Goal: Task Accomplishment & Management: Complete application form

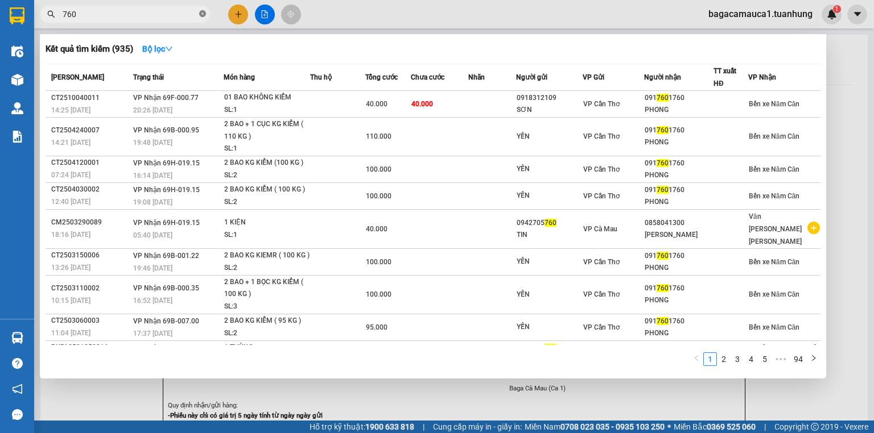
click at [199, 10] on span at bounding box center [202, 14] width 7 height 11
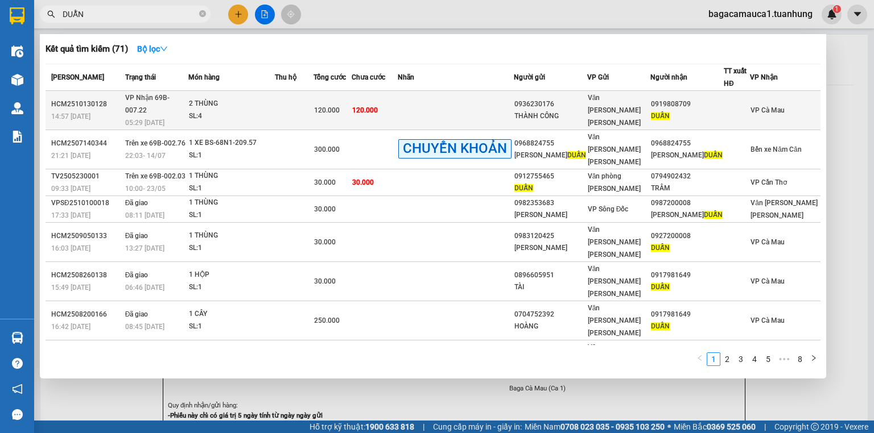
type input "DUẪN"
click at [568, 98] on div "0936230176" at bounding box center [550, 104] width 72 height 12
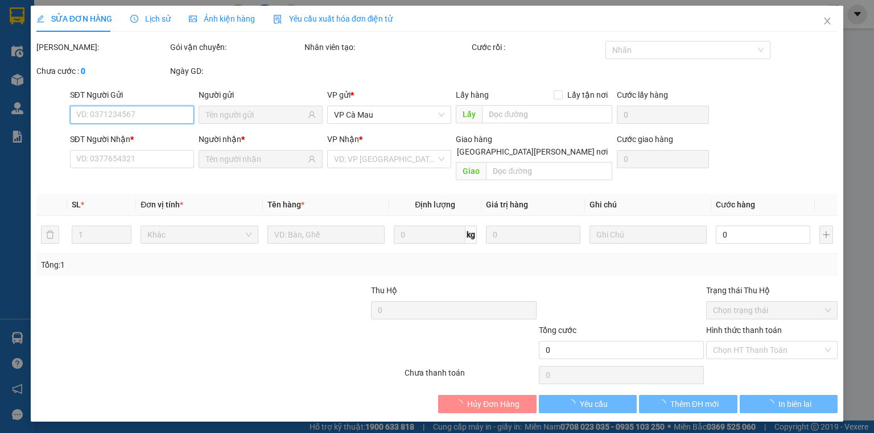
type input "0936230176"
type input "THÀNH CÔNG"
type input "0919808709"
type input "DUẪN"
type input "120.000"
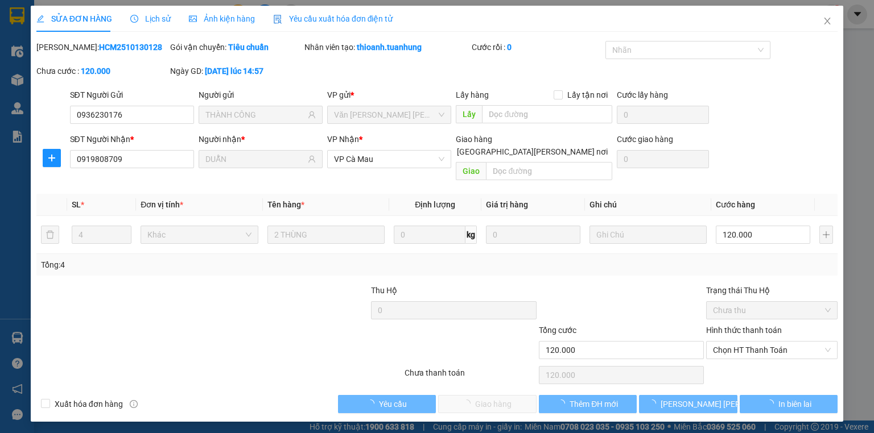
click at [768, 350] on div "Hình thức thanh toán Chọn HT Thanh Toán" at bounding box center [771, 344] width 131 height 40
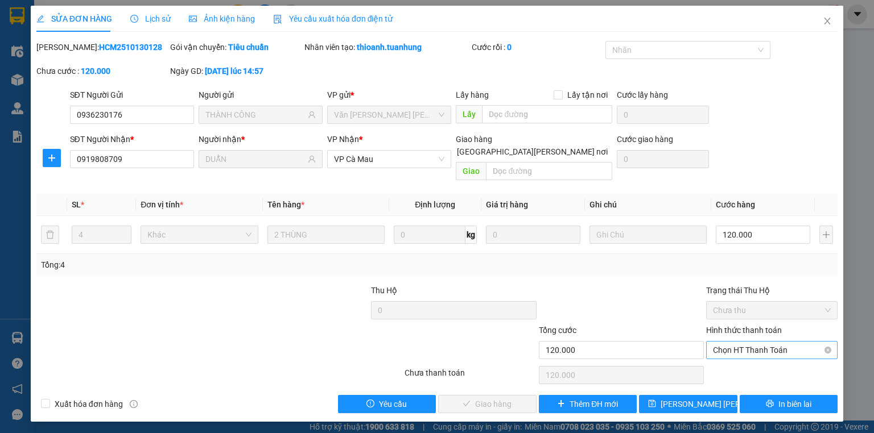
click at [755, 342] on span "Chọn HT Thanh Toán" at bounding box center [772, 350] width 118 height 17
click at [757, 347] on div "Hình thức thanh toán Chọn HT Thanh Toán" at bounding box center [771, 344] width 131 height 40
click at [771, 342] on span "Chọn HT Thanh Toán" at bounding box center [772, 350] width 118 height 17
click at [761, 363] on div "Tại văn phòng" at bounding box center [772, 360] width 118 height 13
type input "0"
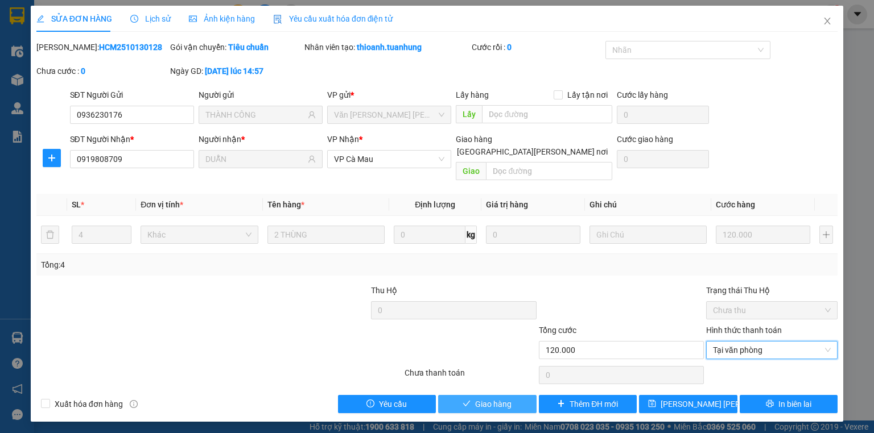
click at [479, 398] on span "Giao hàng" at bounding box center [493, 404] width 36 height 13
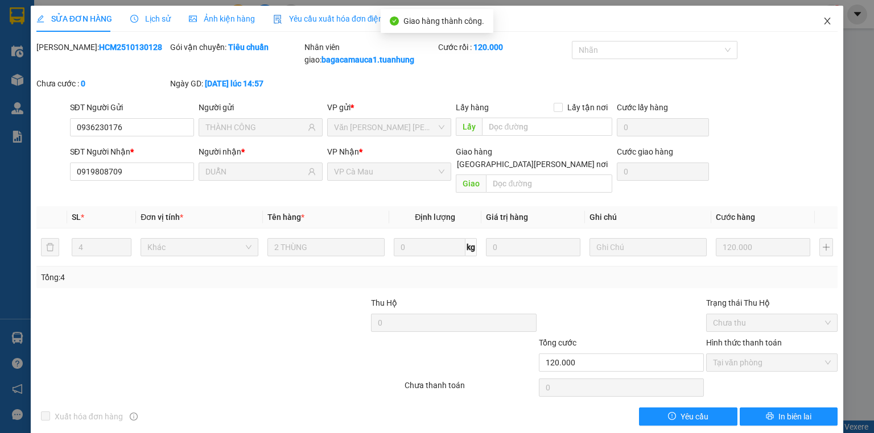
click at [824, 26] on span "Close" at bounding box center [827, 22] width 32 height 32
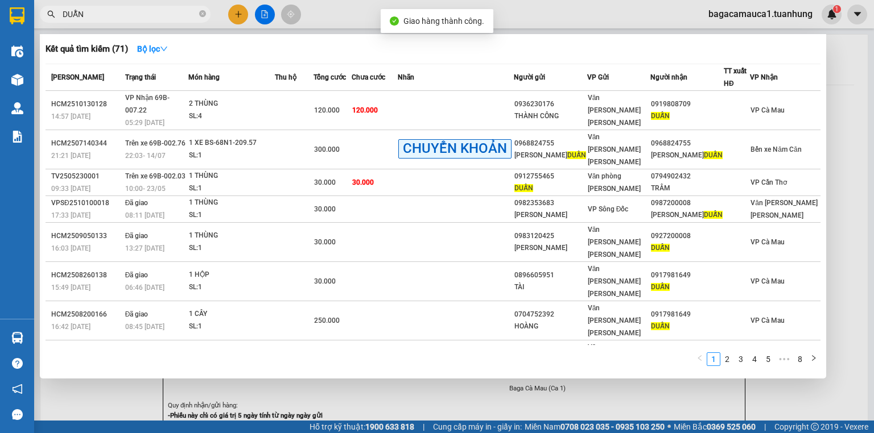
click at [143, 10] on input "DUẪN" at bounding box center [130, 14] width 134 height 13
click at [142, 11] on input "DUẪN" at bounding box center [130, 14] width 134 height 13
click at [205, 13] on icon "close-circle" at bounding box center [202, 13] width 7 height 7
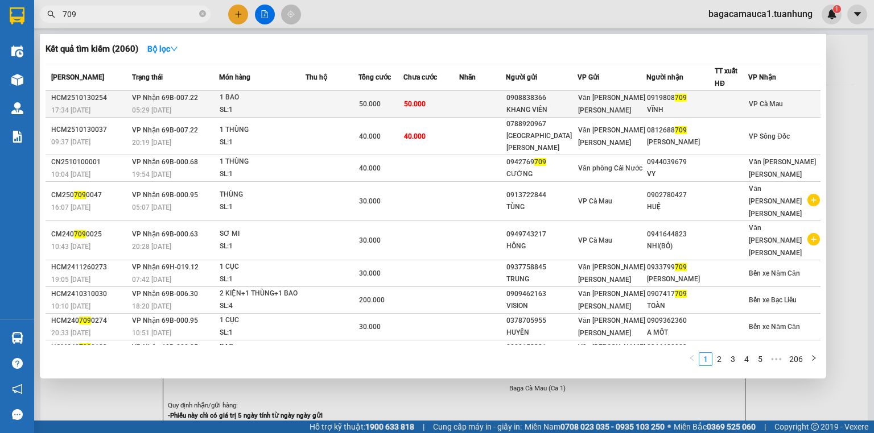
type input "709"
click at [451, 96] on td "50.000" at bounding box center [431, 104] width 56 height 27
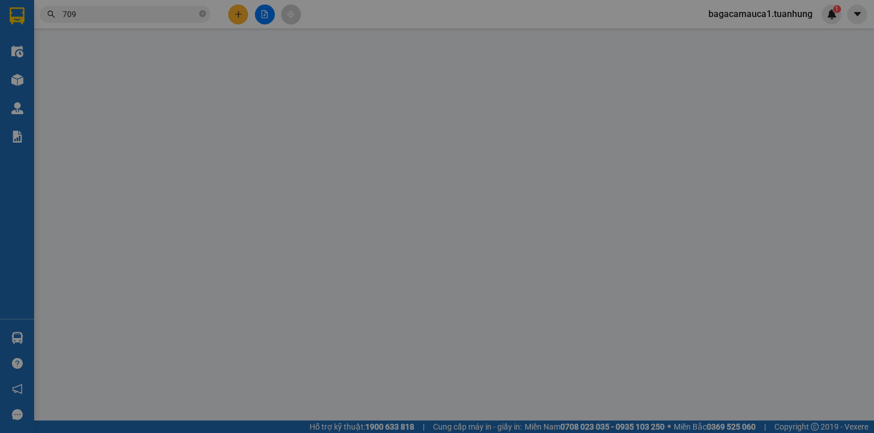
type input "0908838366"
type input "KHANG VIÊN"
type input "0919808709"
type input "VĨNH"
type input "50.000"
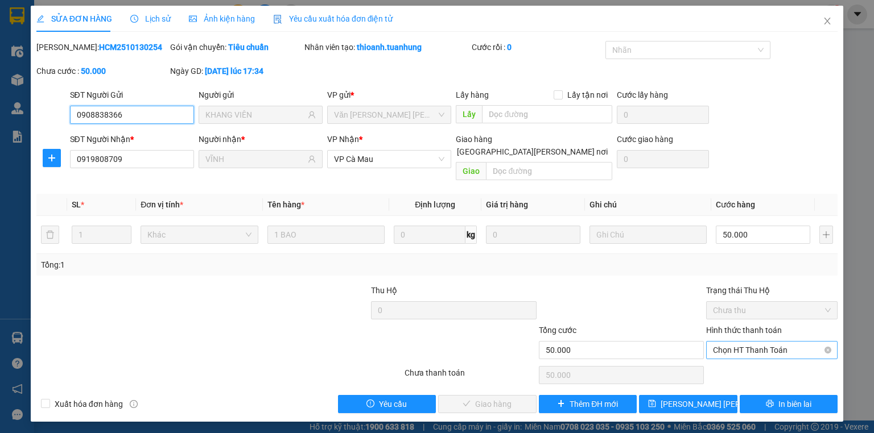
click at [719, 342] on span "Chọn HT Thanh Toán" at bounding box center [772, 350] width 118 height 17
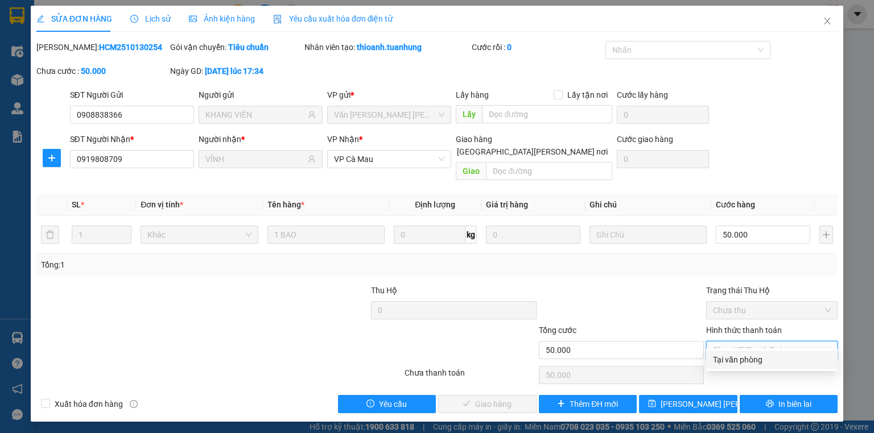
click at [735, 363] on div "Tại văn phòng" at bounding box center [772, 360] width 118 height 13
type input "0"
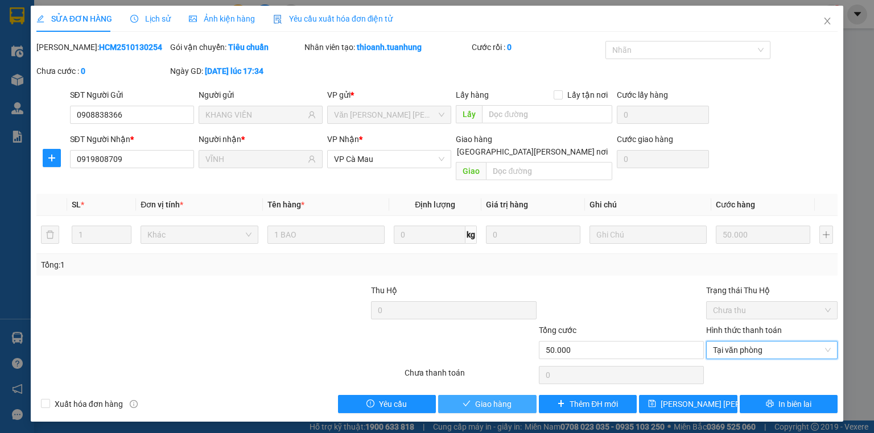
click at [462, 400] on icon "check" at bounding box center [466, 404] width 8 height 8
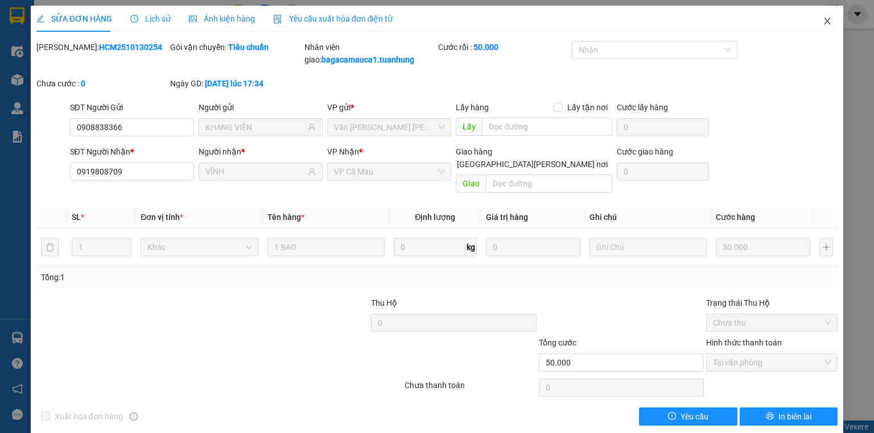
click at [823, 20] on icon "close" at bounding box center [827, 20] width 9 height 9
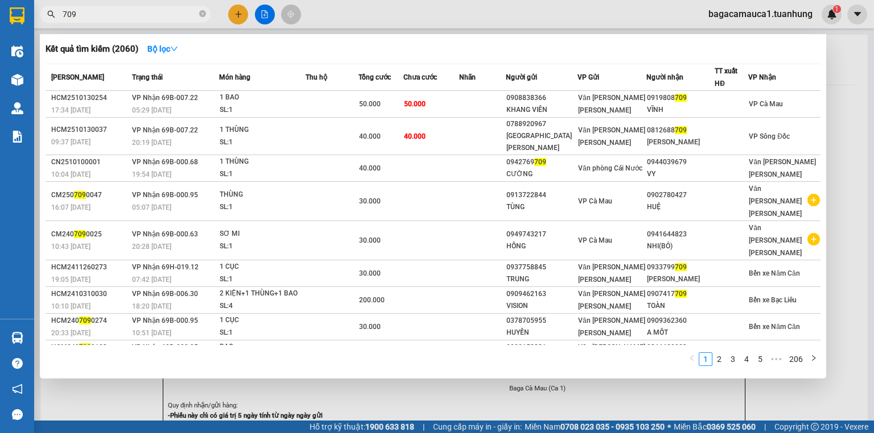
click at [82, 12] on input "709" at bounding box center [130, 14] width 134 height 13
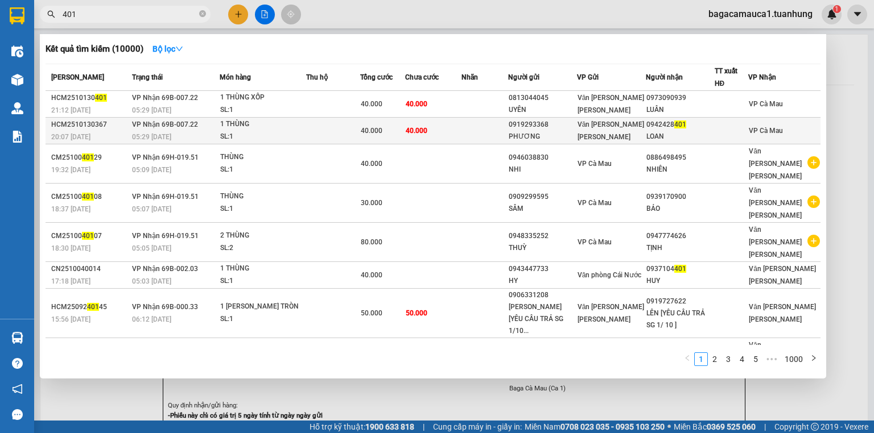
type input "401"
click at [444, 133] on td "40.000" at bounding box center [433, 131] width 56 height 27
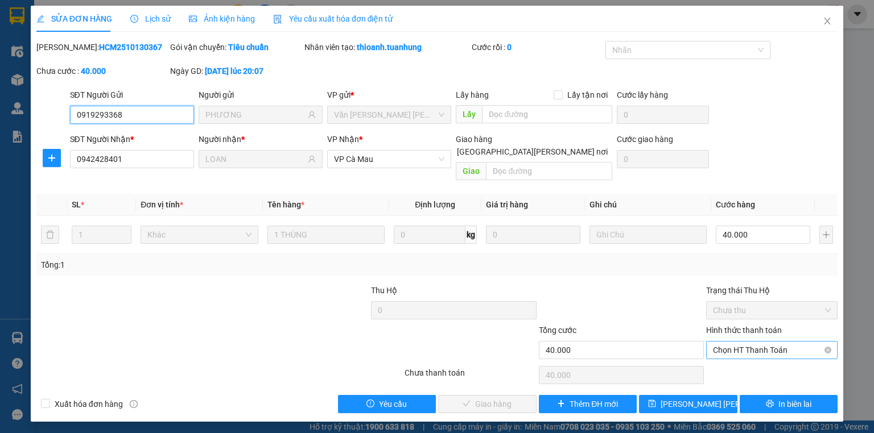
click at [772, 342] on span "Chọn HT Thanh Toán" at bounding box center [772, 350] width 118 height 17
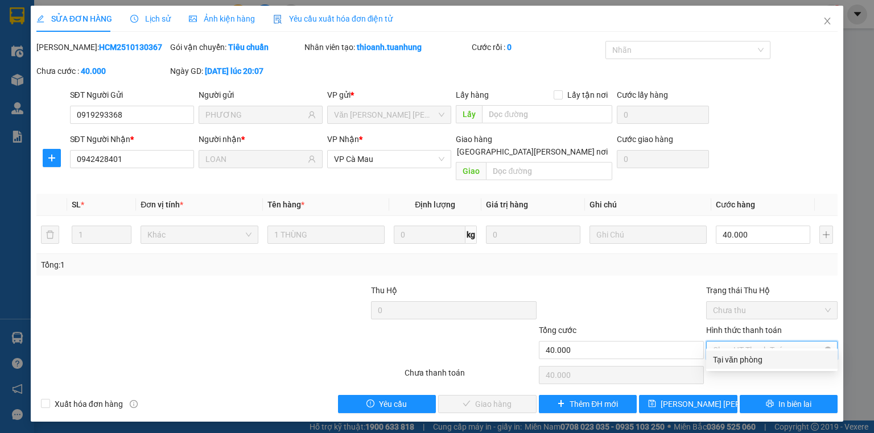
drag, startPoint x: 767, startPoint y: 344, endPoint x: 729, endPoint y: 362, distance: 43.0
click at [758, 361] on div "Tại văn phòng" at bounding box center [772, 360] width 118 height 13
type input "0"
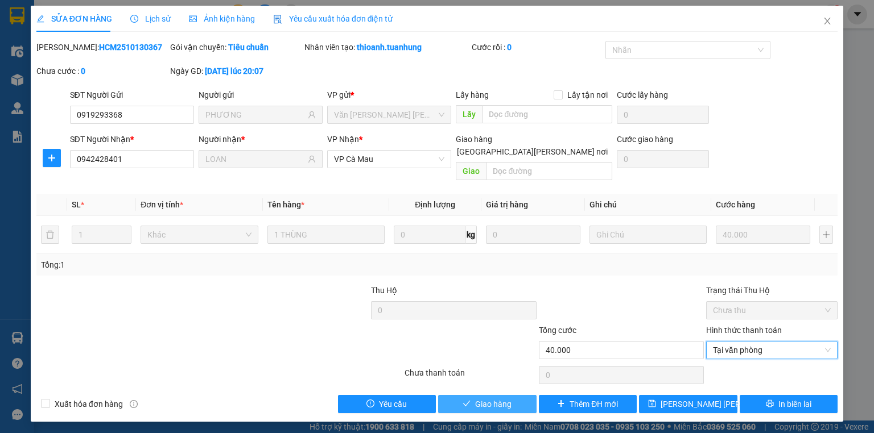
click at [457, 395] on button "Giao hàng" at bounding box center [487, 404] width 98 height 18
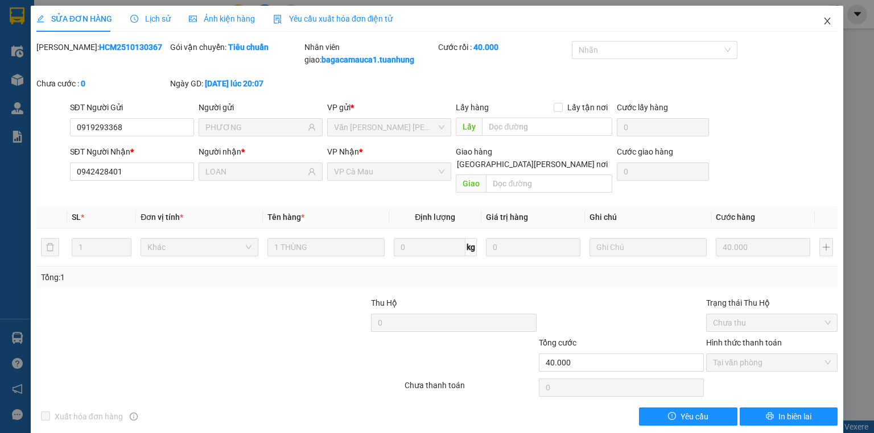
click at [825, 23] on icon "close" at bounding box center [827, 20] width 9 height 9
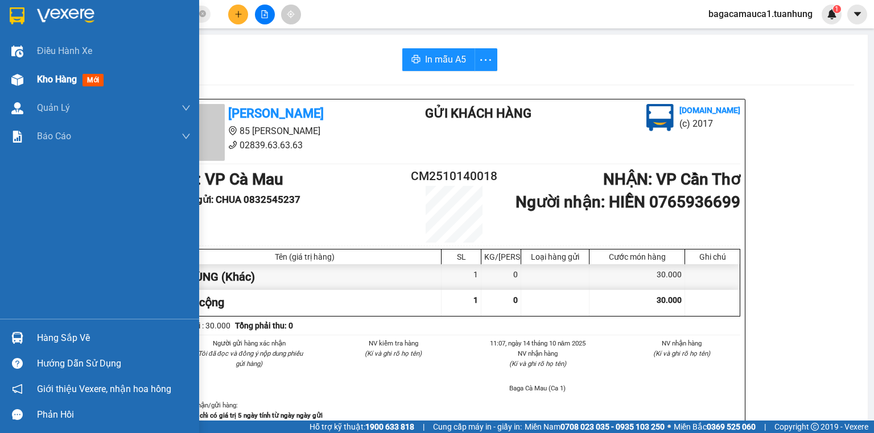
click at [21, 75] on img at bounding box center [17, 80] width 12 height 12
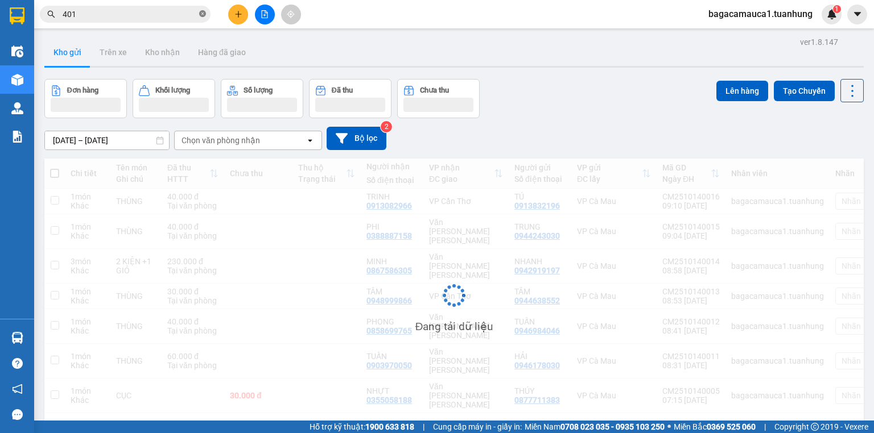
click at [204, 15] on icon "close-circle" at bounding box center [202, 13] width 7 height 7
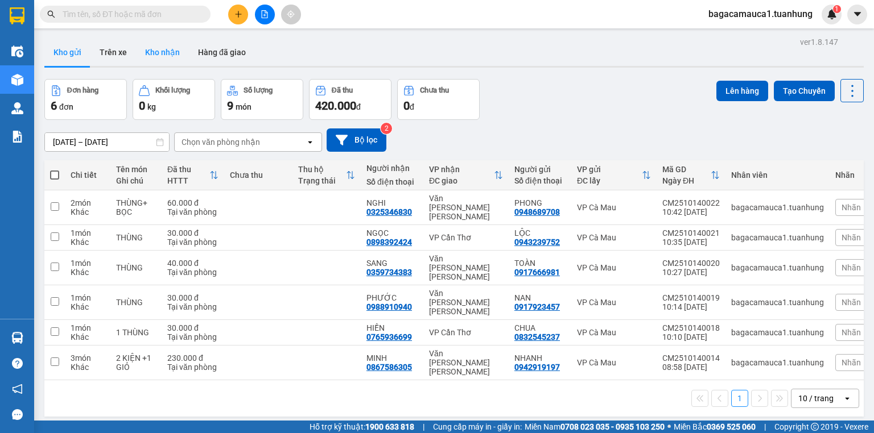
click at [171, 51] on button "Kho nhận" at bounding box center [162, 52] width 53 height 27
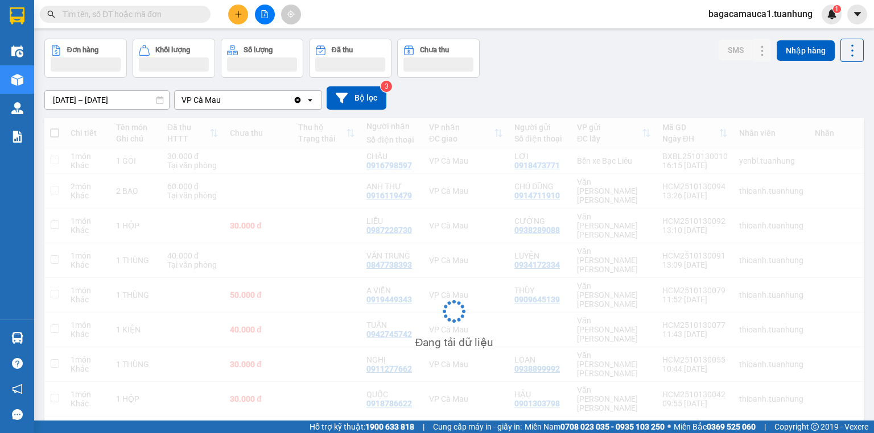
scroll to position [73, 0]
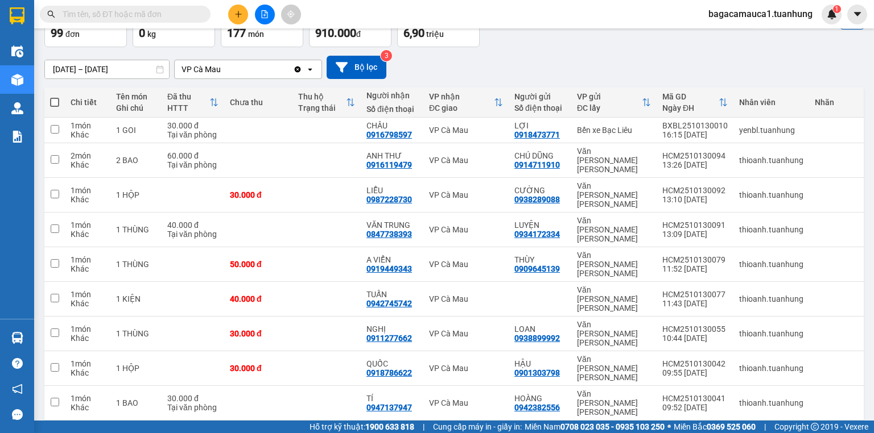
click at [155, 10] on input "text" at bounding box center [130, 14] width 134 height 13
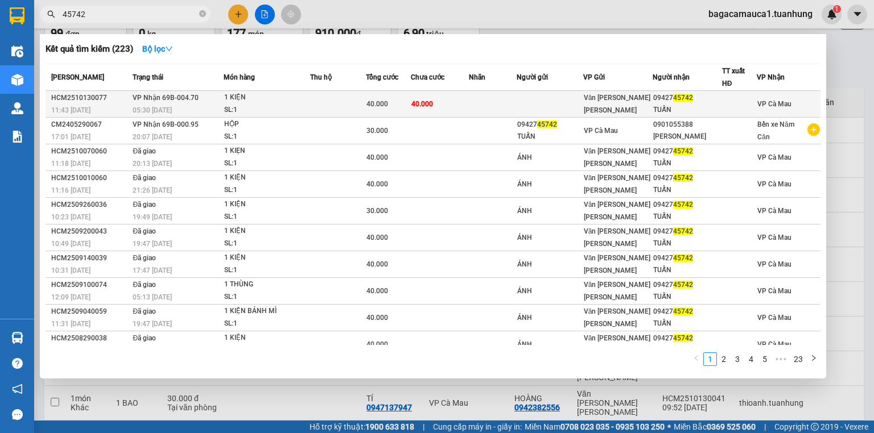
type input "45742"
click at [232, 107] on div "SL: 1" at bounding box center [266, 110] width 85 height 13
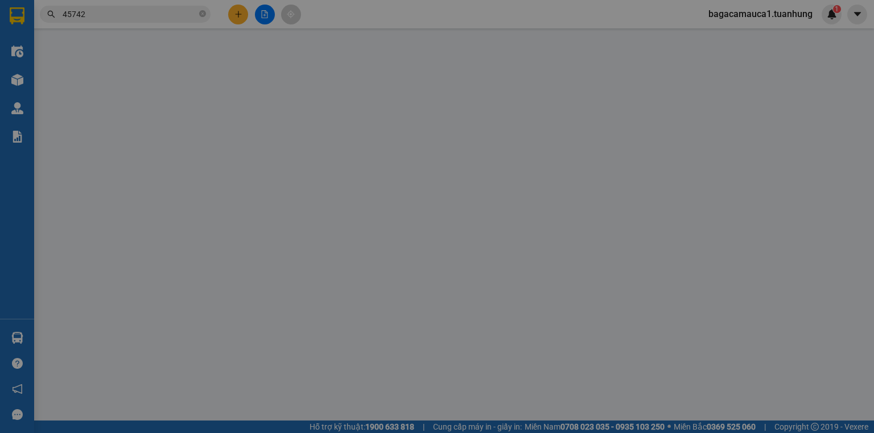
type input "0942745742"
type input "TUẤN"
type input "40.000"
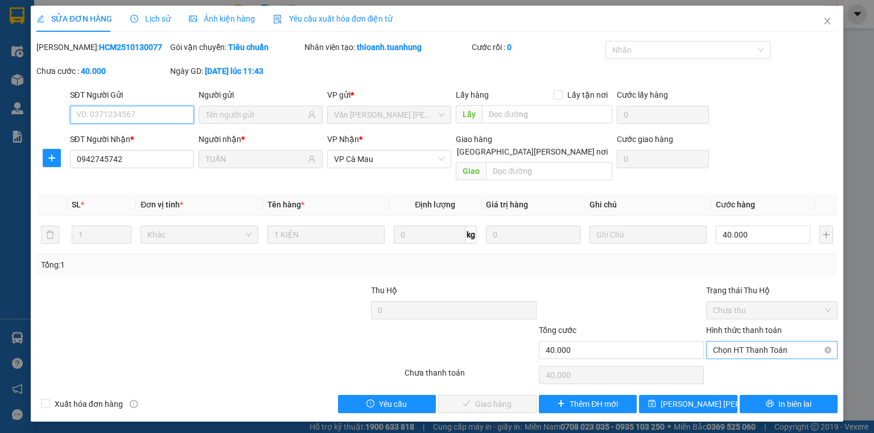
click at [745, 342] on span "Chọn HT Thanh Toán" at bounding box center [772, 350] width 118 height 17
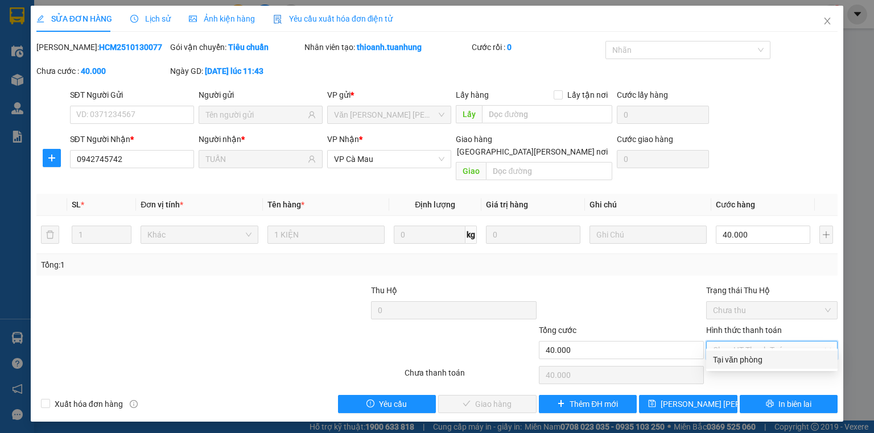
click at [739, 358] on div "Tại văn phòng" at bounding box center [772, 360] width 118 height 13
type input "0"
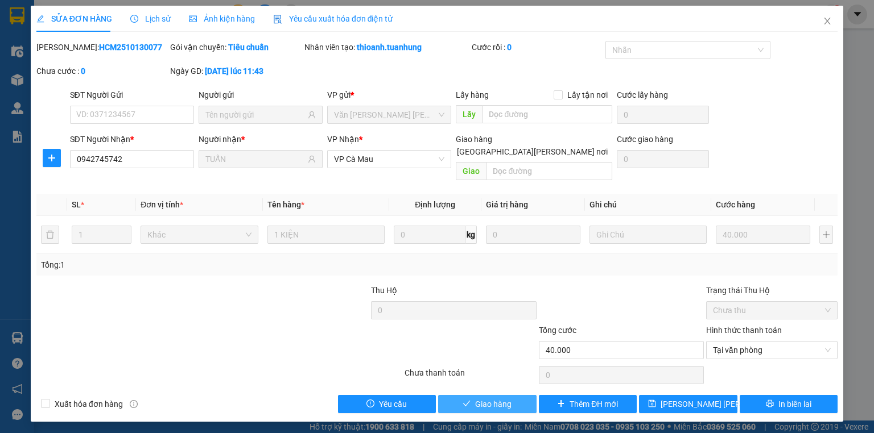
click at [493, 398] on span "Giao hàng" at bounding box center [493, 404] width 36 height 13
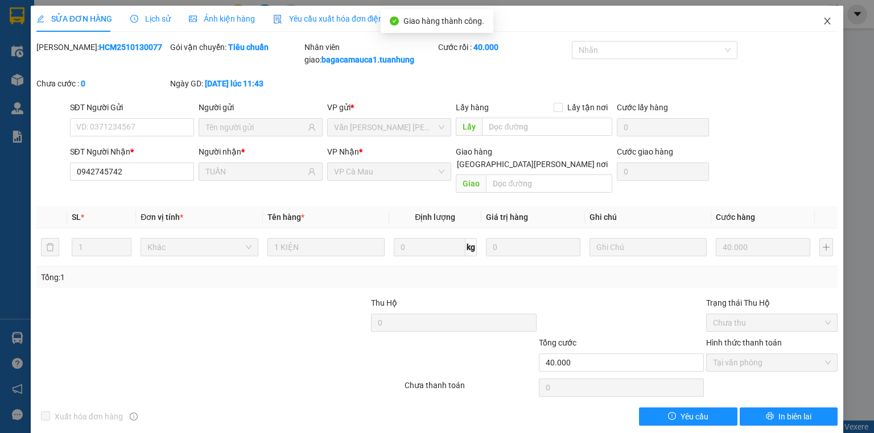
click at [825, 17] on icon "close" at bounding box center [827, 20] width 9 height 9
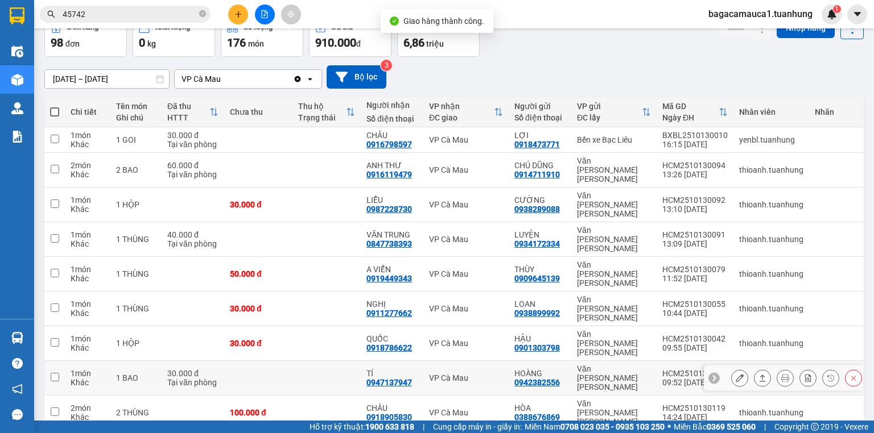
scroll to position [75, 0]
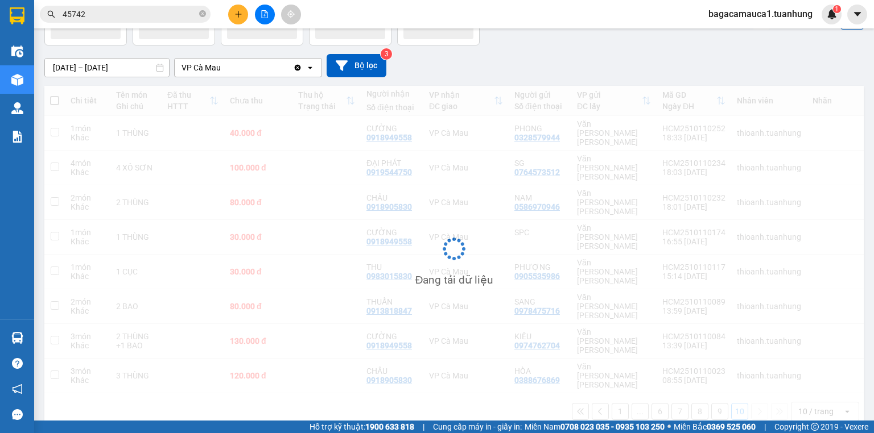
scroll to position [52, 0]
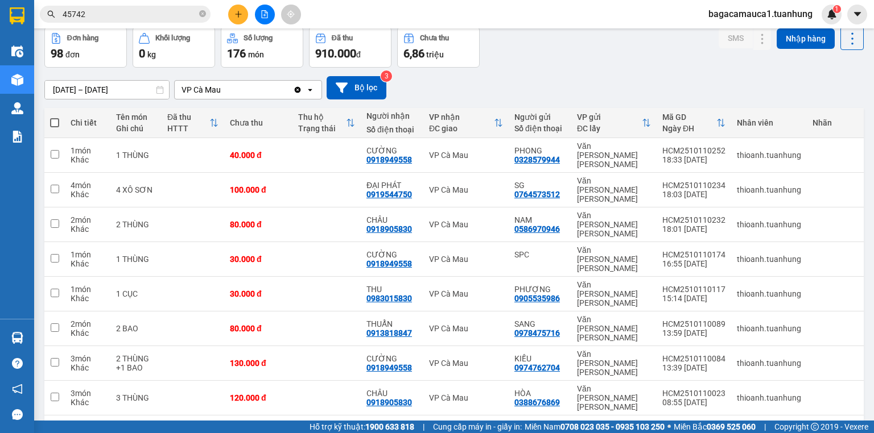
click at [614, 425] on button "1" at bounding box center [619, 433] width 17 height 17
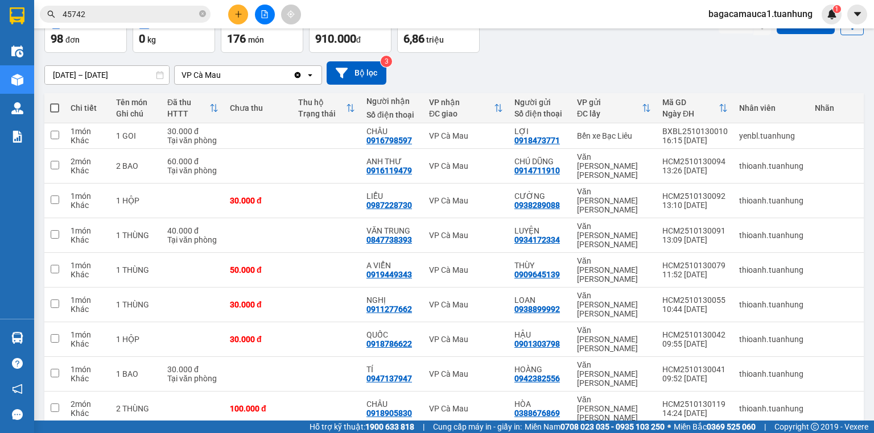
scroll to position [75, 0]
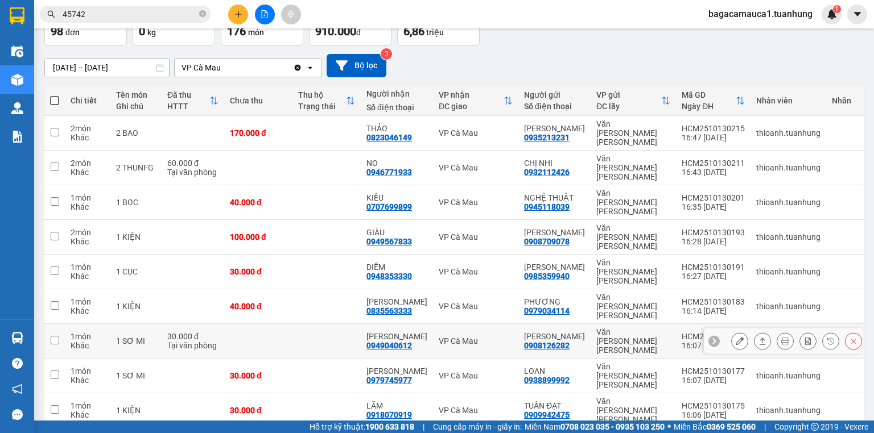
click at [736, 337] on icon at bounding box center [740, 341] width 8 height 8
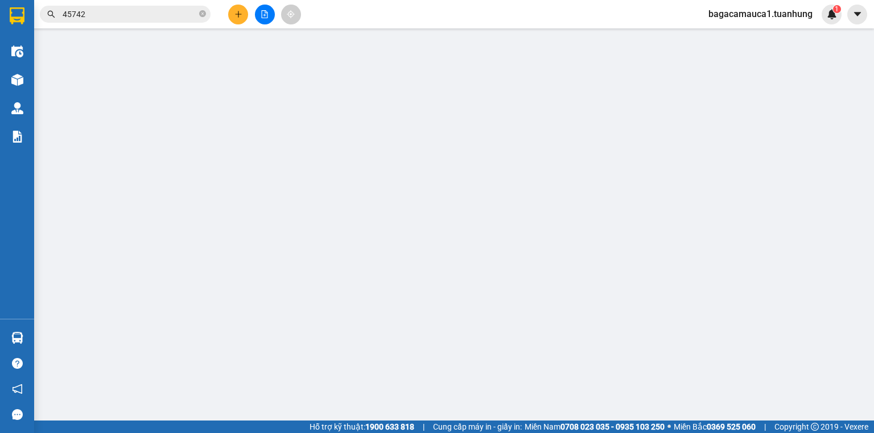
type input "0908126282"
type input "[PERSON_NAME]"
type input "0949040612"
type input "[PERSON_NAME]"
type input "30.000"
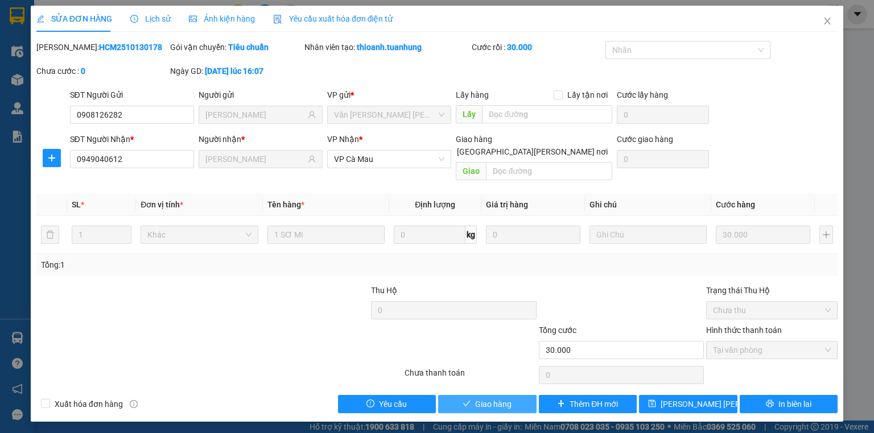
click at [498, 398] on span "Giao hàng" at bounding box center [493, 404] width 36 height 13
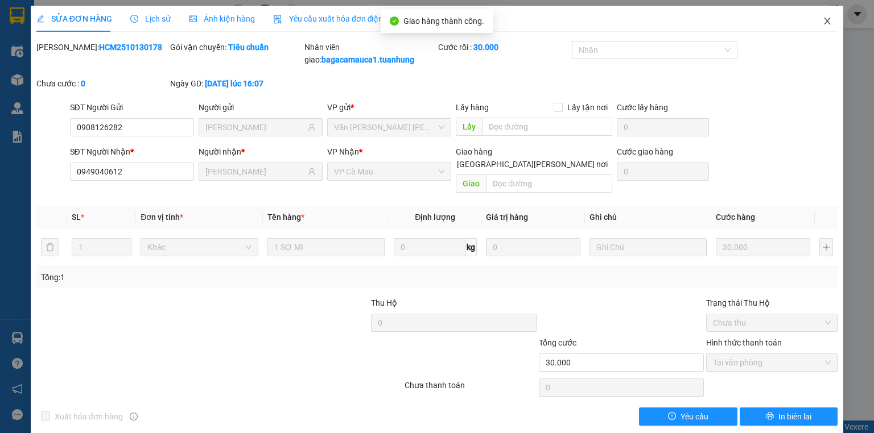
click at [815, 15] on span "Close" at bounding box center [827, 22] width 32 height 32
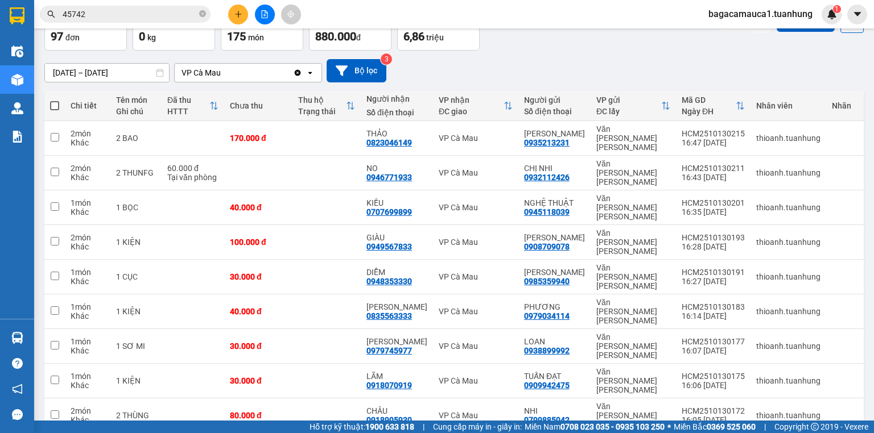
scroll to position [75, 0]
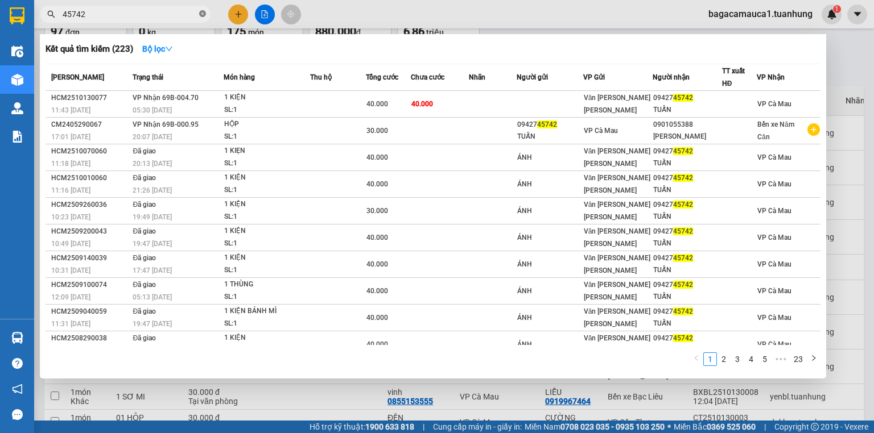
click at [203, 12] on icon "close-circle" at bounding box center [202, 13] width 7 height 7
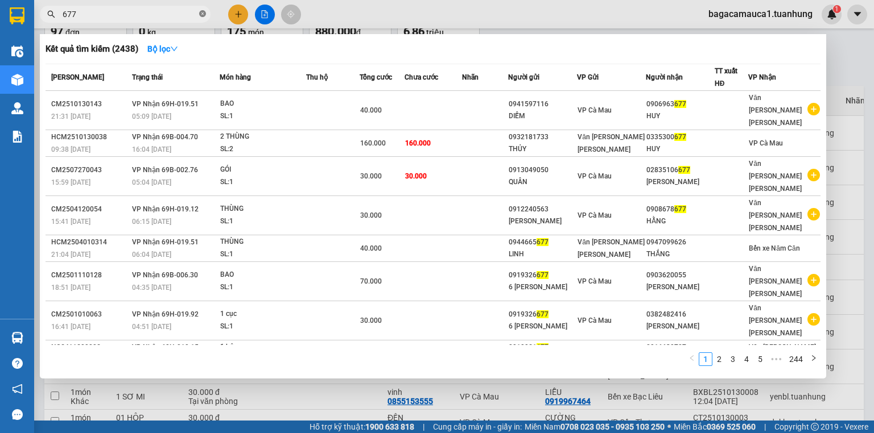
type input "677"
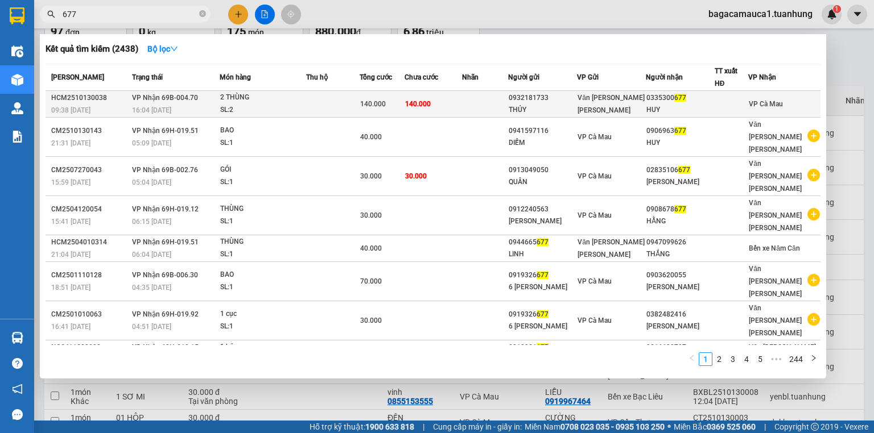
click at [422, 100] on span "140.000" at bounding box center [418, 104] width 26 height 8
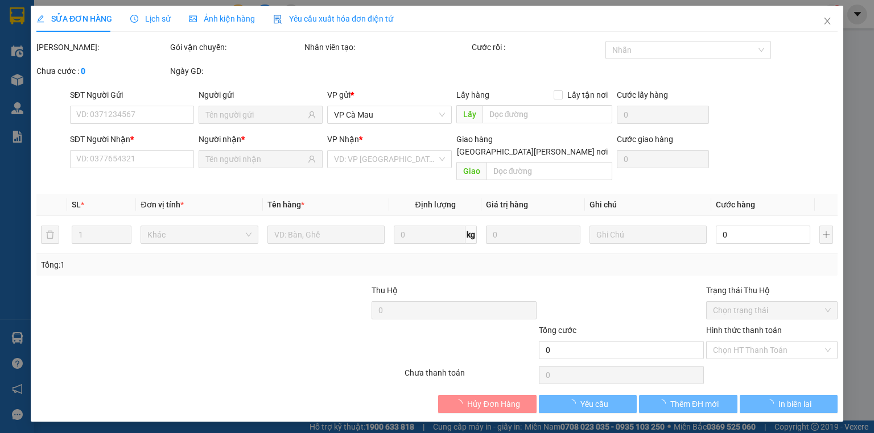
type input "0932181733"
type input "THỦY"
type input "0335300677"
type input "HUY"
type input "140.000"
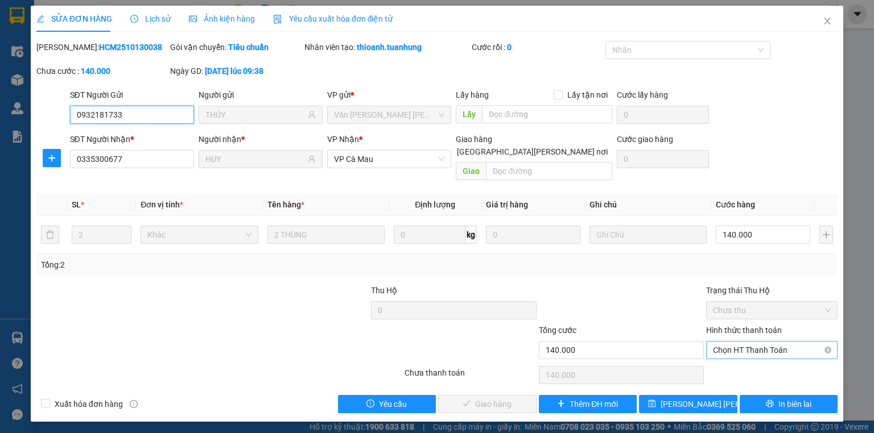
click at [748, 342] on span "Chọn HT Thanh Toán" at bounding box center [772, 350] width 118 height 17
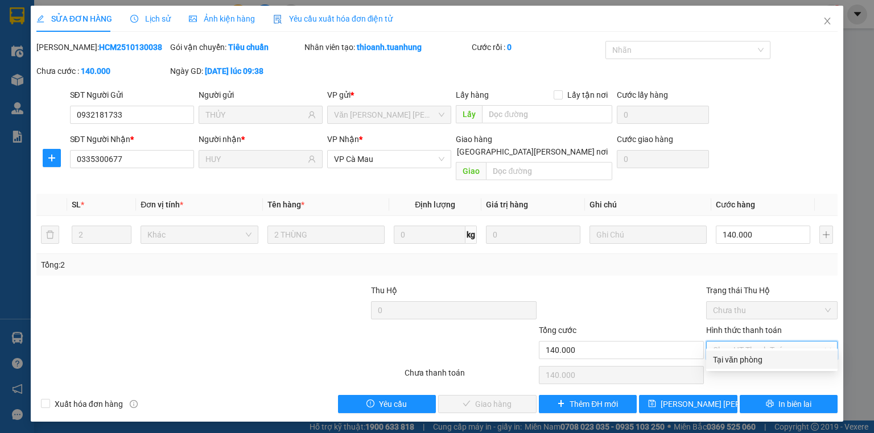
click at [748, 362] on div "Tại văn phòng" at bounding box center [772, 360] width 118 height 13
type input "0"
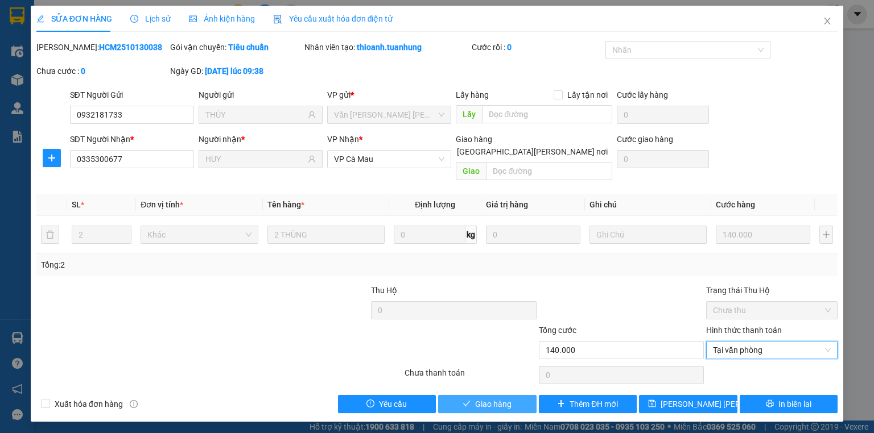
click at [494, 398] on span "Giao hàng" at bounding box center [493, 404] width 36 height 13
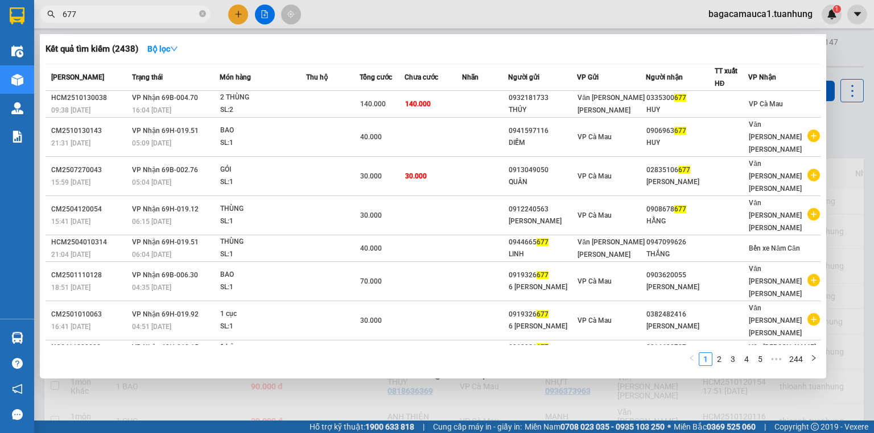
click at [198, 13] on span "677" at bounding box center [125, 14] width 171 height 17
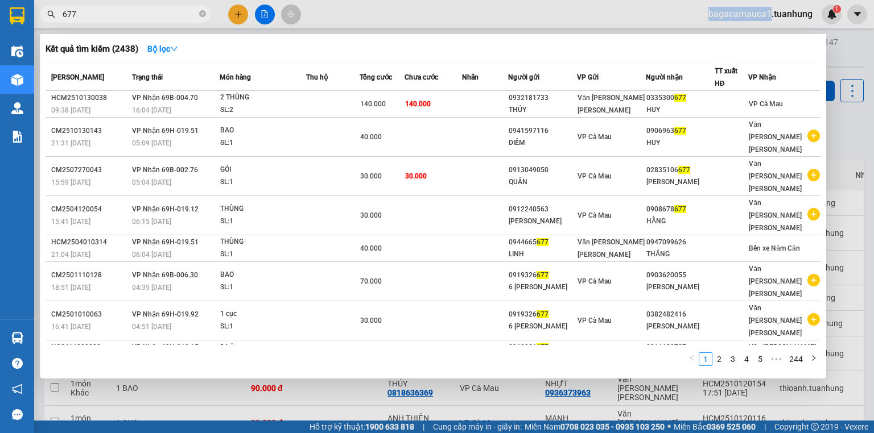
click at [198, 13] on span "677" at bounding box center [125, 14] width 171 height 17
click at [200, 13] on icon "close-circle" at bounding box center [202, 13] width 7 height 7
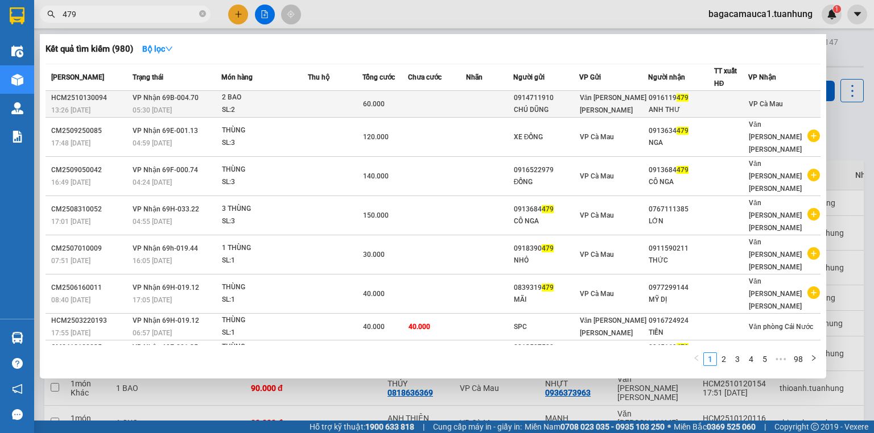
type input "479"
click at [307, 107] on div "SL: 2" at bounding box center [264, 110] width 85 height 13
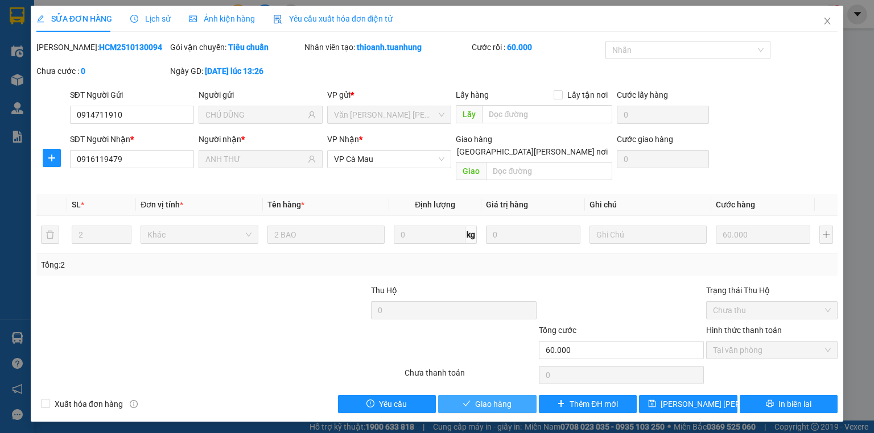
click at [481, 398] on span "Giao hàng" at bounding box center [493, 404] width 36 height 13
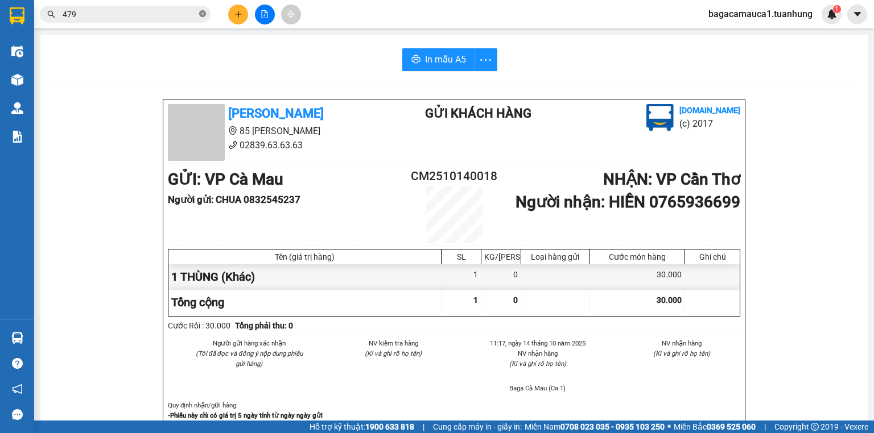
click at [203, 12] on icon "close-circle" at bounding box center [202, 13] width 7 height 7
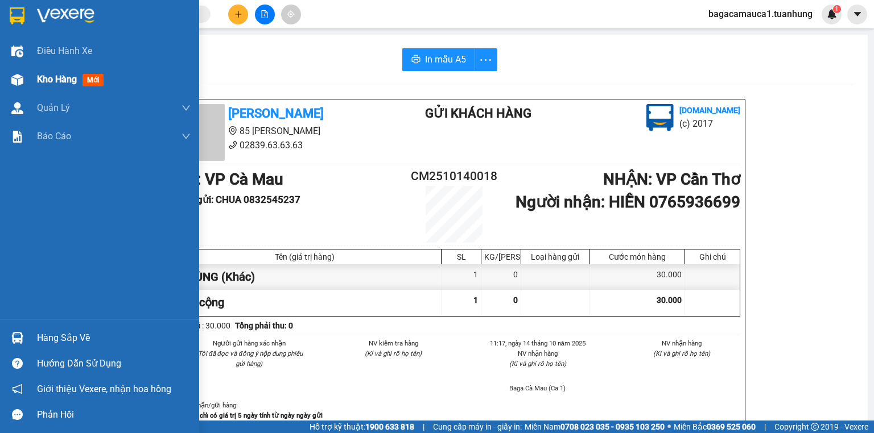
click at [45, 77] on span "Kho hàng" at bounding box center [57, 79] width 40 height 11
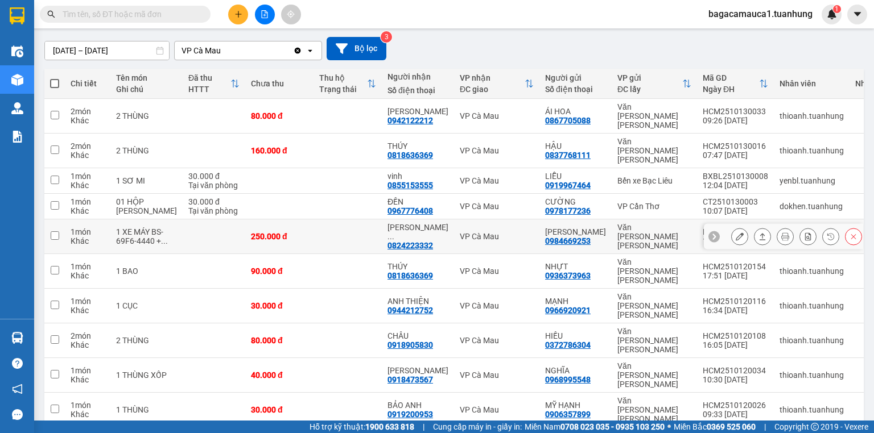
scroll to position [93, 0]
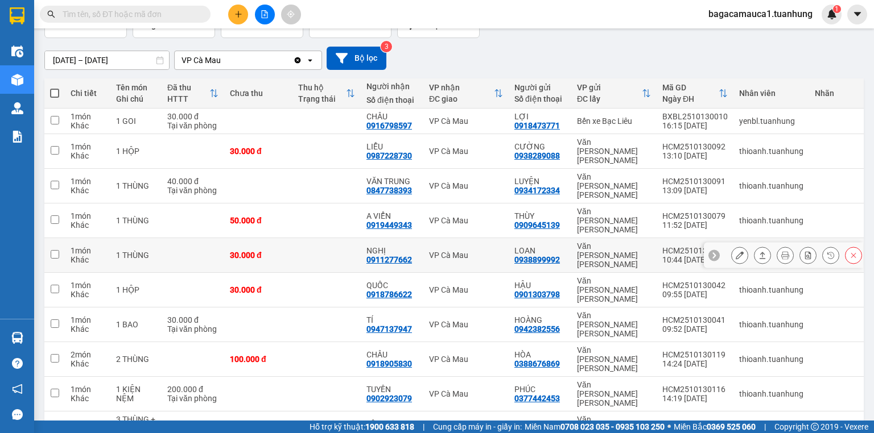
scroll to position [84, 0]
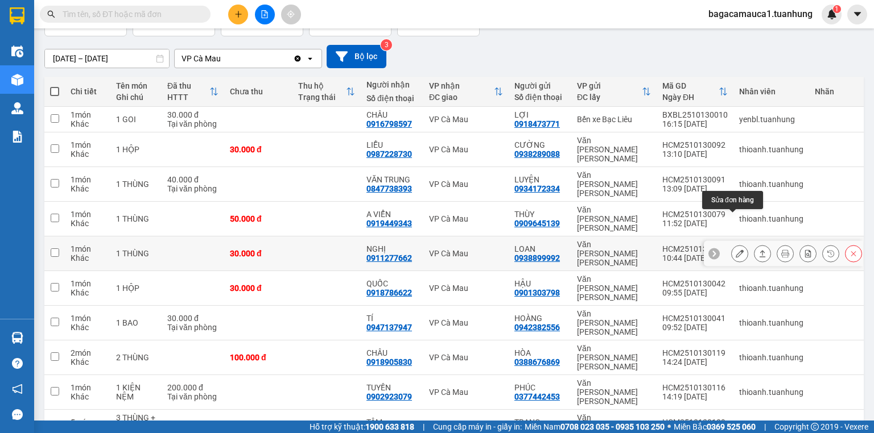
click at [736, 250] on icon at bounding box center [740, 254] width 8 height 8
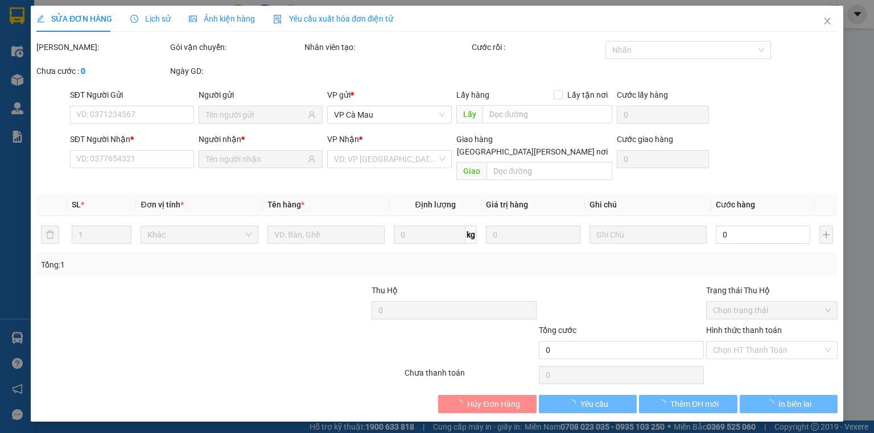
type input "0938899992"
type input "LOAN"
type input "0911277662"
type input "NGHỊ"
type input "30.000"
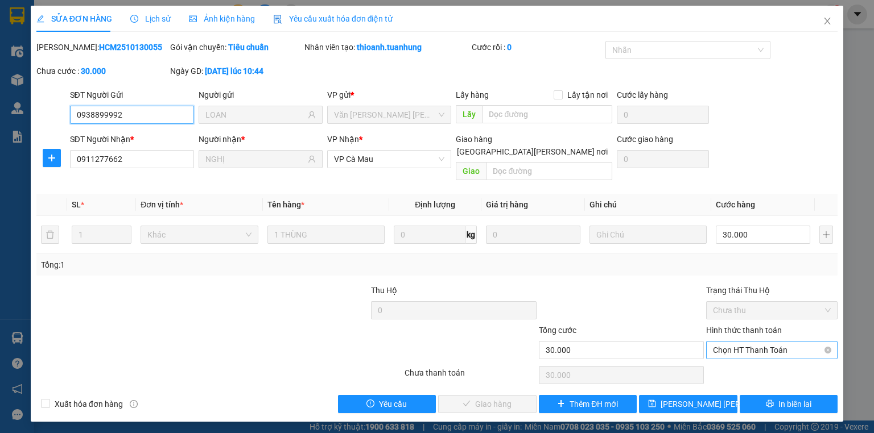
click at [729, 342] on span "Chọn HT Thanh Toán" at bounding box center [772, 350] width 118 height 17
click at [731, 346] on div "Hình thức thanh toán Chọn HT Thanh Toán" at bounding box center [771, 344] width 131 height 40
click at [726, 364] on div "Chọn HT Thanh Toán" at bounding box center [772, 375] width 134 height 23
click at [740, 342] on span "Chọn HT Thanh Toán" at bounding box center [772, 350] width 118 height 17
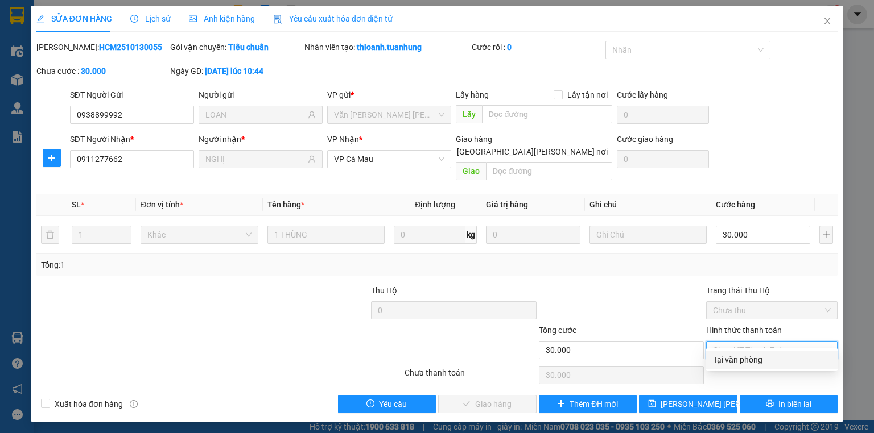
click at [740, 352] on div "Tại văn phòng" at bounding box center [771, 360] width 131 height 18
type input "0"
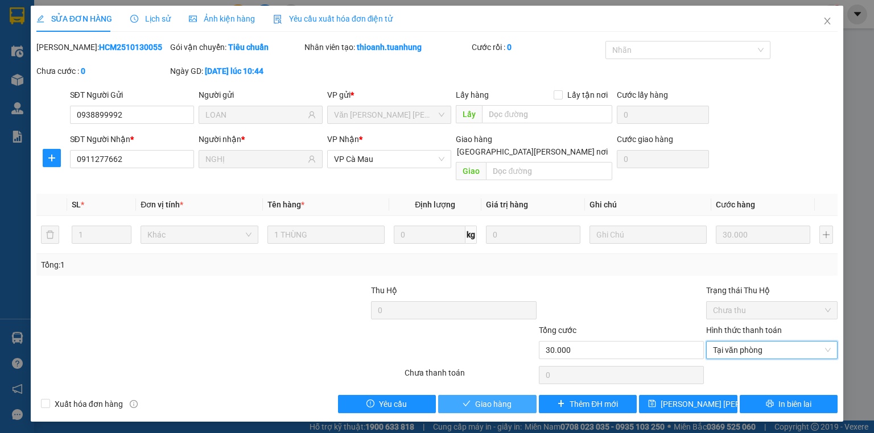
click at [498, 398] on span "Giao hàng" at bounding box center [493, 404] width 36 height 13
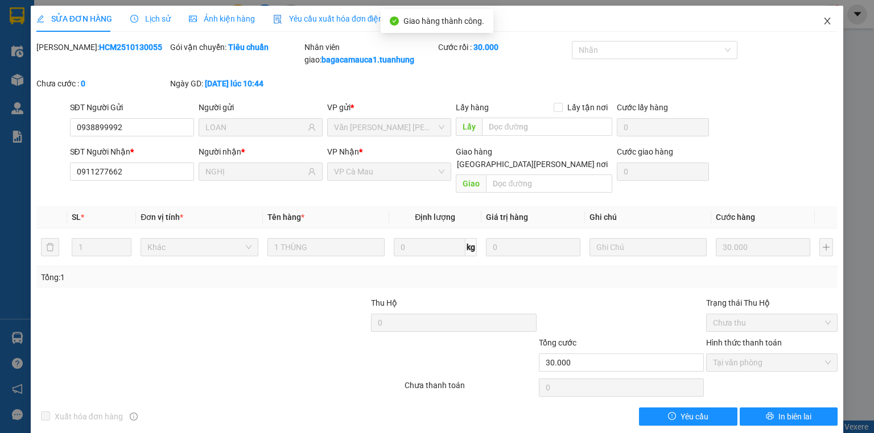
drag, startPoint x: 823, startPoint y: 17, endPoint x: 808, endPoint y: 11, distance: 15.3
click at [823, 16] on span "Close" at bounding box center [827, 22] width 32 height 32
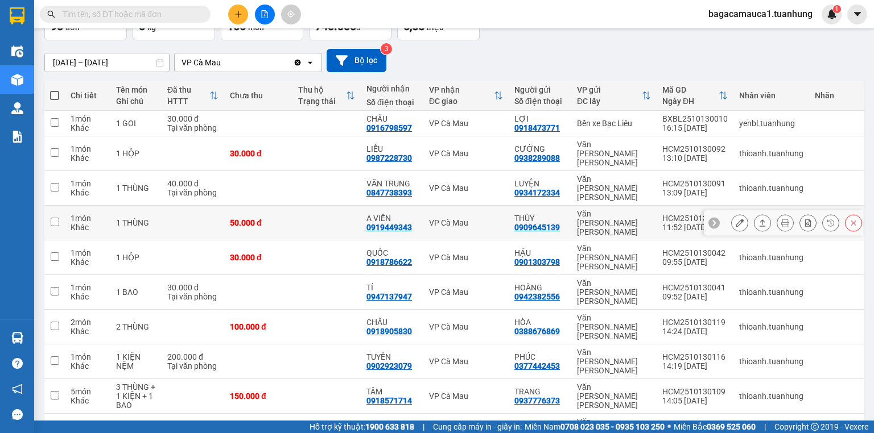
scroll to position [84, 0]
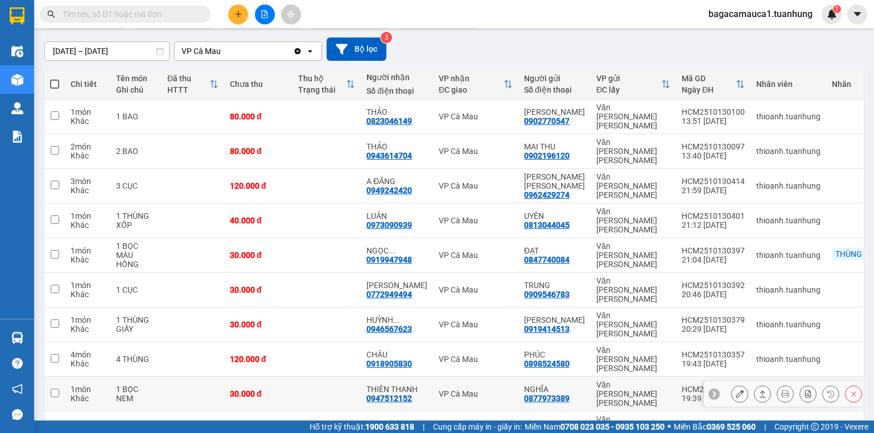
scroll to position [93, 0]
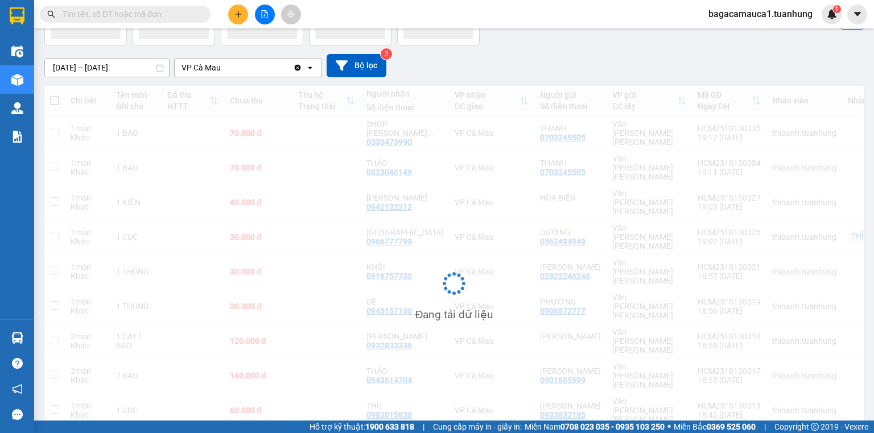
scroll to position [75, 0]
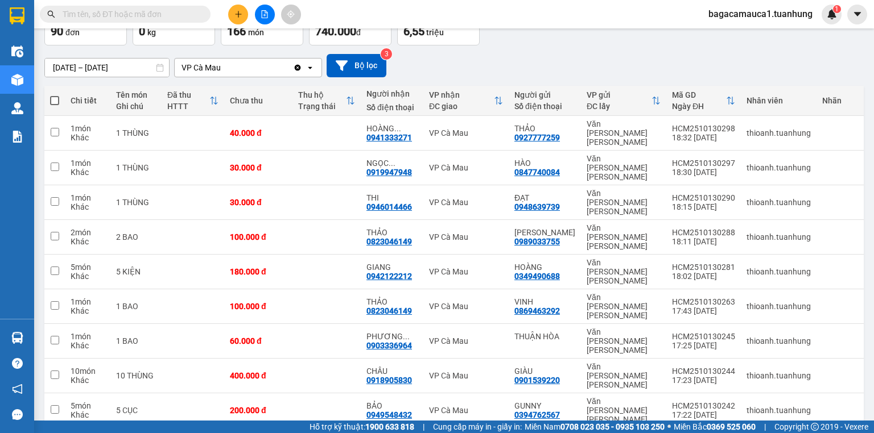
click at [182, 17] on input "text" at bounding box center [130, 14] width 134 height 13
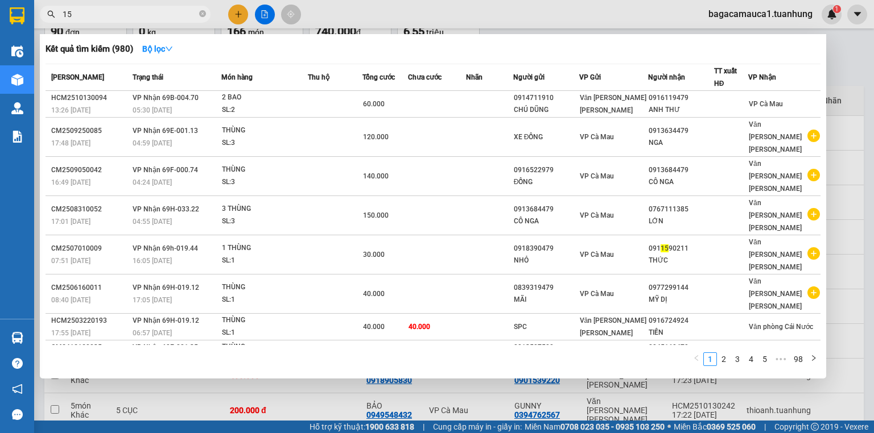
type input "152"
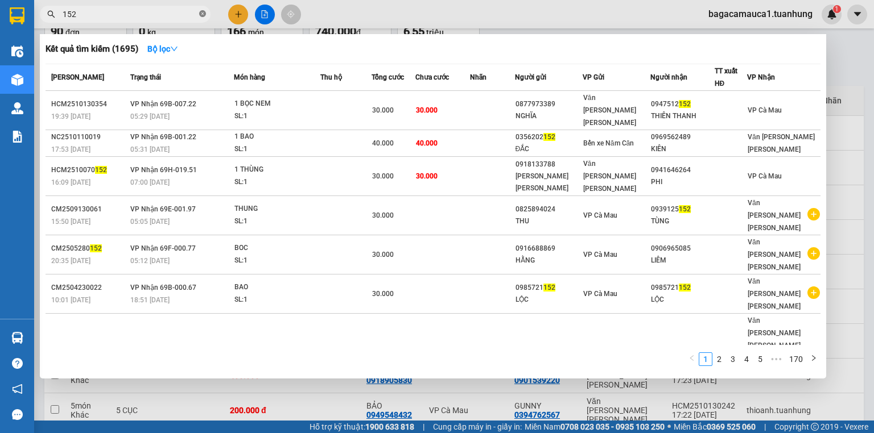
click at [205, 19] on span at bounding box center [202, 14] width 7 height 11
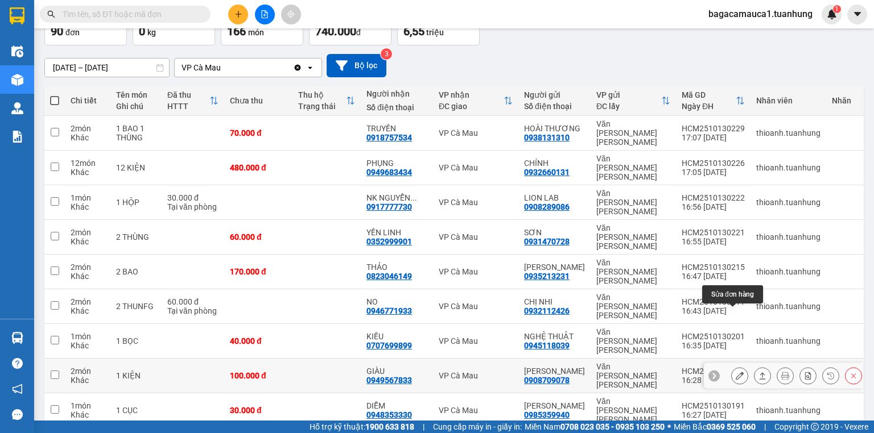
click at [736, 372] on icon at bounding box center [740, 376] width 8 height 8
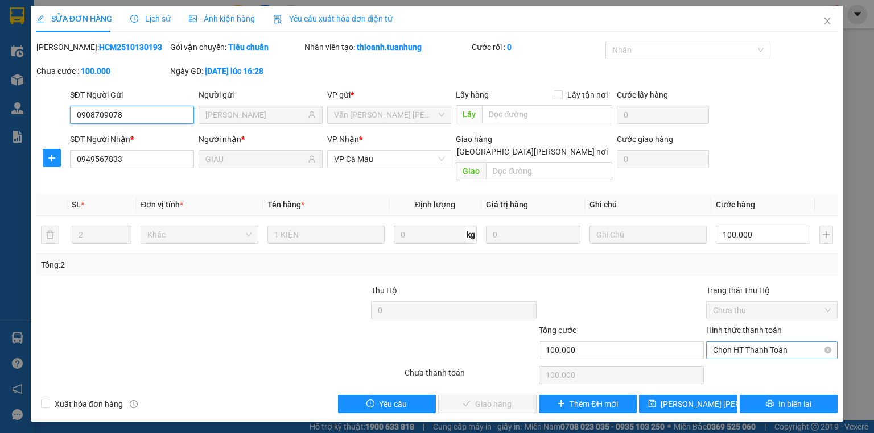
click at [726, 342] on span "Chọn HT Thanh Toán" at bounding box center [772, 350] width 118 height 17
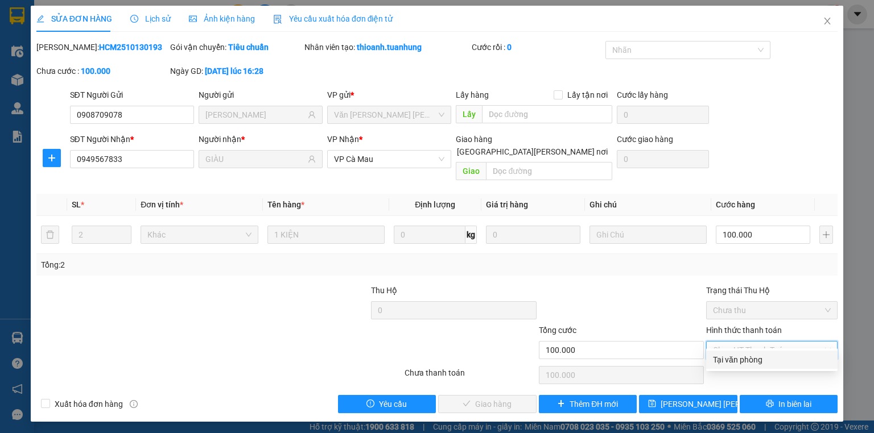
click at [728, 357] on div "Tại văn phòng" at bounding box center [772, 360] width 118 height 13
type input "0"
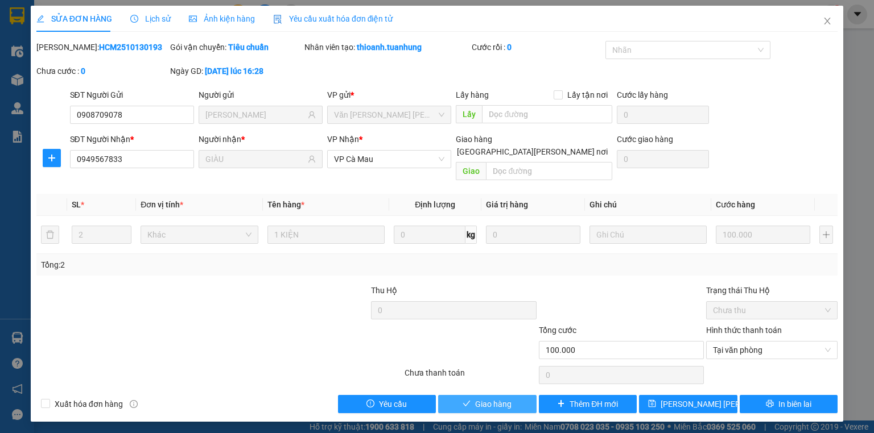
click at [500, 382] on div "Total Paid Fee 0 Total UnPaid Fee 100.000 Cash Collection Total Fee Mã ĐH: HCM2…" at bounding box center [436, 227] width 801 height 373
click at [499, 395] on button "Giao hàng" at bounding box center [487, 404] width 98 height 18
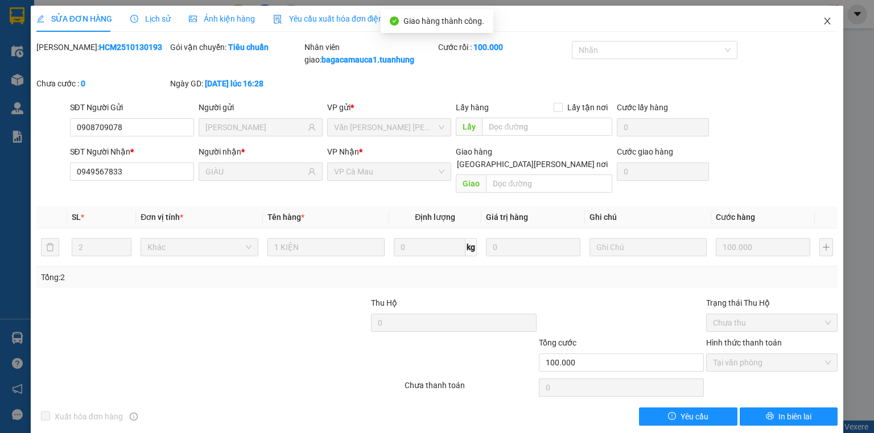
click at [823, 18] on icon "close" at bounding box center [827, 20] width 9 height 9
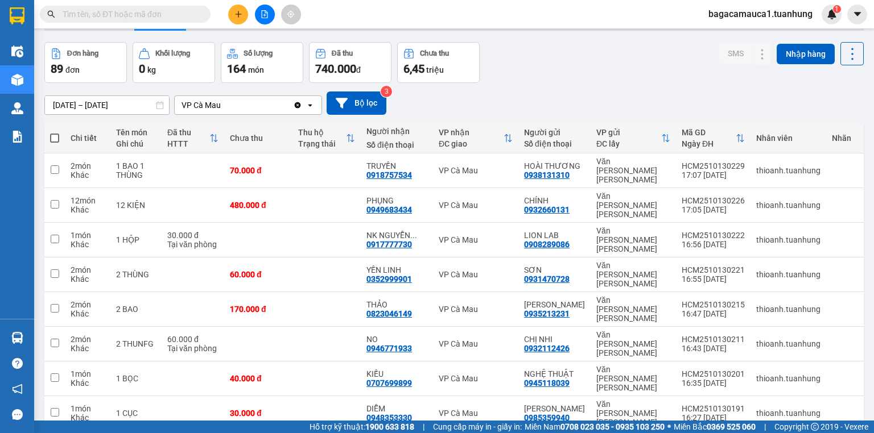
scroll to position [84, 0]
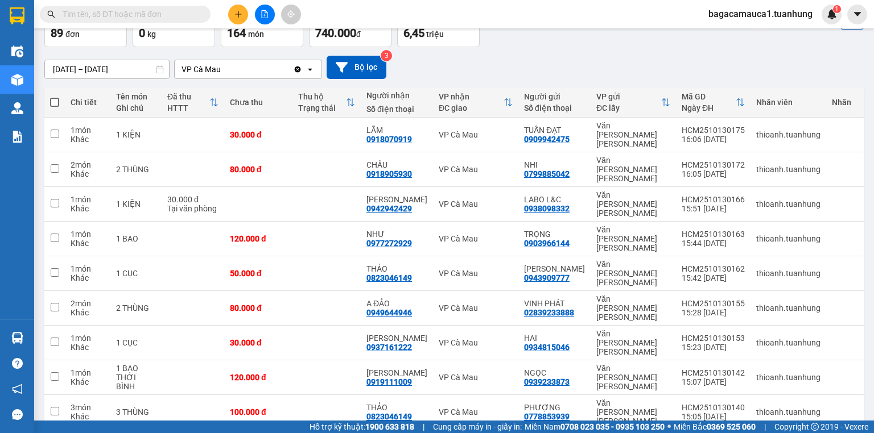
scroll to position [75, 0]
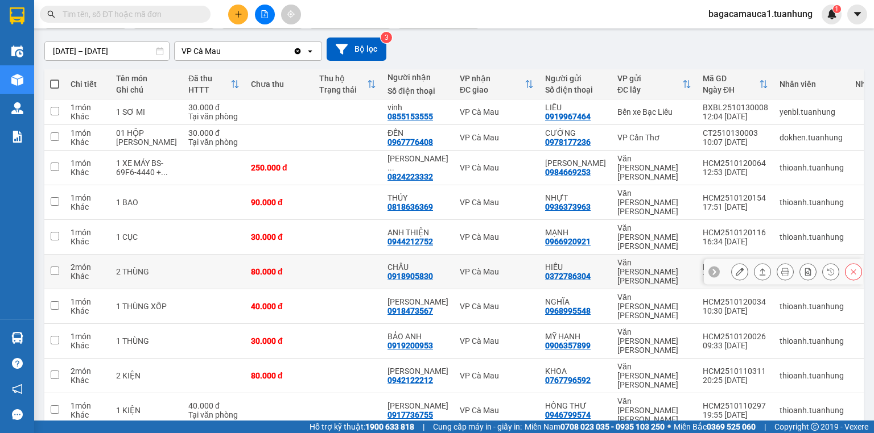
scroll to position [93, 0]
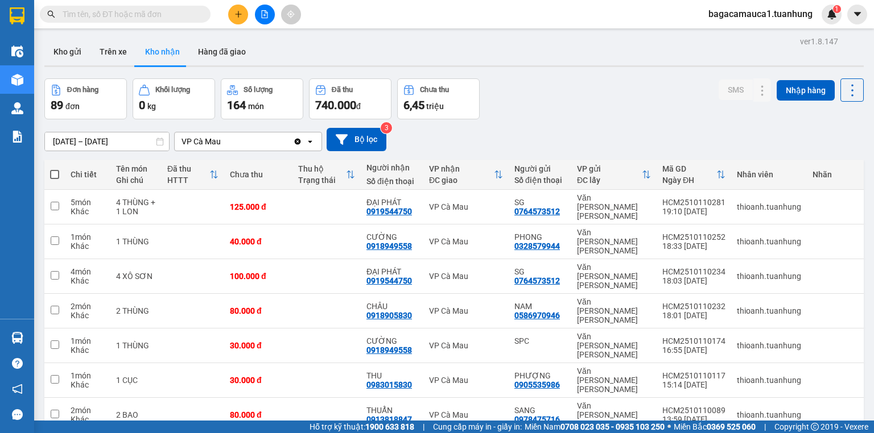
scroll to position [0, 0]
click at [126, 5] on div "Kết quả [PERSON_NAME] ( 1695 ) Bộ lọc Mã ĐH Trạng thái Món hàng Thu hộ Tổng [PE…" at bounding box center [111, 15] width 222 height 20
click at [96, 22] on span at bounding box center [125, 14] width 171 height 17
click at [103, 14] on input "text" at bounding box center [130, 14] width 134 height 13
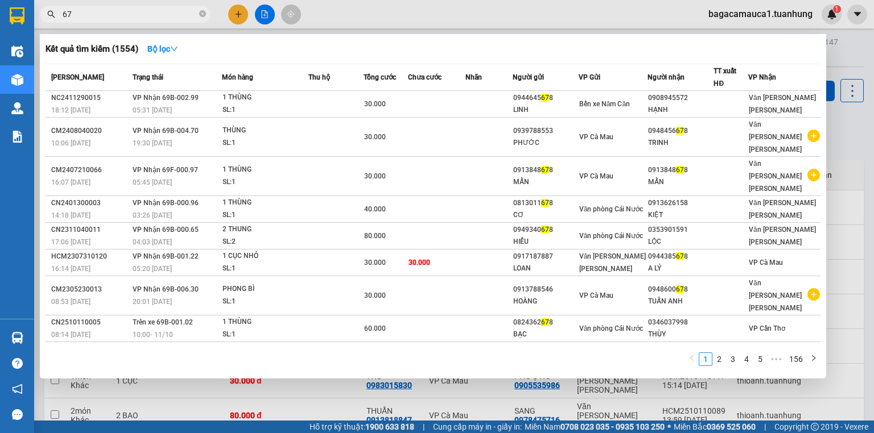
type input "6"
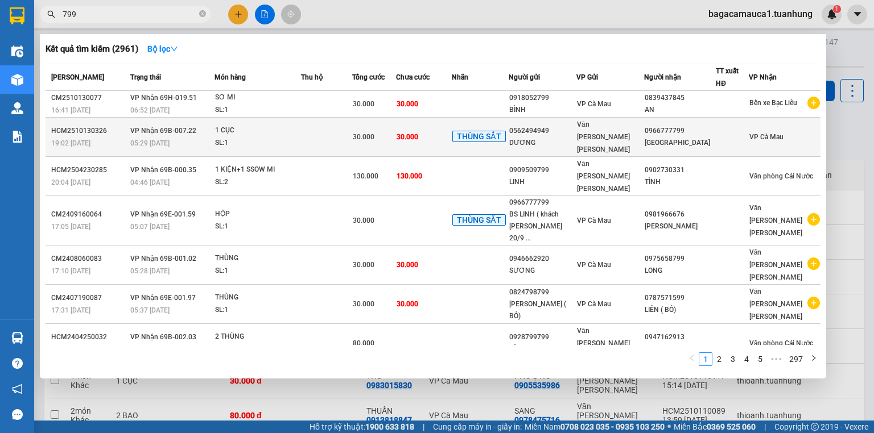
type input "799"
click at [472, 123] on td "THÙNG SẮT" at bounding box center [480, 137] width 57 height 39
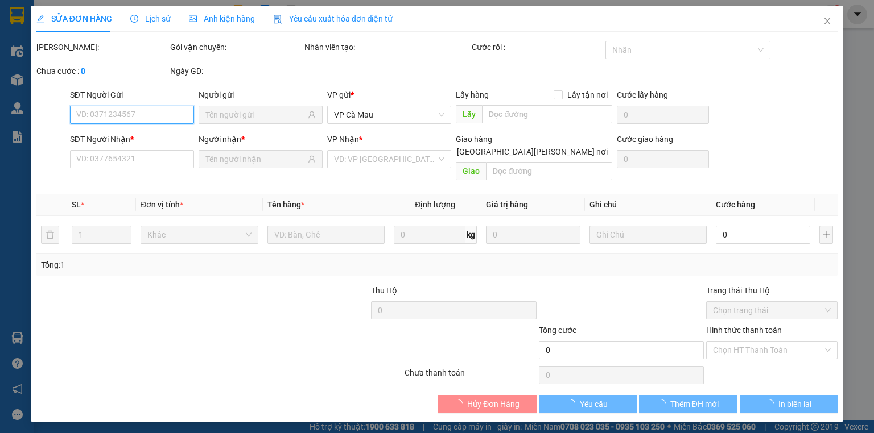
type input "0562494949"
type input "DƯƠNG"
type input "0966777799"
type input "[GEOGRAPHIC_DATA]"
type input "30.000"
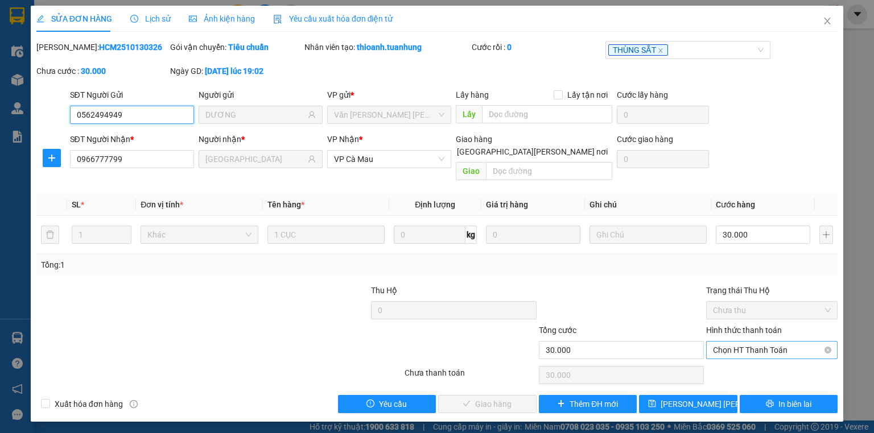
click at [738, 342] on span "Chọn HT Thanh Toán" at bounding box center [772, 350] width 118 height 17
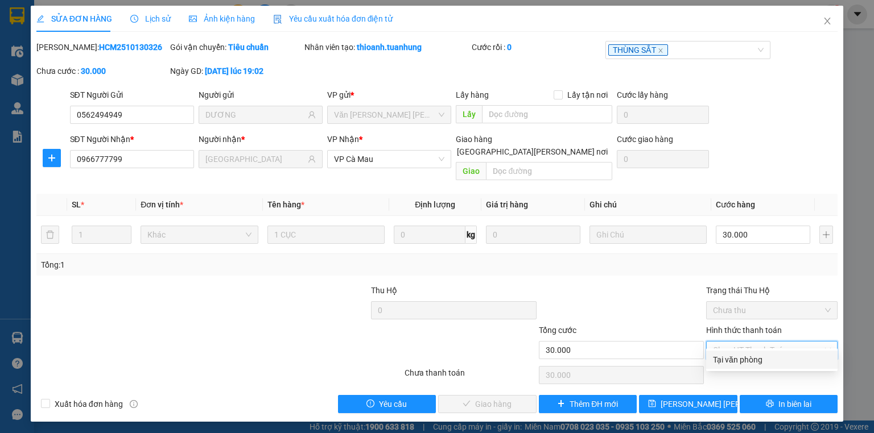
click at [733, 359] on div "Tại văn phòng" at bounding box center [772, 360] width 118 height 13
type input "0"
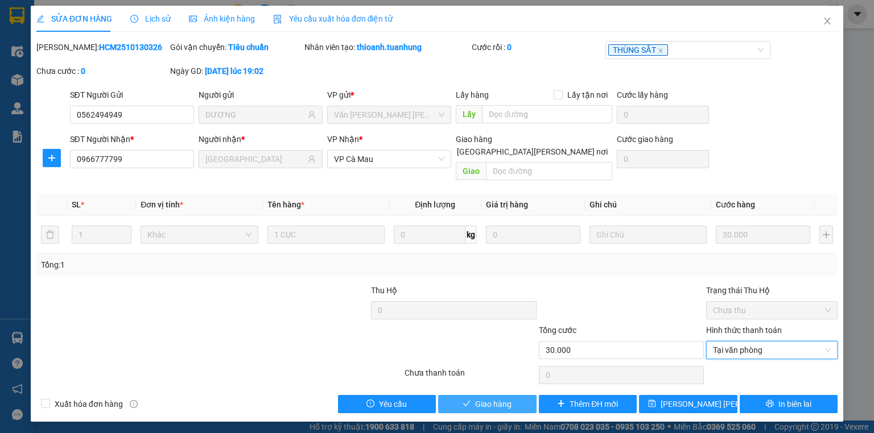
click at [528, 396] on button "Giao hàng" at bounding box center [487, 404] width 98 height 18
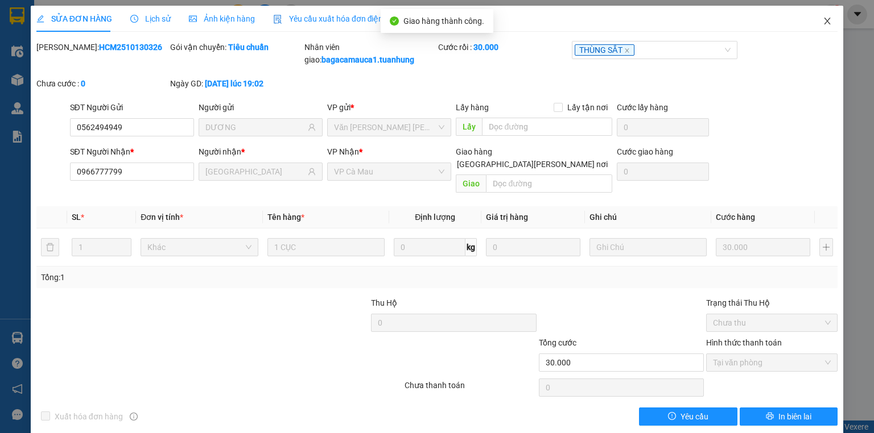
click at [811, 21] on span "Close" at bounding box center [827, 22] width 32 height 32
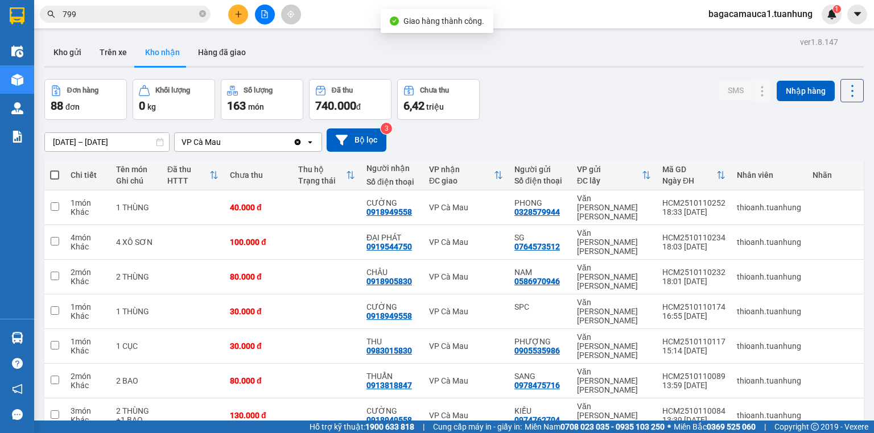
click at [117, 20] on span "799" at bounding box center [125, 14] width 171 height 17
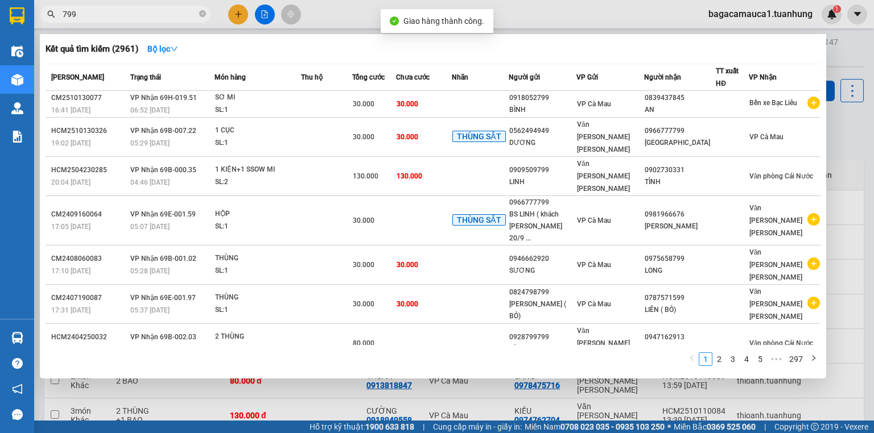
click at [125, 15] on input "799" at bounding box center [130, 14] width 134 height 13
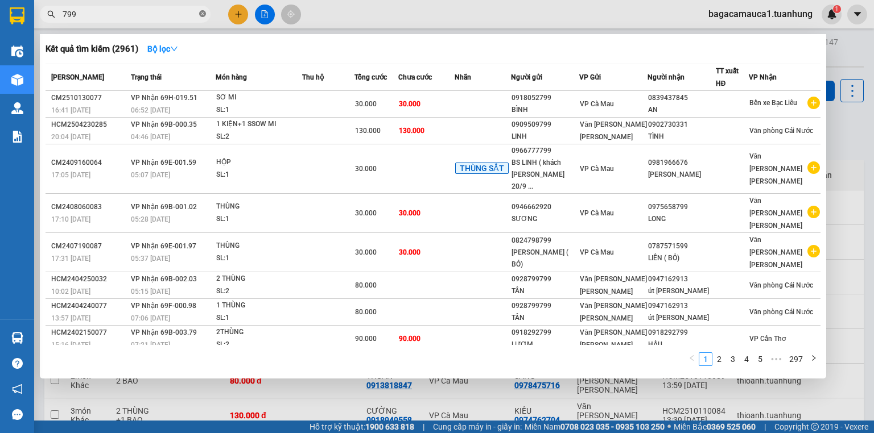
click at [200, 14] on icon "close-circle" at bounding box center [202, 13] width 7 height 7
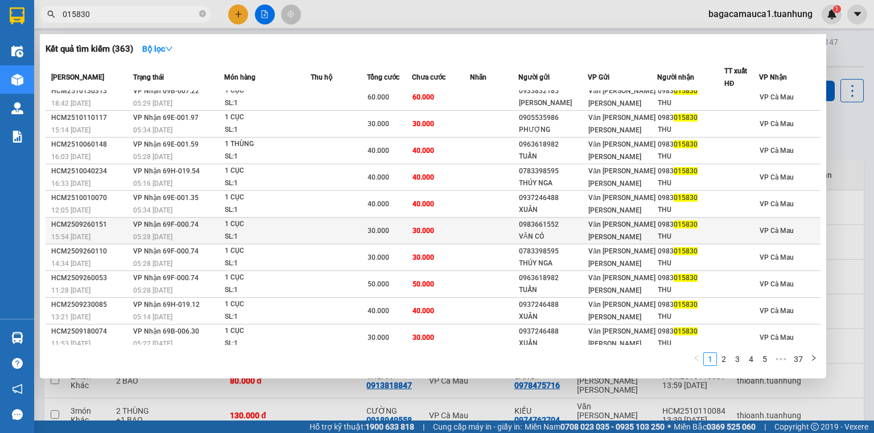
scroll to position [9, 0]
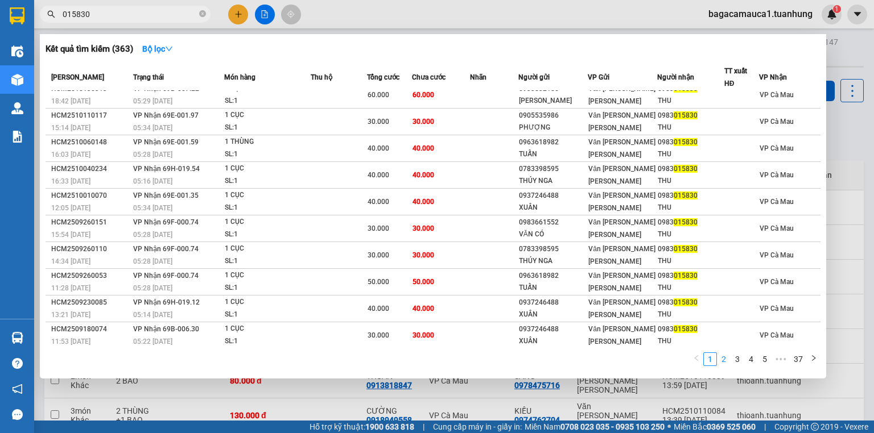
type input "015830"
click at [726, 360] on link "2" at bounding box center [723, 359] width 13 height 13
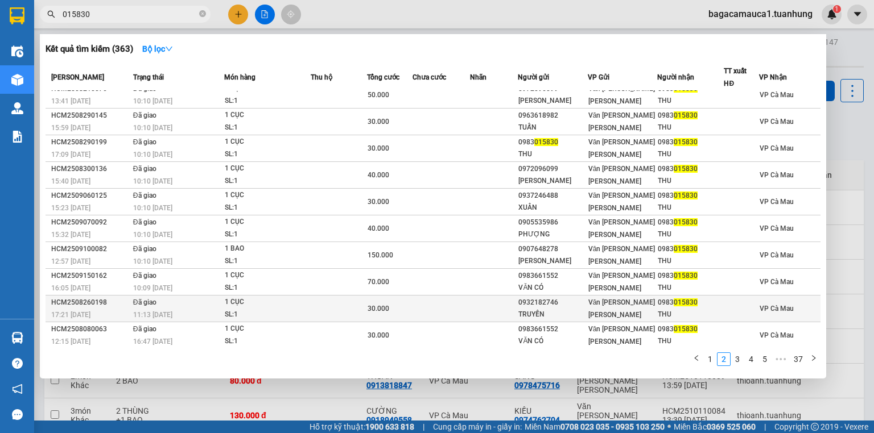
scroll to position [0, 0]
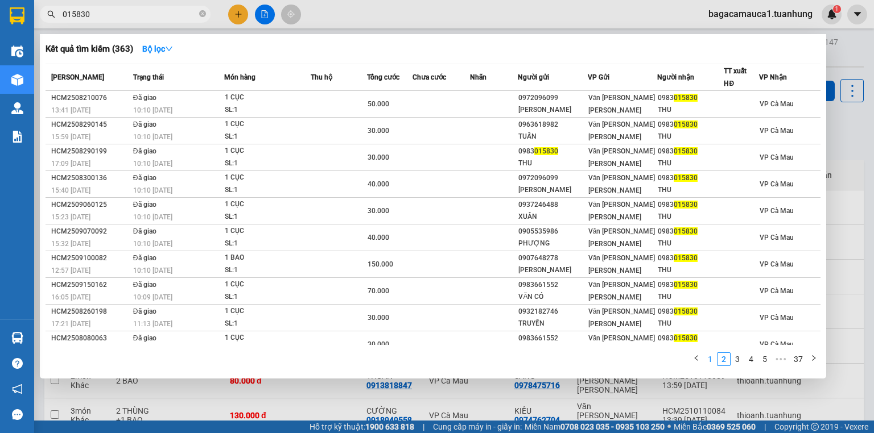
click at [714, 358] on link "1" at bounding box center [710, 359] width 13 height 13
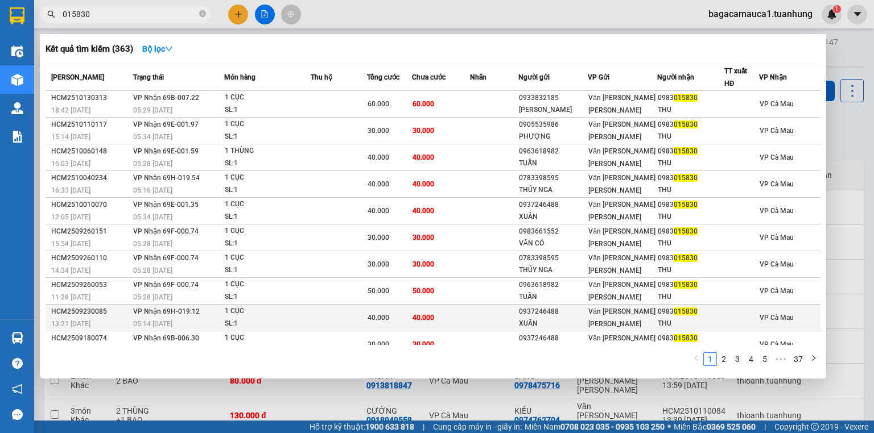
scroll to position [9, 0]
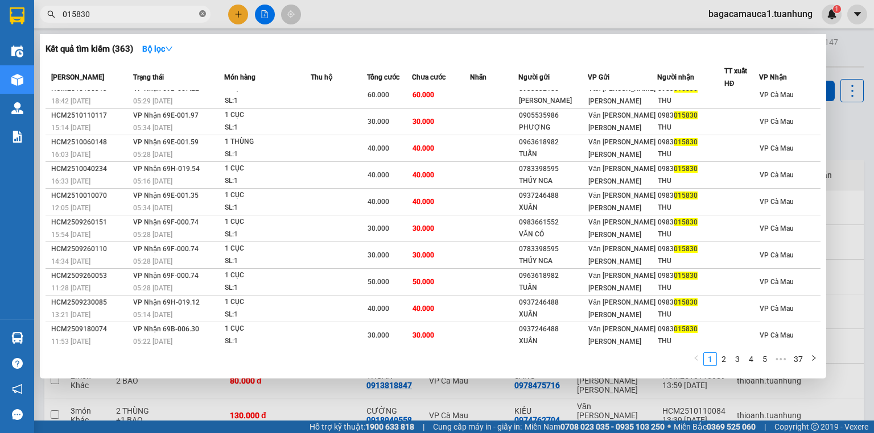
click at [202, 13] on icon "close-circle" at bounding box center [202, 13] width 7 height 7
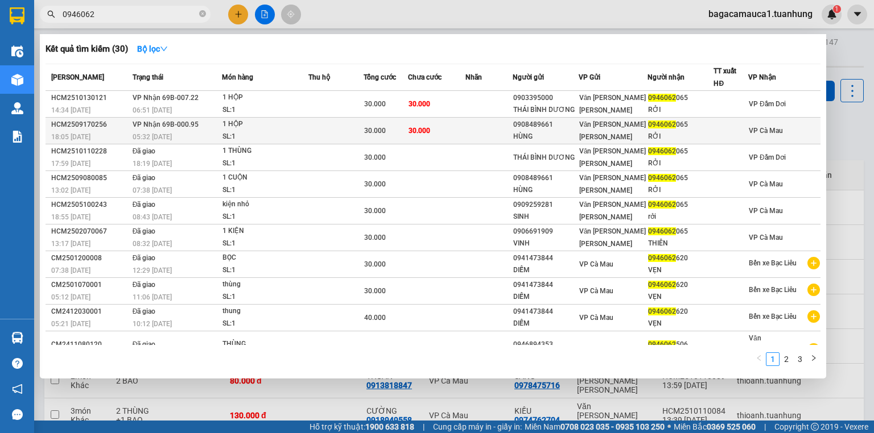
type input "0946062"
click at [439, 123] on td "30.000" at bounding box center [436, 131] width 57 height 27
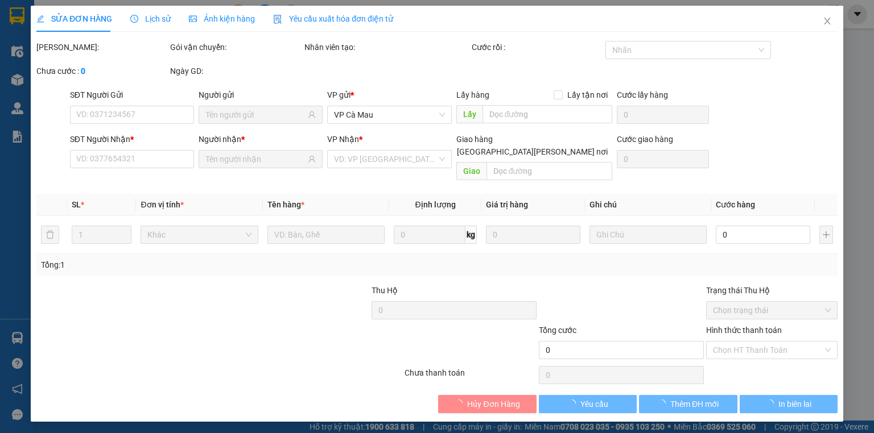
type input "0908489661"
type input "HÙNG"
type input "0946062065"
type input "RỞI"
type input "30.000"
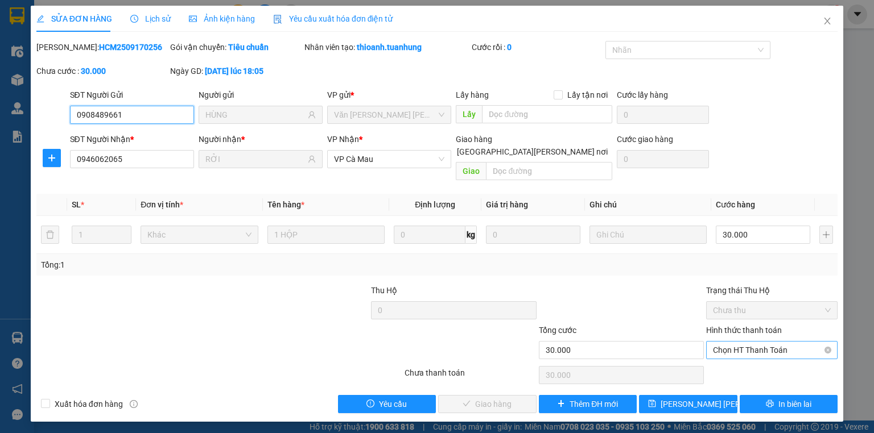
click at [765, 342] on span "Chọn HT Thanh Toán" at bounding box center [772, 350] width 118 height 17
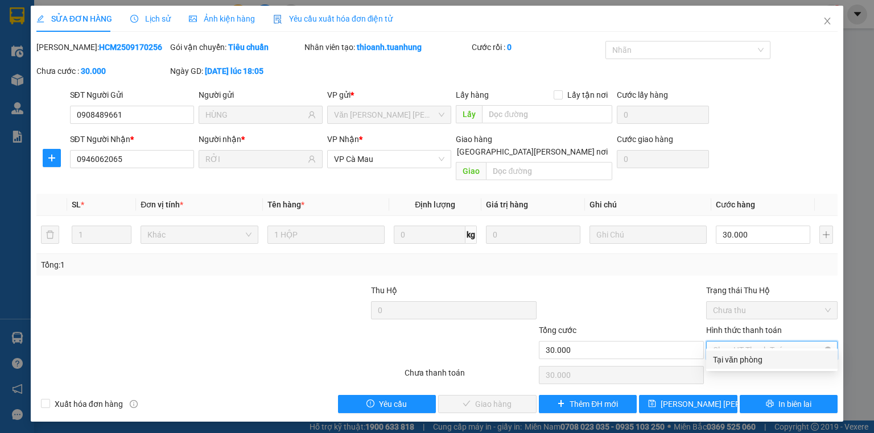
click at [760, 355] on div "Tại văn phòng" at bounding box center [772, 360] width 118 height 13
type input "0"
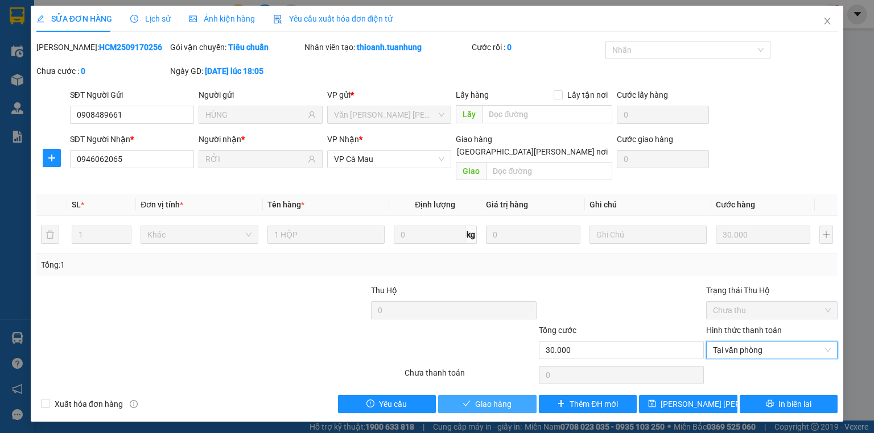
click at [503, 398] on span "Giao hàng" at bounding box center [493, 404] width 36 height 13
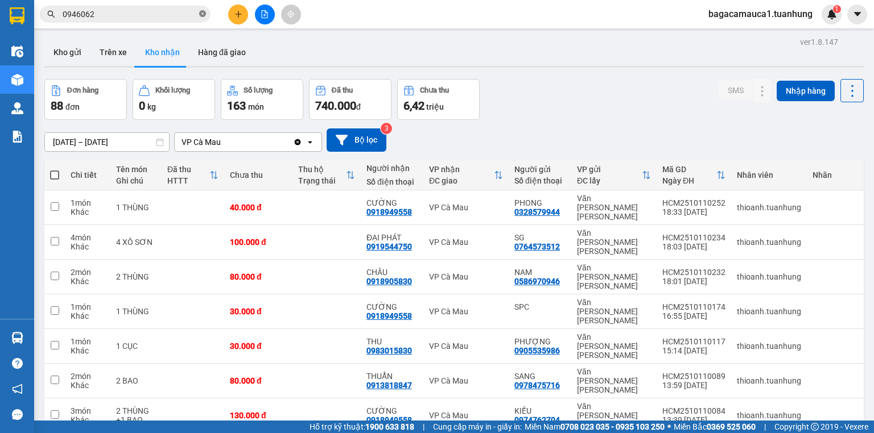
click at [204, 14] on icon "close-circle" at bounding box center [202, 13] width 7 height 7
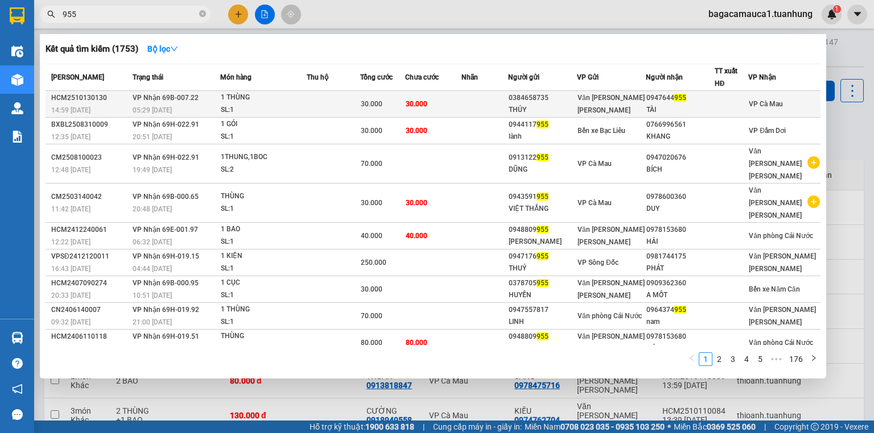
type input "955"
click at [479, 100] on td at bounding box center [484, 104] width 47 height 27
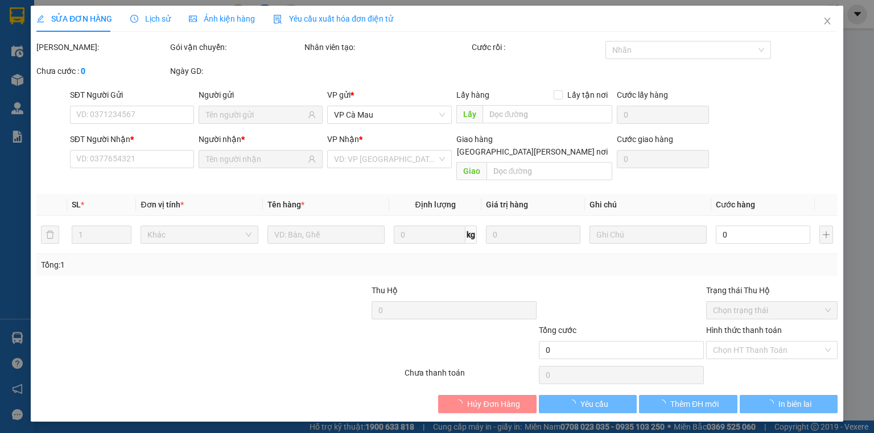
type input "0384658735"
type input "THỦY"
type input "0947644955"
type input "TÀI"
type input "30.000"
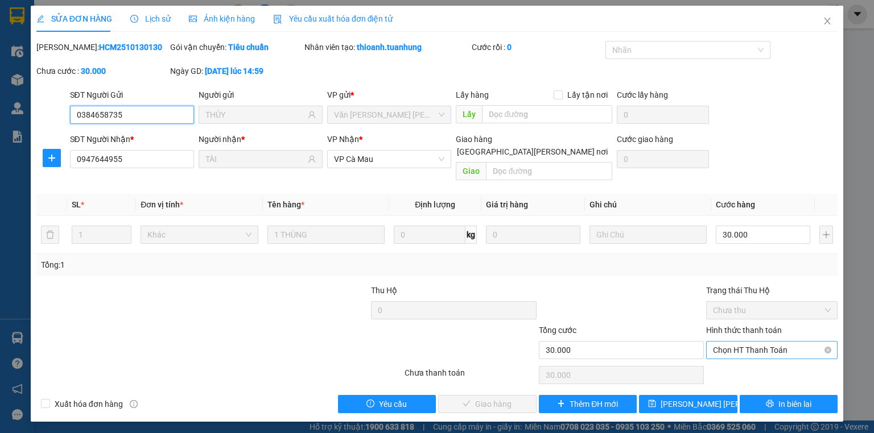
click at [746, 342] on span "Chọn HT Thanh Toán" at bounding box center [772, 350] width 118 height 17
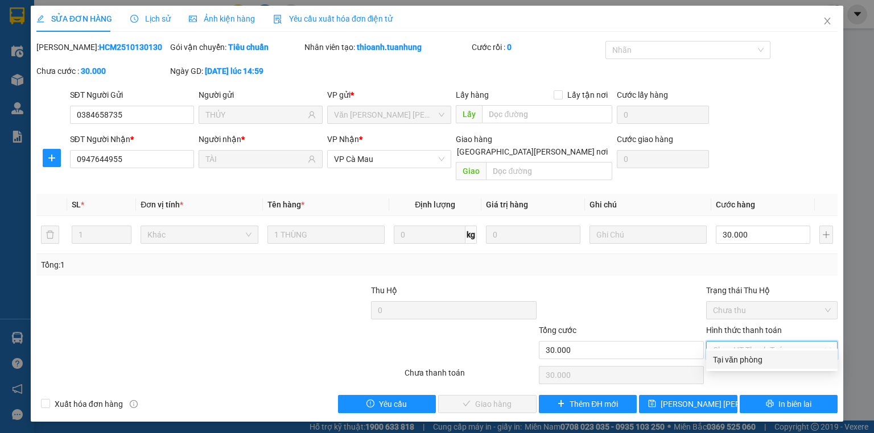
click at [742, 367] on div "Tại văn phòng" at bounding box center [771, 360] width 131 height 18
type input "0"
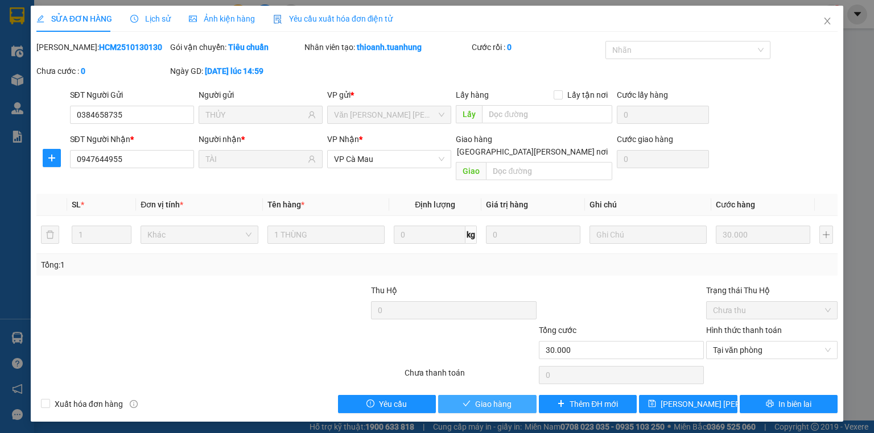
click at [494, 398] on span "Giao hàng" at bounding box center [493, 404] width 36 height 13
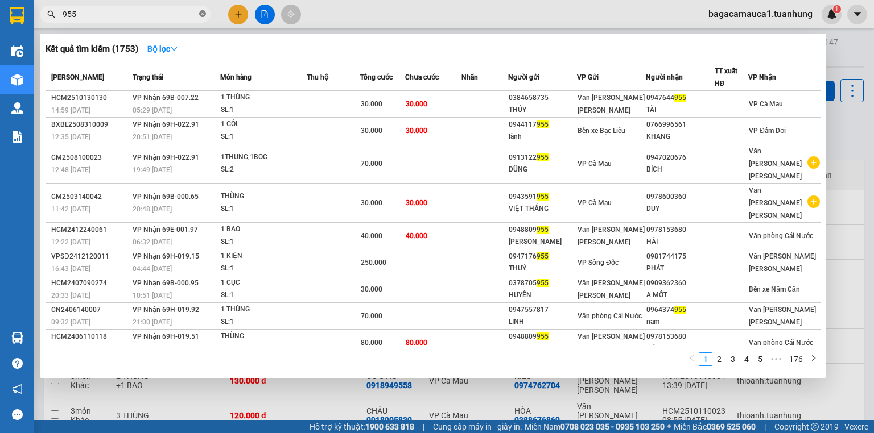
click at [201, 9] on span at bounding box center [202, 14] width 7 height 11
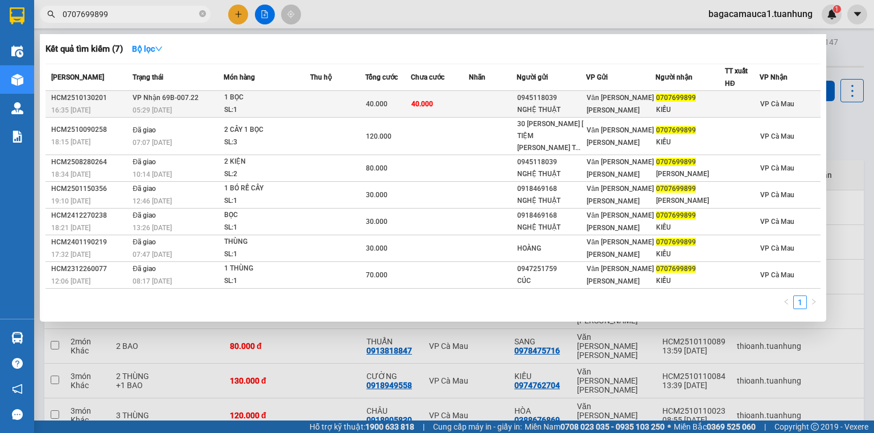
type input "0707699899"
click at [210, 100] on td "[PERSON_NAME] 69B-007.22 05:29 [DATE]" at bounding box center [176, 104] width 93 height 27
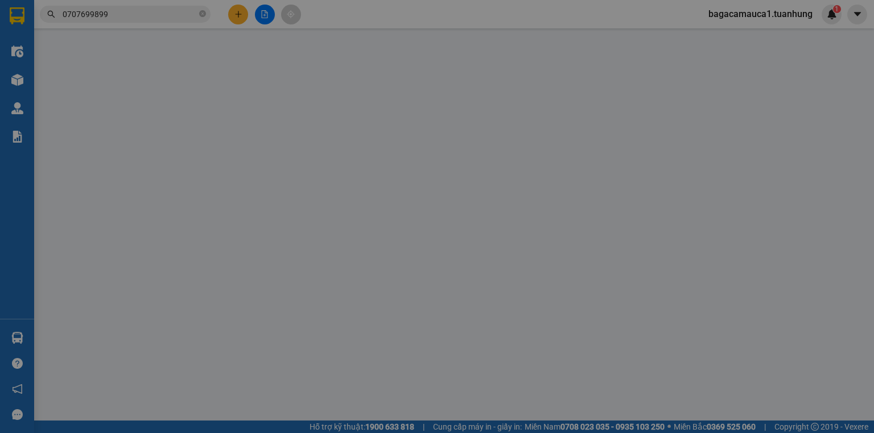
type input "0945118039"
type input "NGHỆ THUẬT"
type input "0707699899"
type input "KIỀU"
type input "40.000"
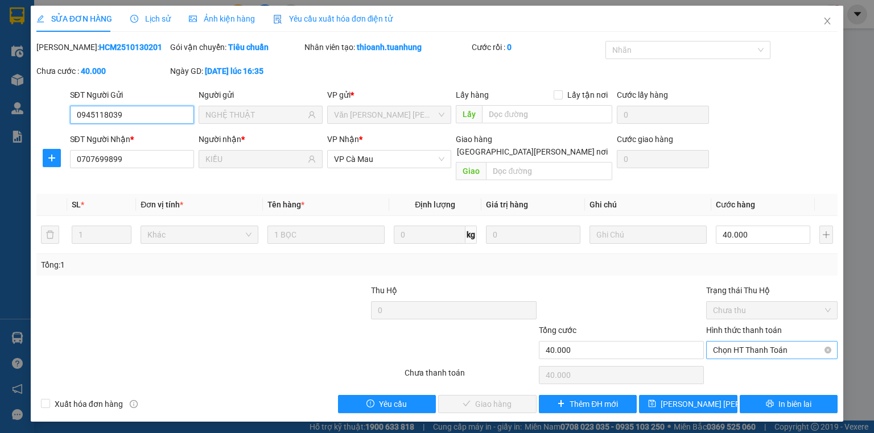
click at [724, 342] on span "Chọn HT Thanh Toán" at bounding box center [772, 350] width 118 height 17
click at [726, 346] on div "Hình thức thanh toán Chọn HT Thanh Toán" at bounding box center [771, 344] width 131 height 40
drag, startPoint x: 725, startPoint y: 318, endPoint x: 727, endPoint y: 329, distance: 11.0
click at [727, 325] on div "Hình thức thanh toán" at bounding box center [771, 332] width 131 height 17
click at [728, 342] on span "Chọn HT Thanh Toán" at bounding box center [772, 350] width 118 height 17
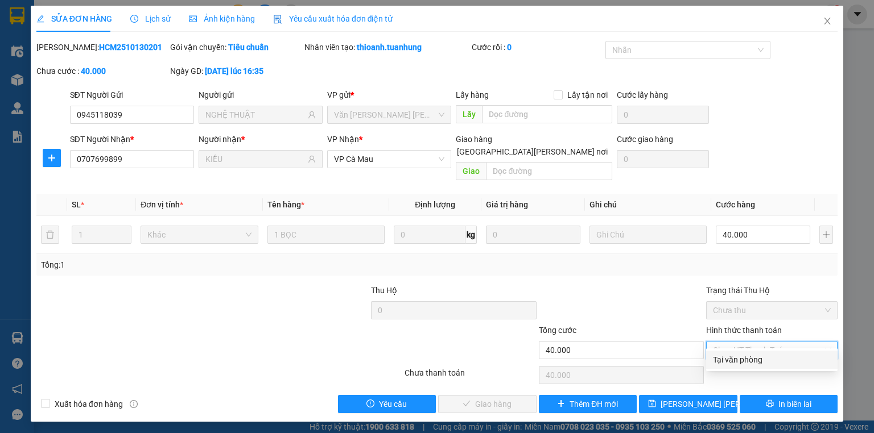
click at [733, 362] on div "Tại văn phòng" at bounding box center [772, 360] width 118 height 13
type input "0"
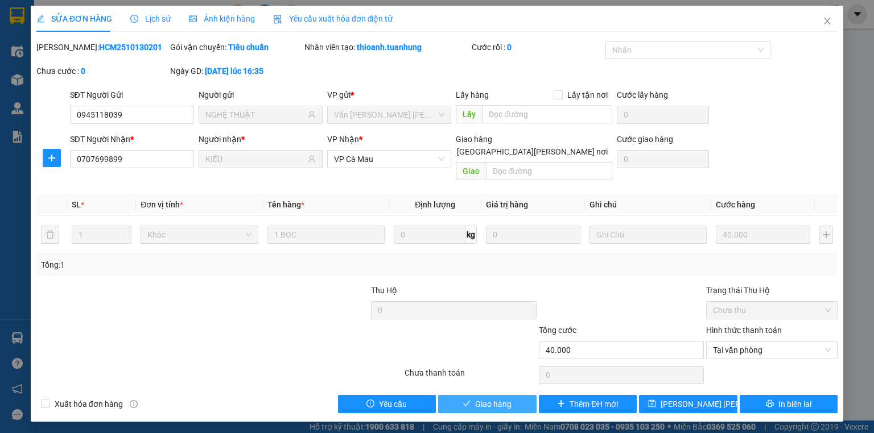
click at [531, 398] on button "Giao hàng" at bounding box center [487, 404] width 98 height 18
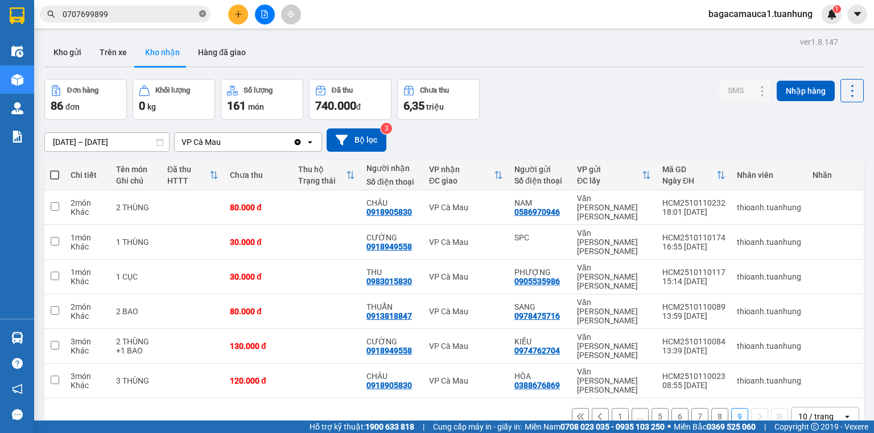
click at [204, 9] on span at bounding box center [202, 14] width 7 height 11
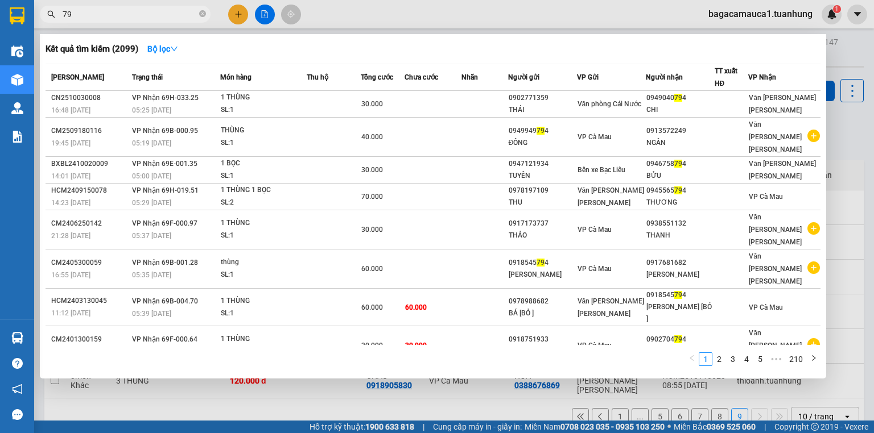
type input "7"
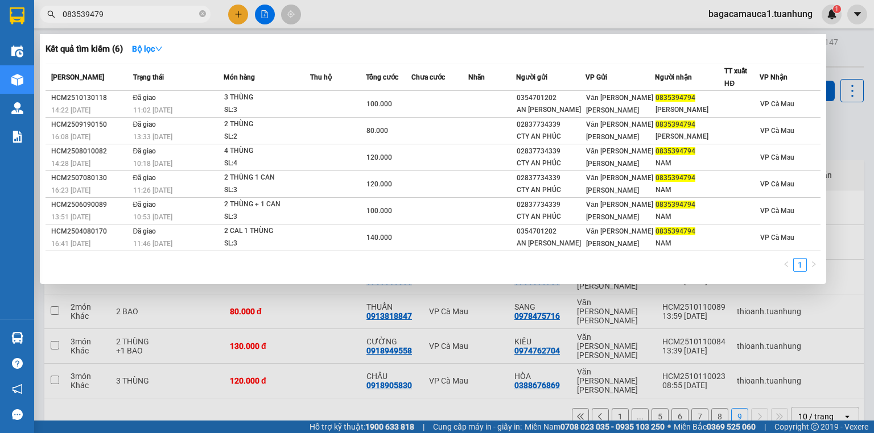
type input "0835394794"
click at [203, 11] on icon "close-circle" at bounding box center [202, 13] width 7 height 7
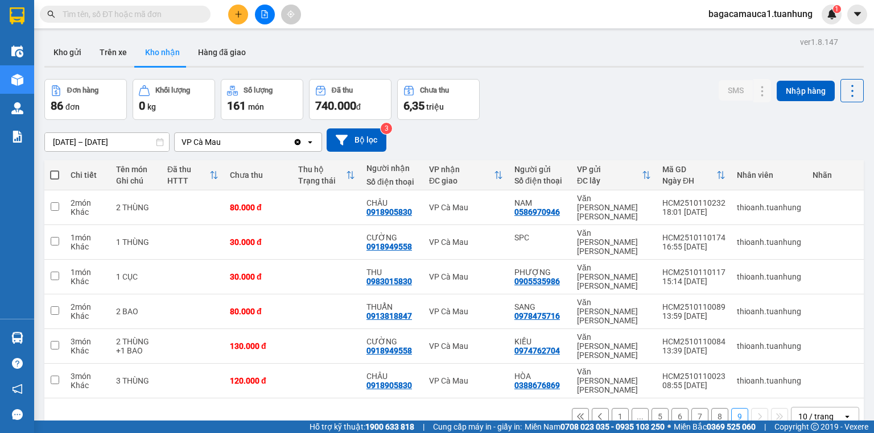
click at [175, 15] on input "text" at bounding box center [130, 14] width 134 height 13
type input "9"
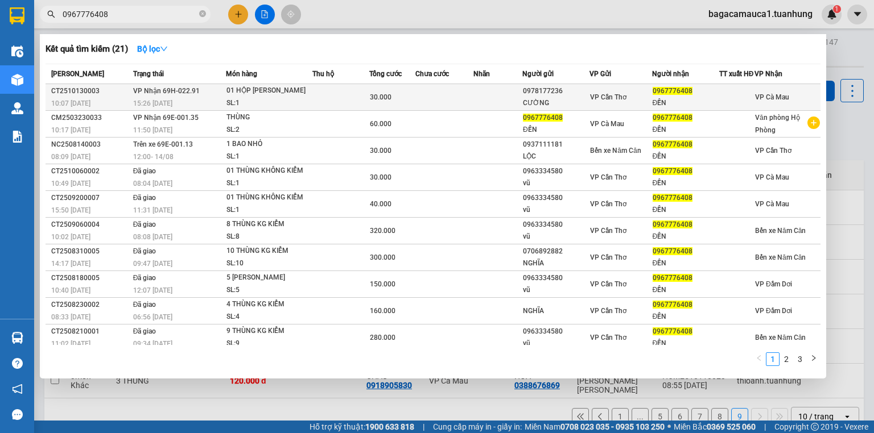
type input "0967776408"
click at [226, 96] on div "01 HỘP [PERSON_NAME]" at bounding box center [268, 91] width 85 height 13
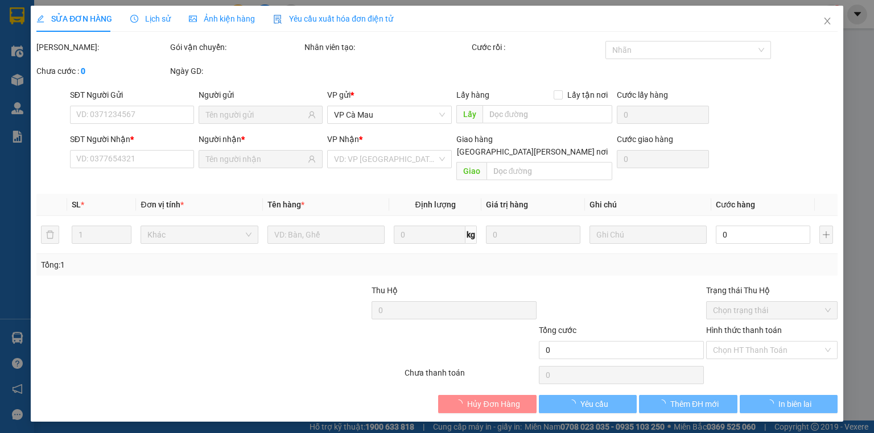
type input "0978177236"
type input "CƯỜNG"
type input "0967776408"
type input "ĐẾN"
type input "30.000"
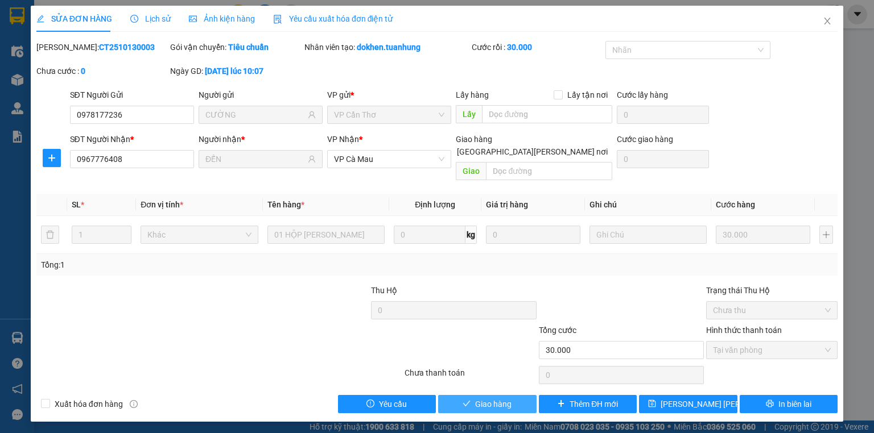
click at [505, 398] on span "Giao hàng" at bounding box center [493, 404] width 36 height 13
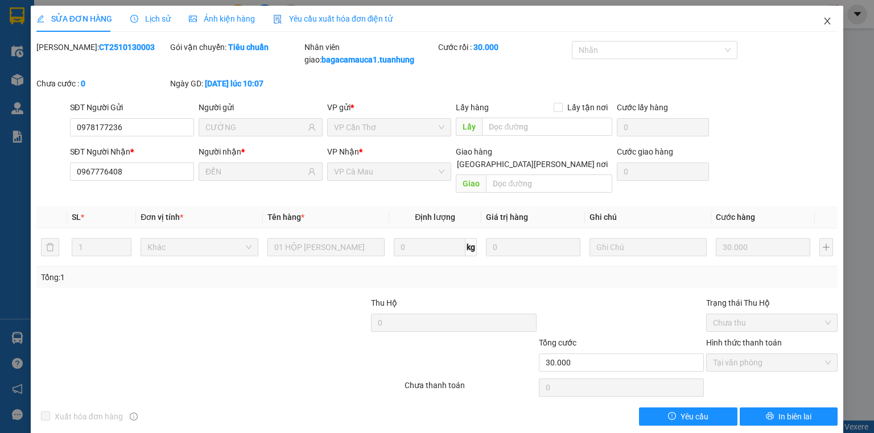
click at [820, 15] on span "Close" at bounding box center [827, 22] width 32 height 32
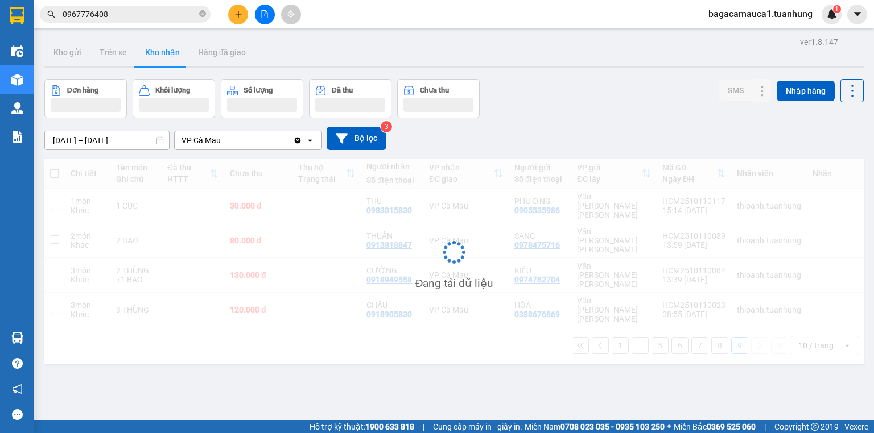
click at [239, 10] on icon "plus" at bounding box center [238, 14] width 8 height 8
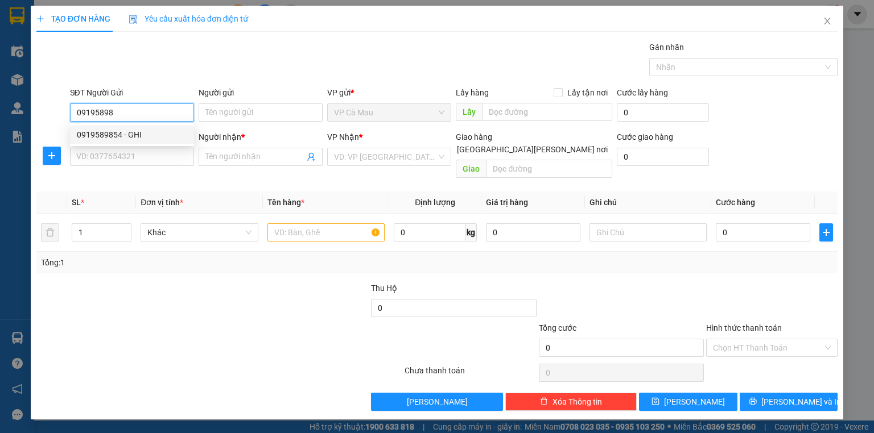
click at [176, 132] on div "0919589854 - GHI" at bounding box center [132, 135] width 110 height 13
type input "0919589854"
type input "GHI"
type input "0919589854"
click at [152, 166] on div "SĐT Người Nhận * VD: 0377654321" at bounding box center [132, 151] width 124 height 40
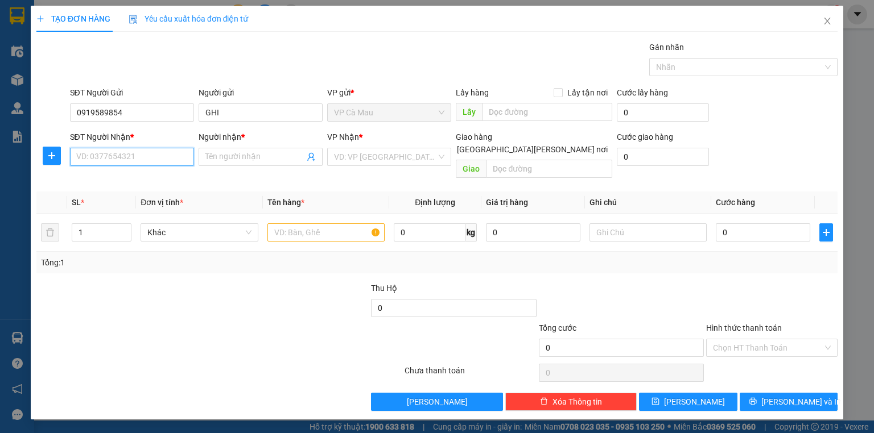
click at [150, 151] on input "SĐT Người Nhận *" at bounding box center [132, 157] width 124 height 18
click at [158, 182] on div "0907230886 - TÂM" at bounding box center [132, 179] width 110 height 13
type input "0907230886"
type input "TÂM"
click at [320, 224] on input "text" at bounding box center [325, 233] width 117 height 18
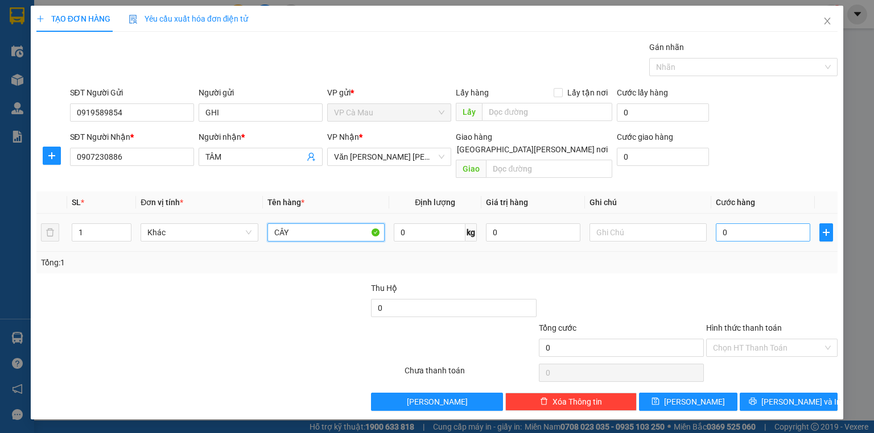
type input "CÂY"
click at [769, 226] on input "0" at bounding box center [763, 233] width 94 height 18
type input "+3"
type input "3"
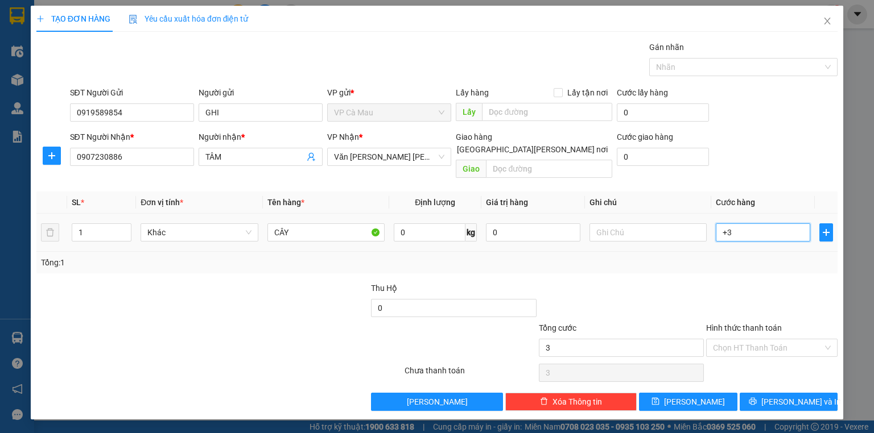
type input "+30"
type input "30"
type input "30.000"
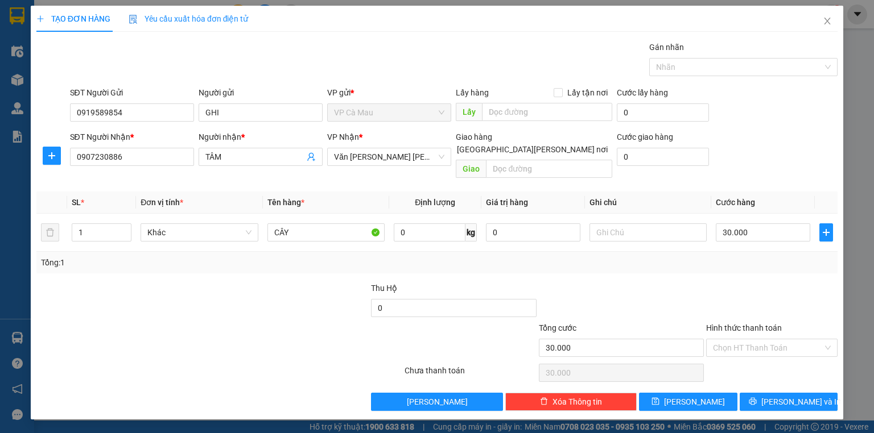
drag, startPoint x: 764, startPoint y: 240, endPoint x: 757, endPoint y: 248, distance: 10.5
click at [762, 252] on div "Tổng: 1" at bounding box center [436, 263] width 801 height 22
click at [756, 340] on input "Hình thức thanh toán" at bounding box center [768, 348] width 110 height 17
click at [758, 358] on div "Tại văn phòng" at bounding box center [772, 357] width 118 height 13
type input "0"
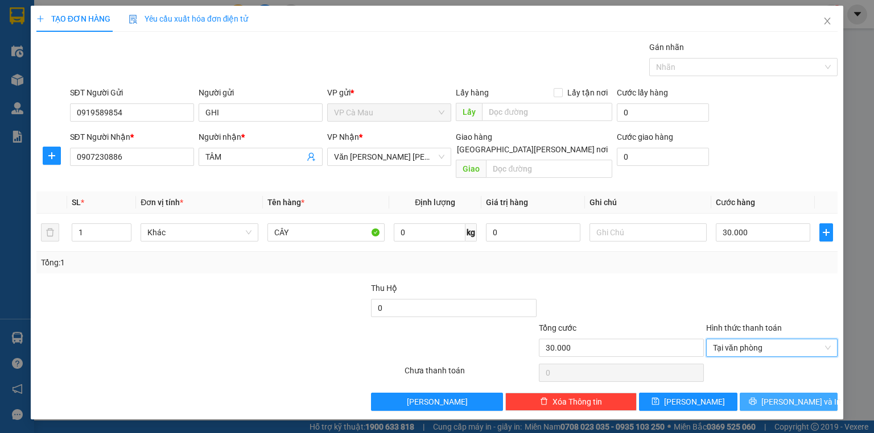
click at [757, 398] on icon "printer" at bounding box center [753, 402] width 8 height 8
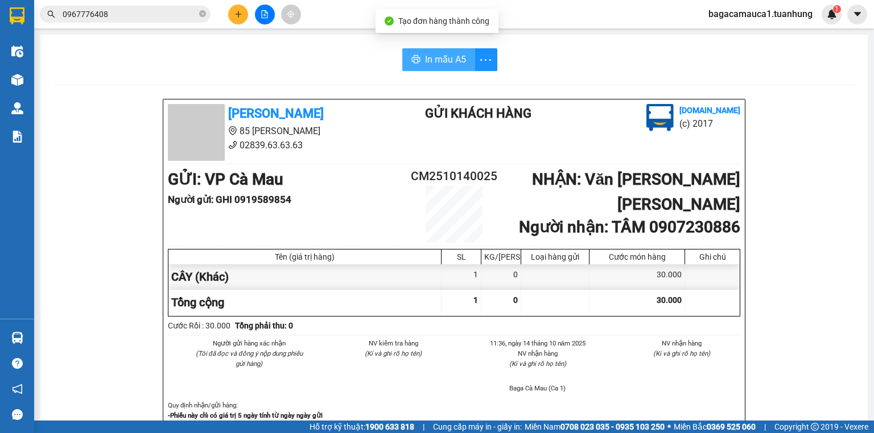
drag, startPoint x: 444, startPoint y: 64, endPoint x: 410, endPoint y: 64, distance: 34.1
click at [443, 64] on span "In mẫu A5" at bounding box center [445, 59] width 41 height 14
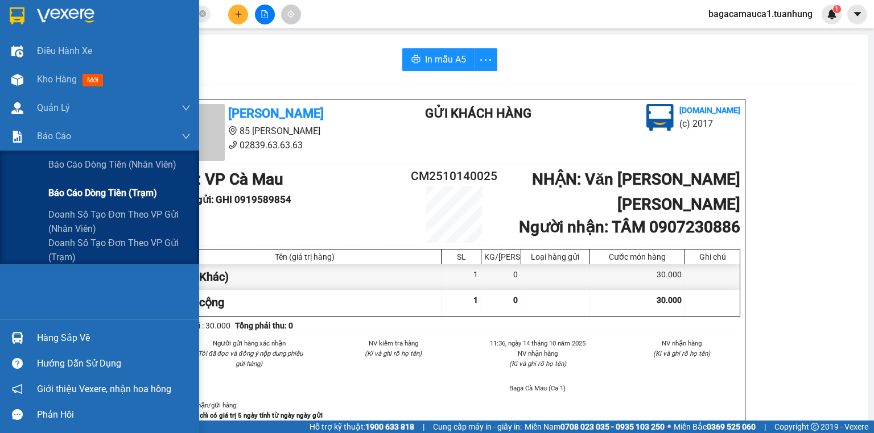
click at [75, 196] on span "Báo cáo dòng tiền (trạm)" at bounding box center [102, 193] width 109 height 14
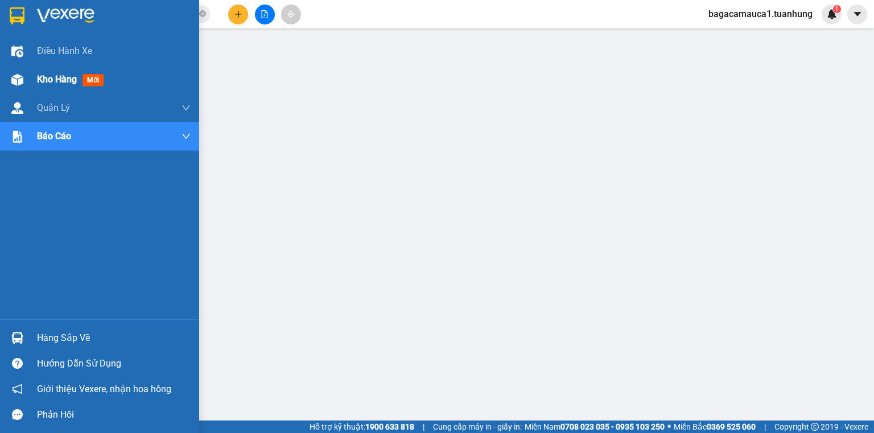
click at [19, 83] on img at bounding box center [17, 80] width 12 height 12
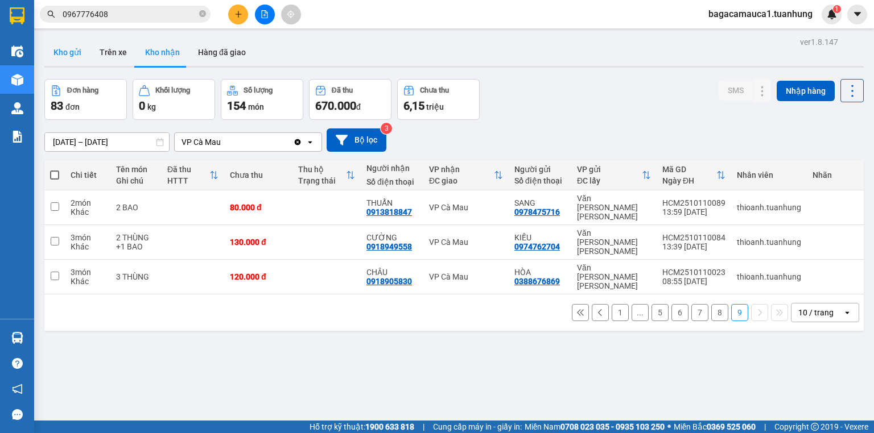
click at [46, 46] on button "Kho gửi" at bounding box center [67, 52] width 46 height 27
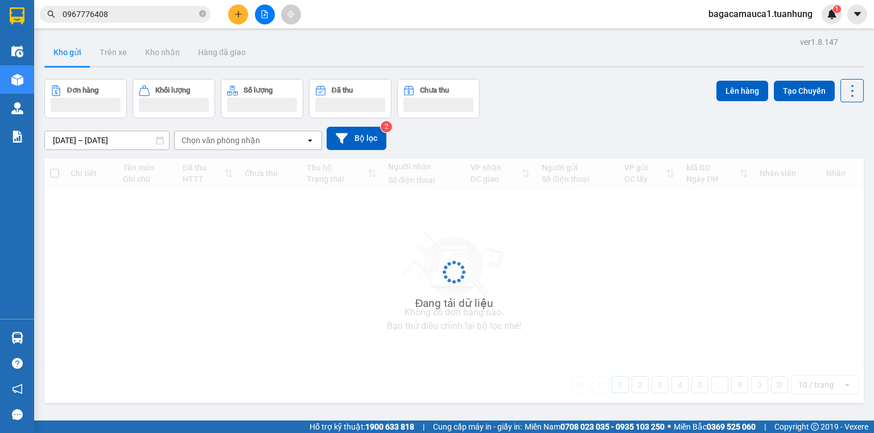
scroll to position [52, 0]
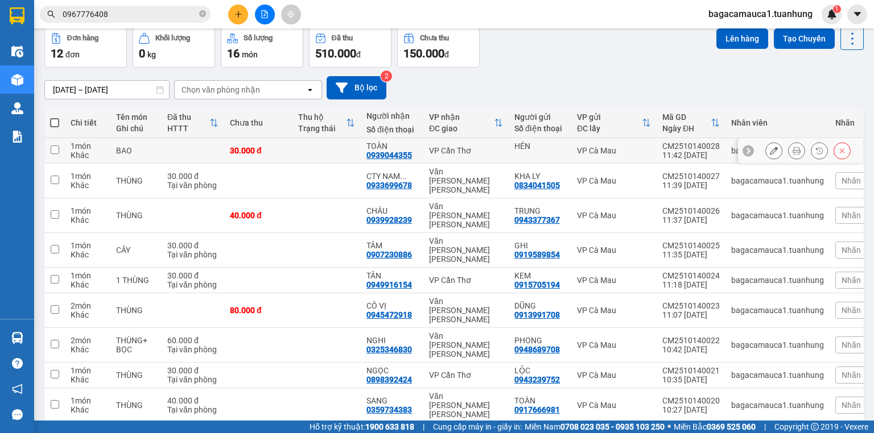
click at [788, 144] on button at bounding box center [796, 151] width 16 height 20
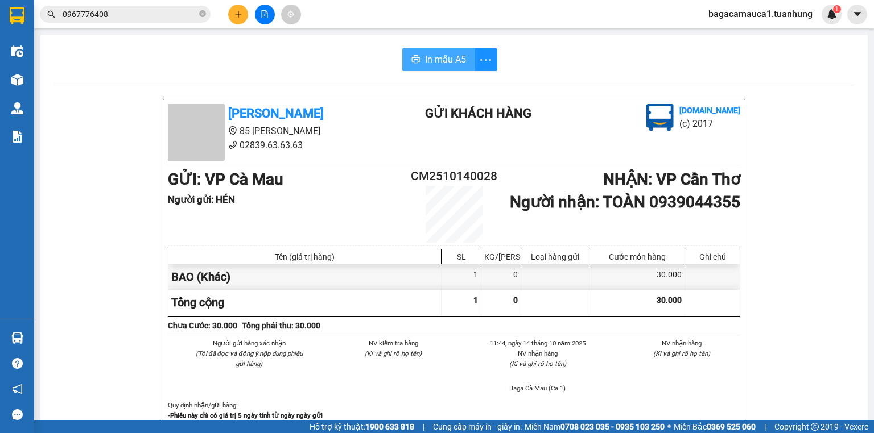
click at [461, 64] on span "In mẫu A5" at bounding box center [445, 59] width 41 height 14
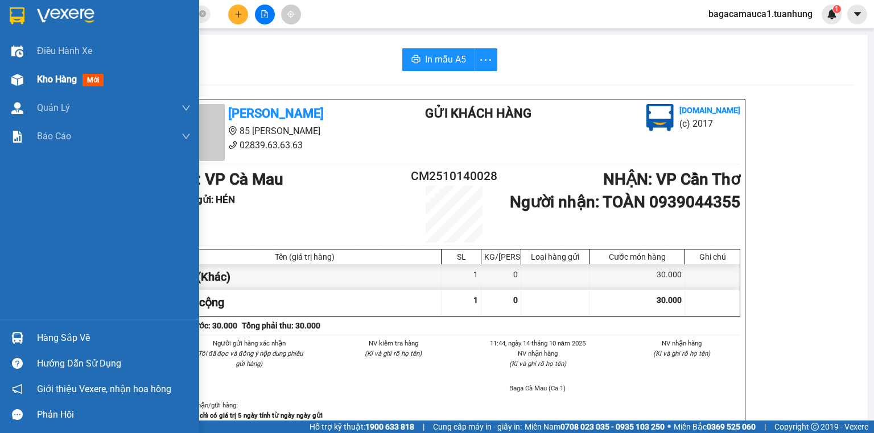
drag, startPoint x: 24, startPoint y: 89, endPoint x: 32, endPoint y: 88, distance: 8.6
click at [24, 89] on div at bounding box center [17, 80] width 20 height 20
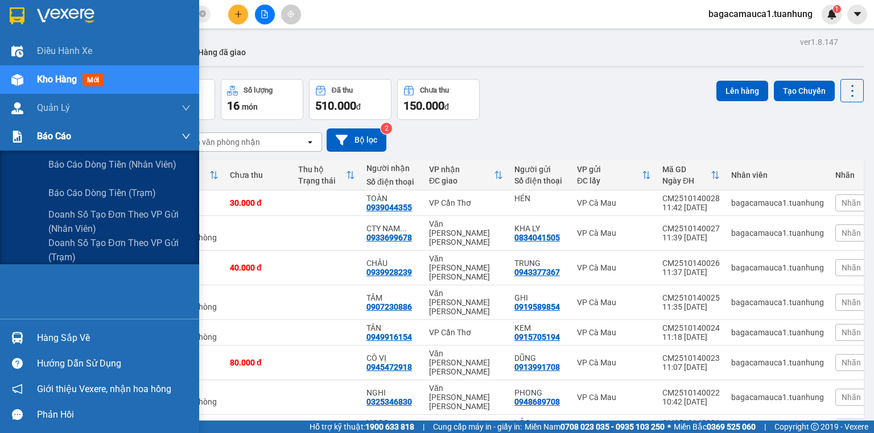
click at [30, 129] on div "Báo cáo" at bounding box center [99, 136] width 199 height 28
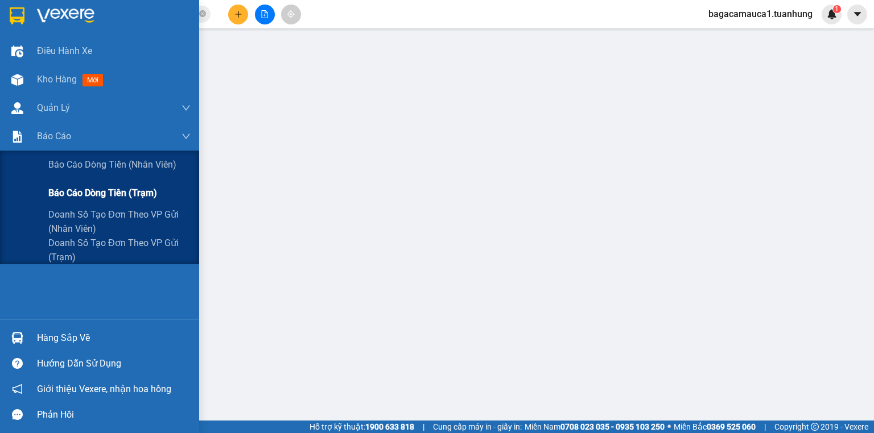
click at [53, 191] on span "Báo cáo dòng tiền (trạm)" at bounding box center [102, 193] width 109 height 14
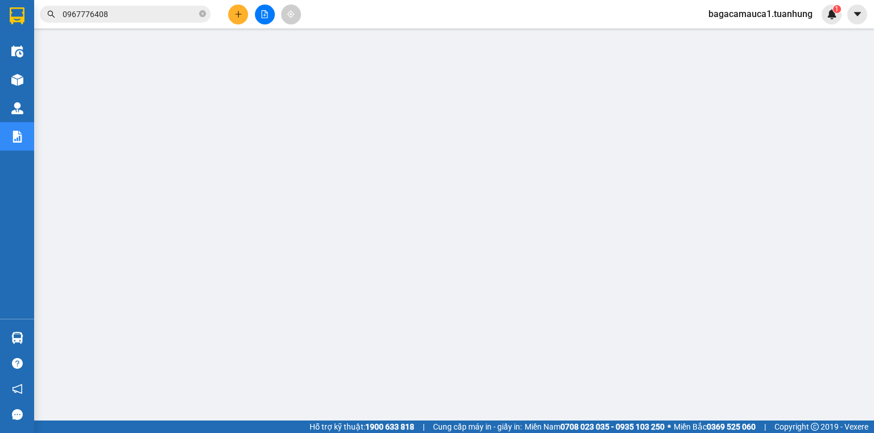
click at [760, 17] on span "bagacamauca1.tuanhung" at bounding box center [760, 14] width 122 height 14
click at [757, 32] on span "Đăng xuất" at bounding box center [765, 35] width 97 height 13
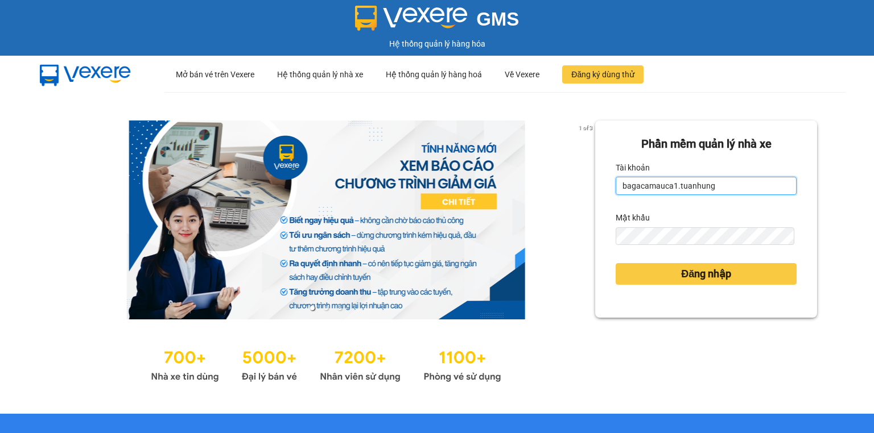
type input "bagacamauca2.tuanhung"
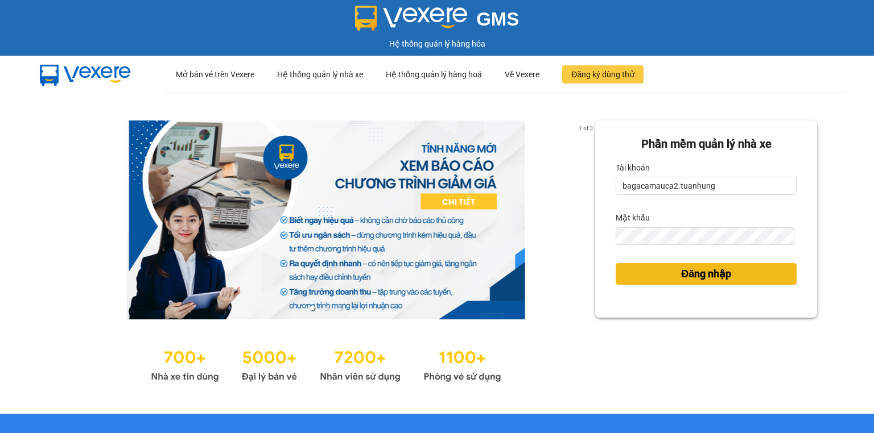
click at [710, 274] on span "Đăng nhập" at bounding box center [706, 274] width 50 height 16
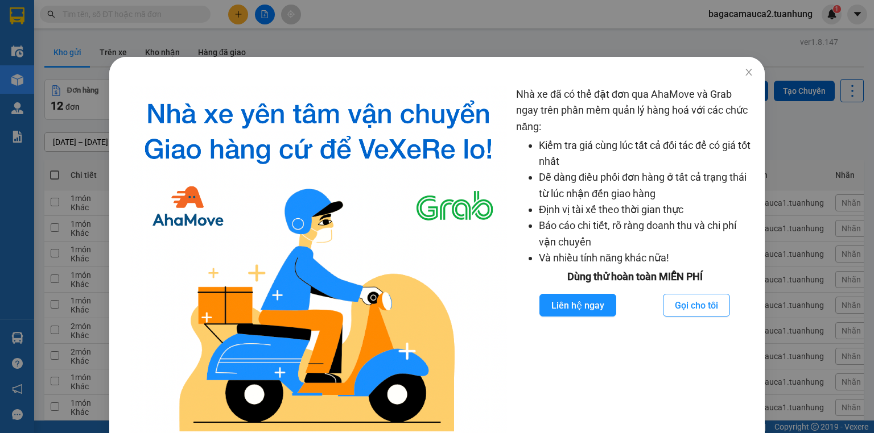
click at [164, 46] on div "Nhà xe đã có thể đặt đơn qua AhaMove và Grab ngay trên phần mềm quản lý hàng ho…" at bounding box center [437, 216] width 874 height 433
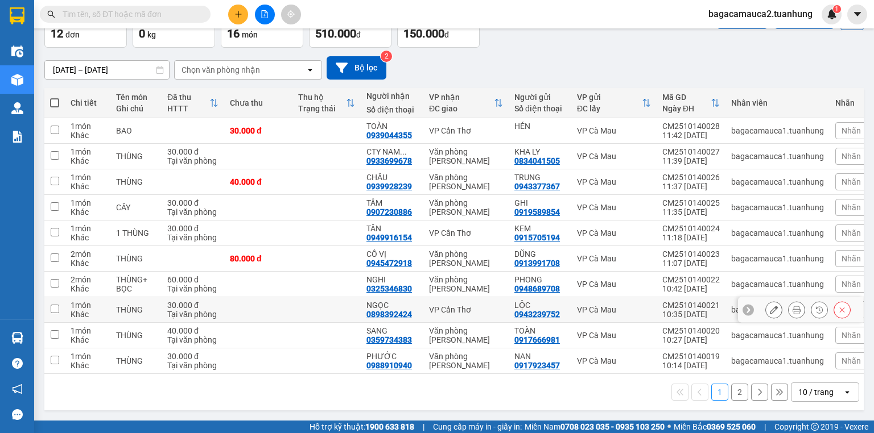
scroll to position [75, 0]
click at [842, 386] on div "open" at bounding box center [850, 392] width 16 height 18
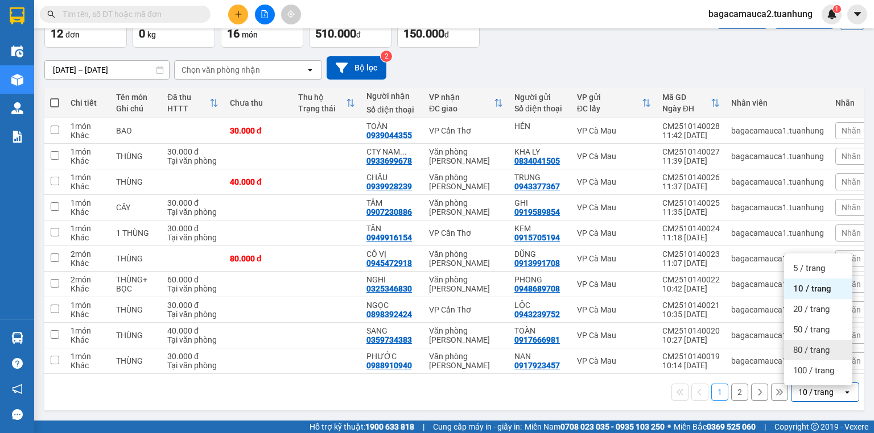
click at [829, 337] on div "50 / trang" at bounding box center [818, 330] width 68 height 20
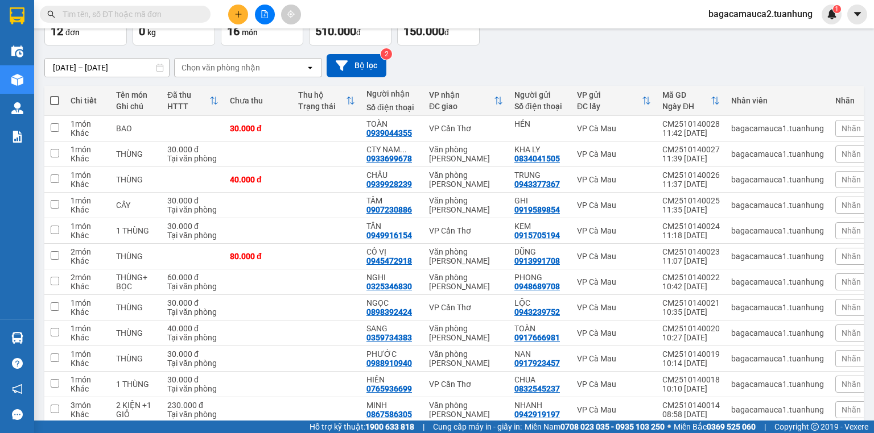
click at [56, 102] on span at bounding box center [54, 100] width 9 height 9
click at [55, 95] on input "checkbox" at bounding box center [55, 95] width 0 height 0
checkbox input "true"
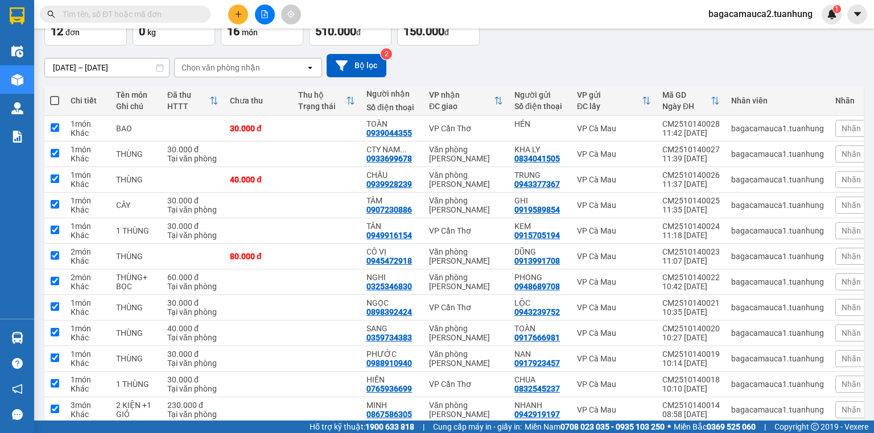
checkbox input "true"
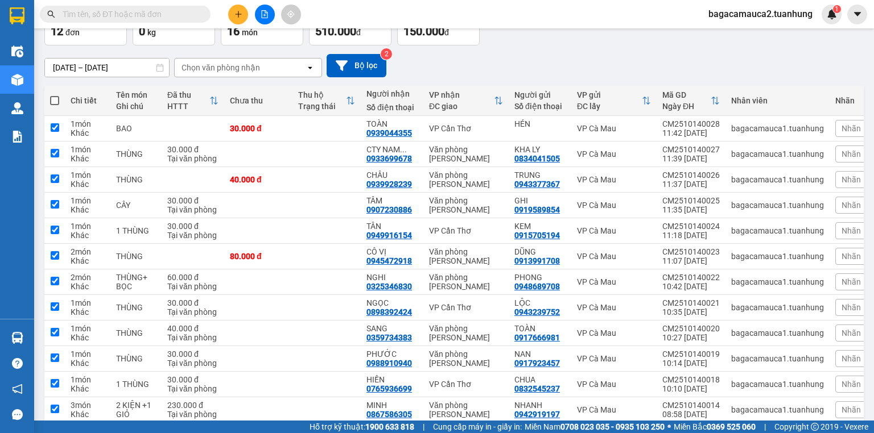
checkbox input "true"
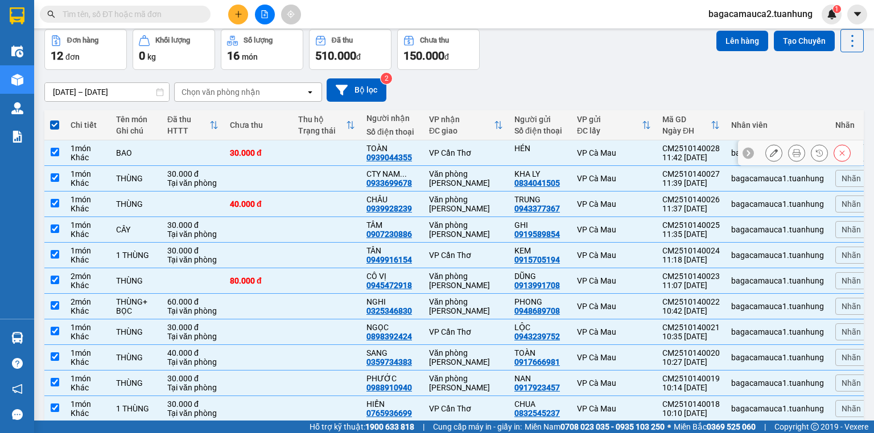
scroll to position [0, 0]
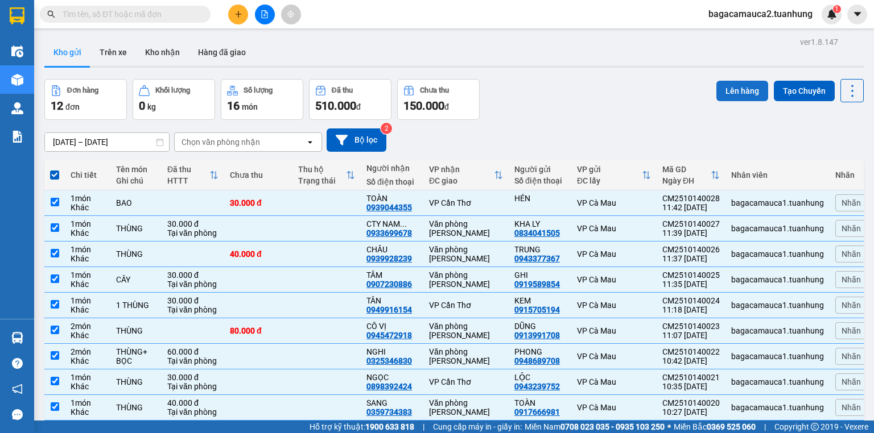
click at [730, 88] on button "Lên hàng" at bounding box center [742, 91] width 52 height 20
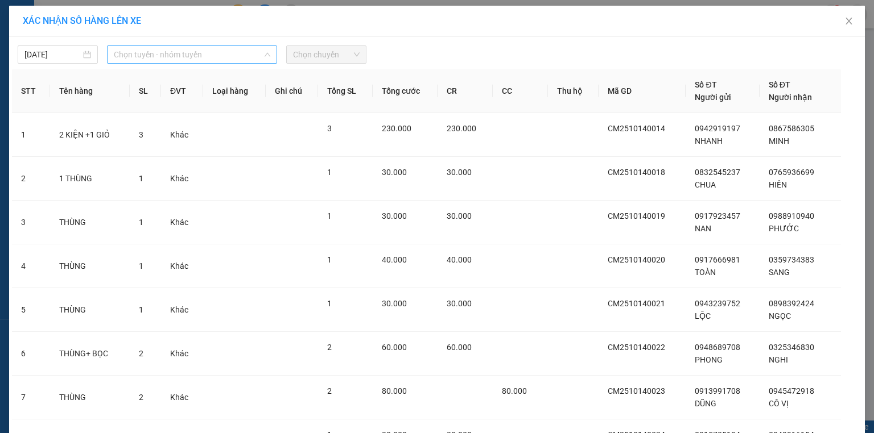
click at [172, 56] on span "Chọn tuyến - nhóm tuyến" at bounding box center [192, 54] width 156 height 17
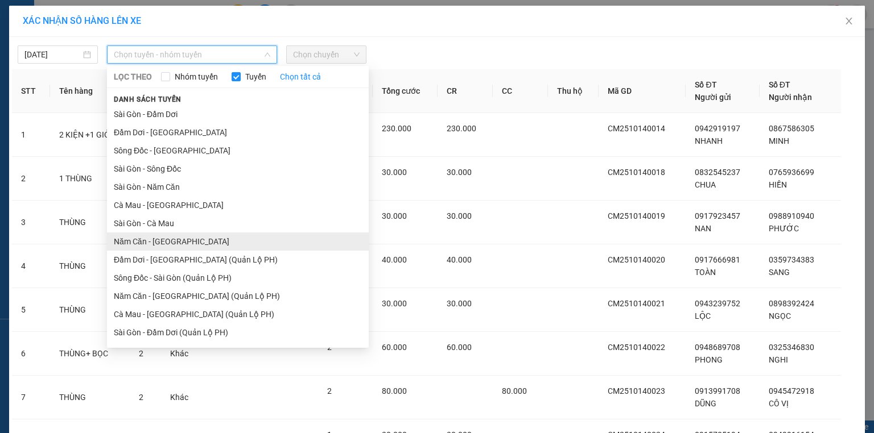
click at [155, 239] on li "Năm Căn - Sài Gòn" at bounding box center [238, 242] width 262 height 18
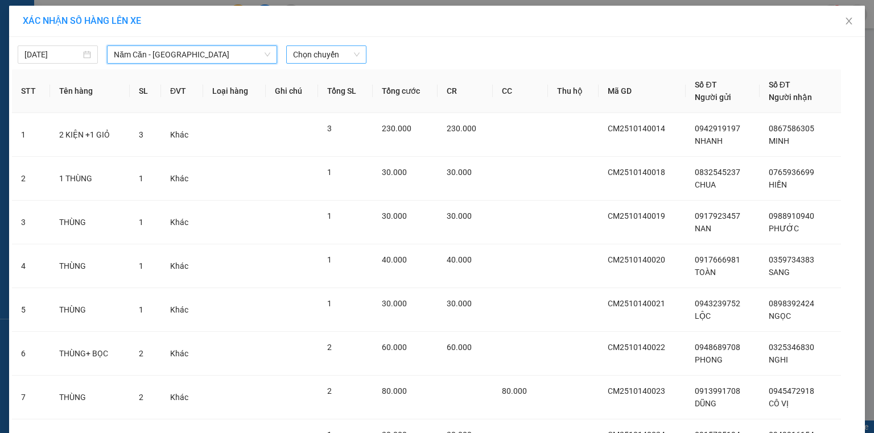
click at [337, 54] on span "Chọn chuyến" at bounding box center [326, 54] width 67 height 17
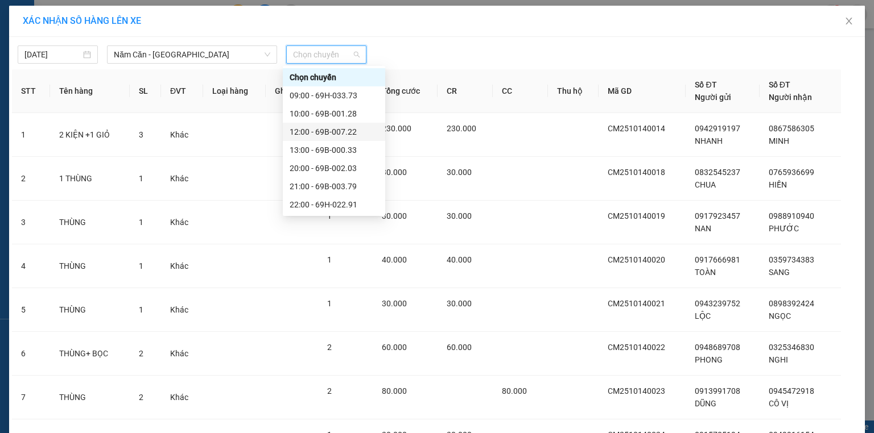
click at [330, 127] on div "12:00 - 69B-007.22" at bounding box center [334, 132] width 89 height 13
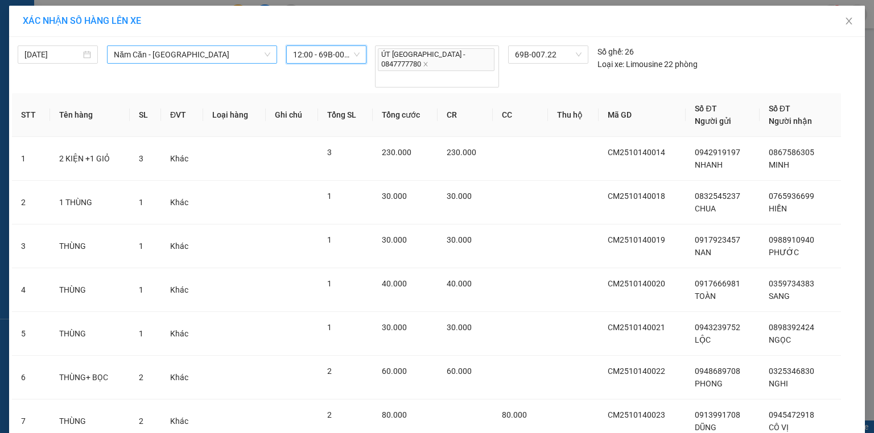
click at [176, 57] on span "Năm Căn - Sài Gòn" at bounding box center [192, 54] width 156 height 17
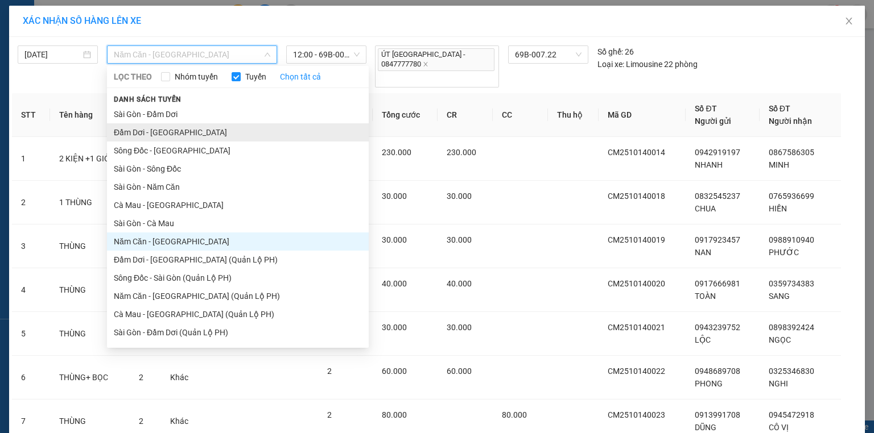
click at [170, 132] on li "Đầm Dơi - Sài Gòn" at bounding box center [238, 132] width 262 height 18
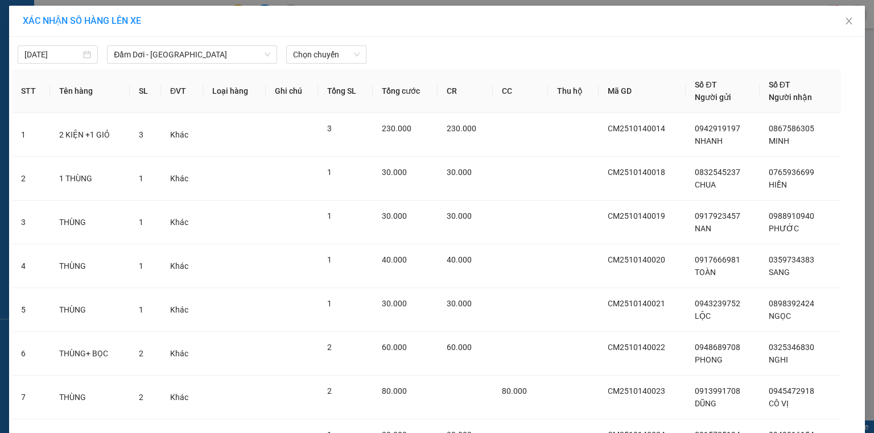
click at [301, 42] on div "14/10/2025 Đầm Dơi - Sài Gòn LỌC THEO Nhóm tuyến Tuyến Chọn tất cả Danh sách tu…" at bounding box center [437, 52] width 850 height 24
click at [301, 47] on span "Chọn chuyến" at bounding box center [326, 54] width 67 height 17
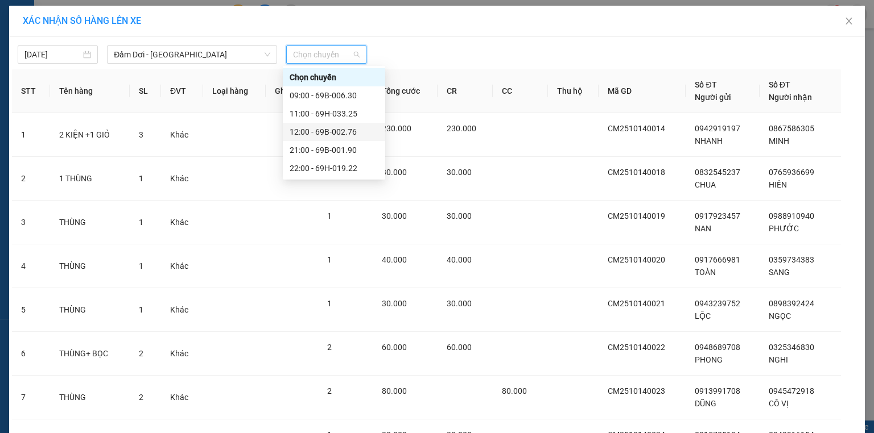
click at [331, 133] on div "12:00 - 69B-002.76" at bounding box center [334, 132] width 89 height 13
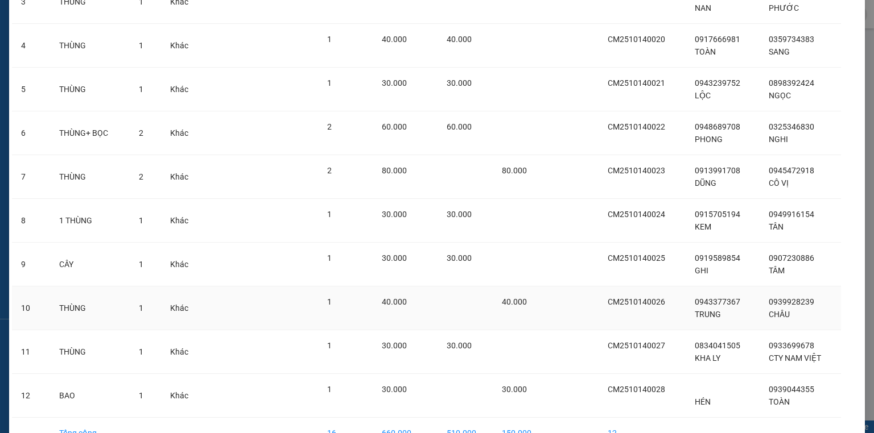
scroll to position [294, 0]
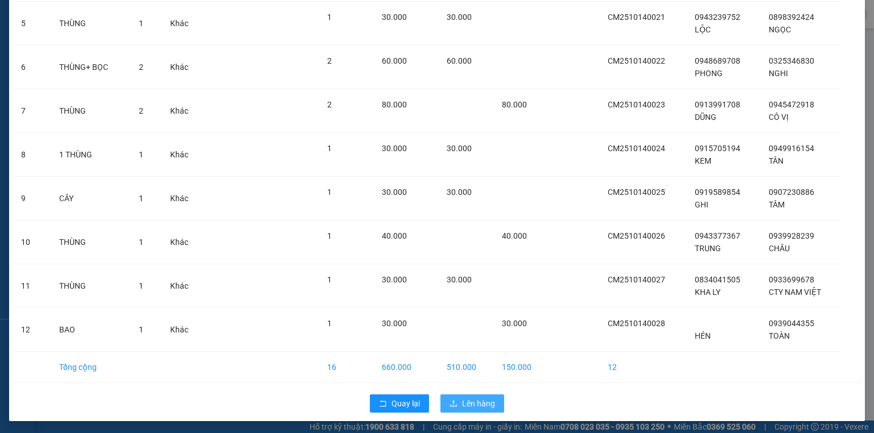
click at [498, 405] on button "Lên hàng" at bounding box center [472, 404] width 64 height 18
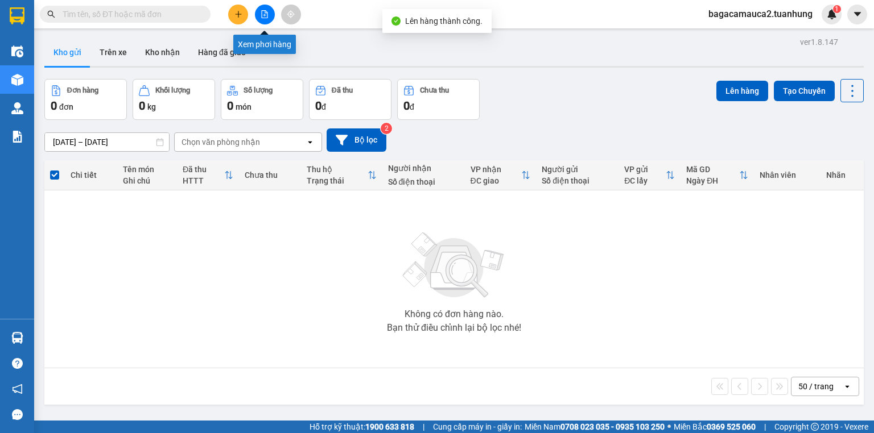
click at [267, 12] on icon "file-add" at bounding box center [265, 14] width 6 height 8
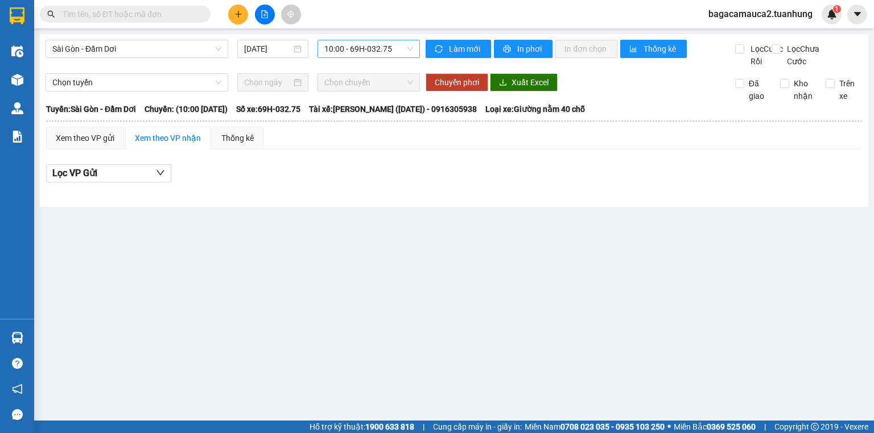
click at [352, 46] on span "10:00 - 69H-032.75" at bounding box center [368, 48] width 89 height 17
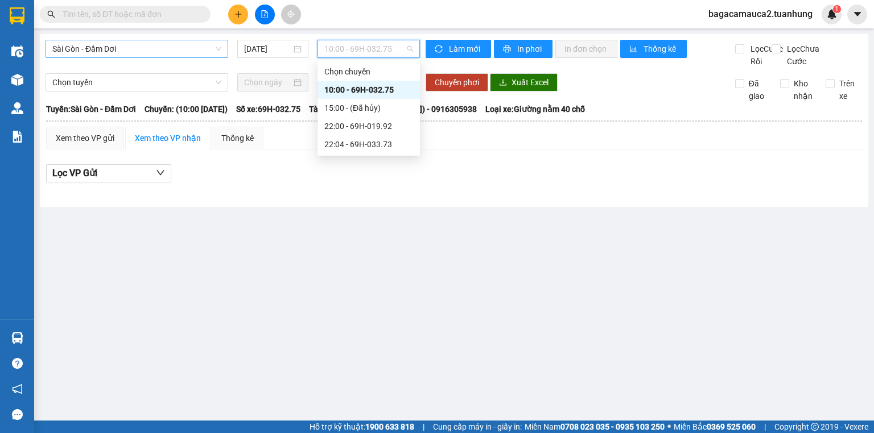
click at [155, 53] on span "Sài Gòn - Đầm Dơi" at bounding box center [136, 48] width 169 height 17
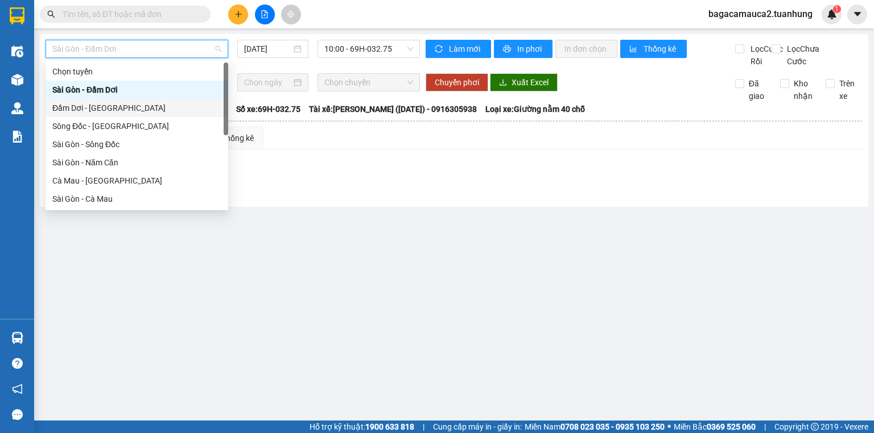
click at [139, 110] on div "Đầm Dơi - Sài Gòn" at bounding box center [136, 108] width 169 height 13
type input "[DATE]"
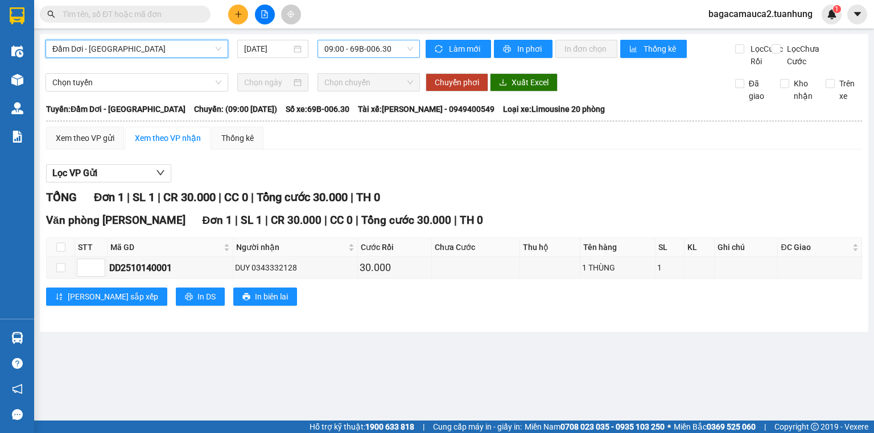
click at [330, 47] on span "09:00 - 69B-006.30" at bounding box center [368, 48] width 89 height 17
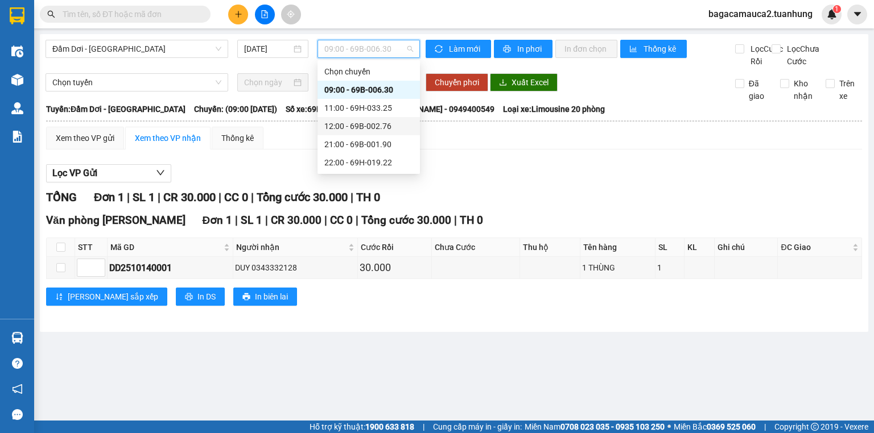
click at [373, 126] on div "12:00 - 69B-002.76" at bounding box center [368, 126] width 89 height 13
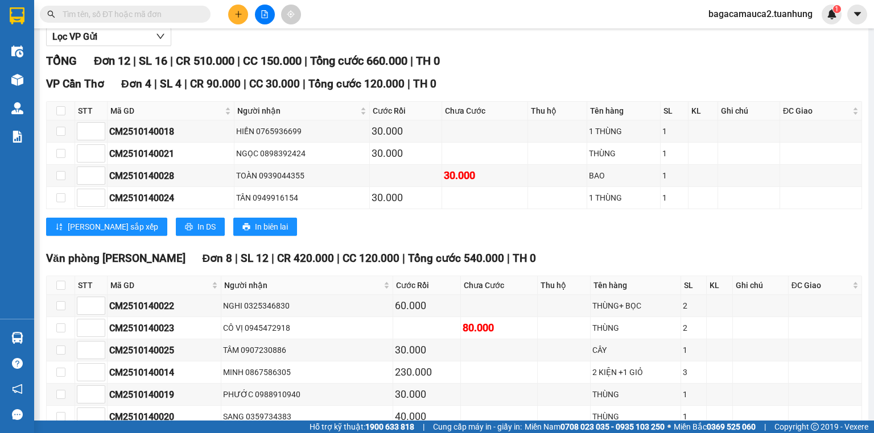
scroll to position [254, 0]
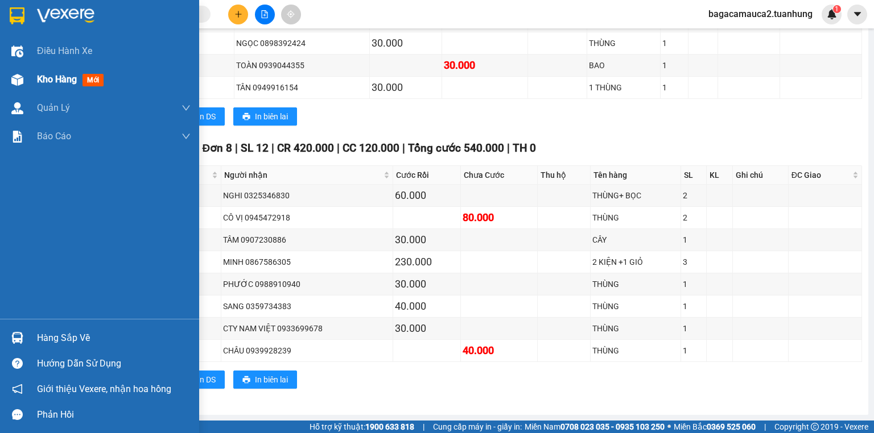
click at [46, 93] on div "Kho hàng mới" at bounding box center [114, 79] width 154 height 28
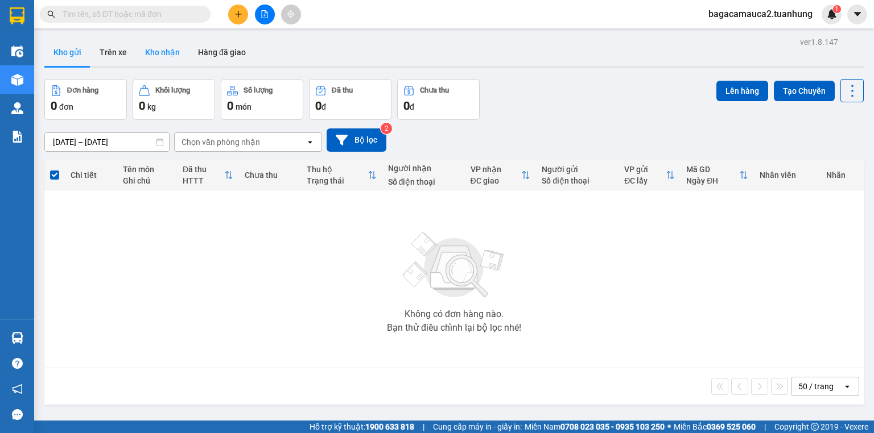
click at [175, 46] on button "Kho nhận" at bounding box center [162, 52] width 53 height 27
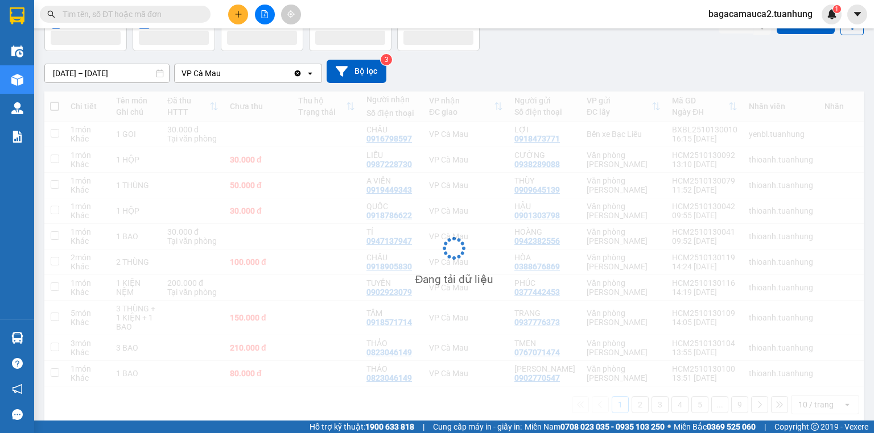
scroll to position [84, 0]
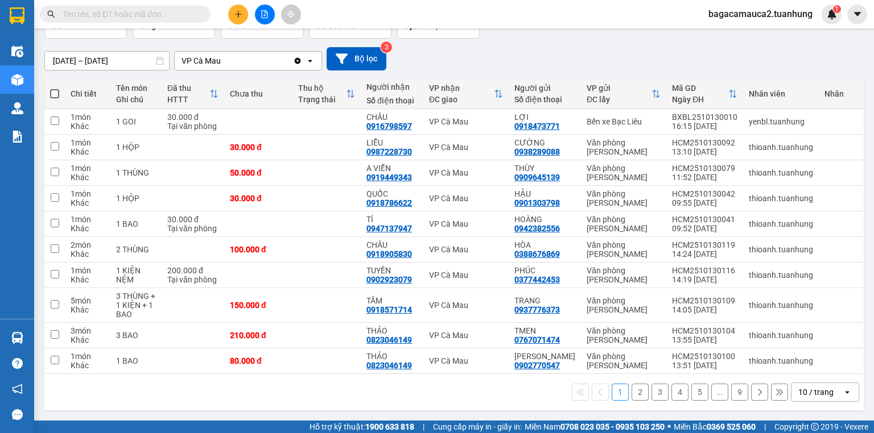
click at [611, 399] on button "1" at bounding box center [619, 392] width 17 height 17
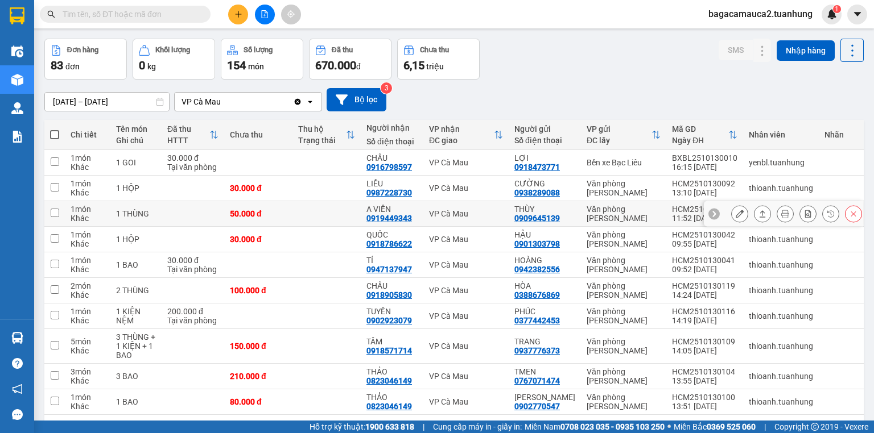
scroll to position [0, 0]
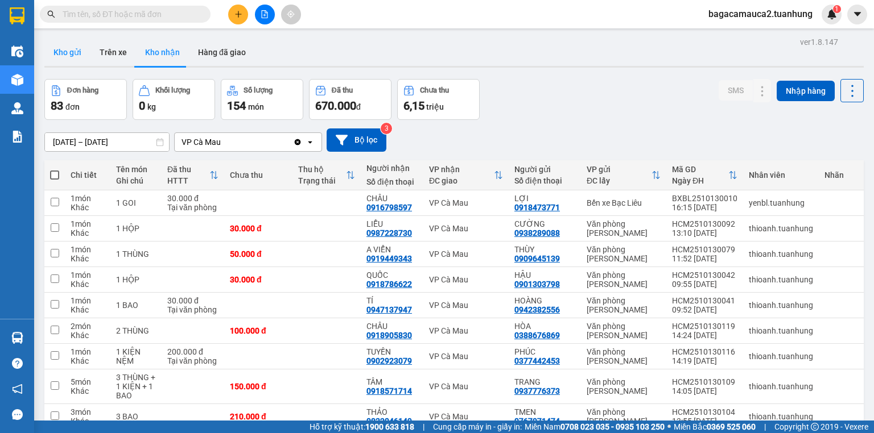
click at [69, 57] on button "Kho gửi" at bounding box center [67, 52] width 46 height 27
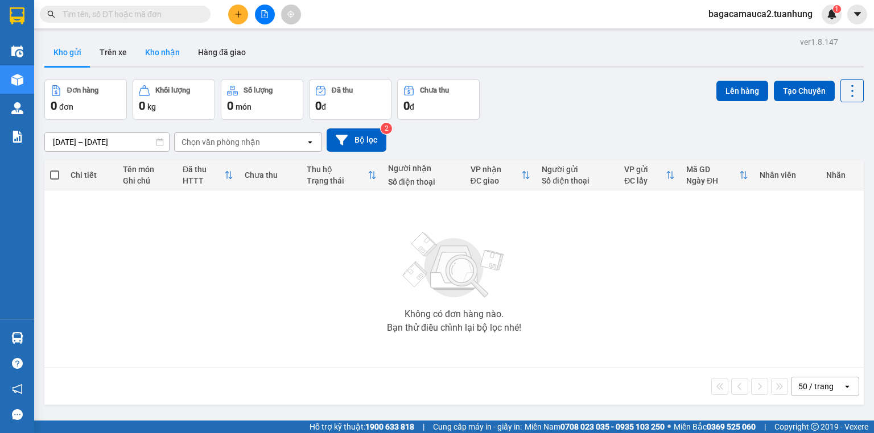
click at [152, 47] on button "Kho nhận" at bounding box center [162, 52] width 53 height 27
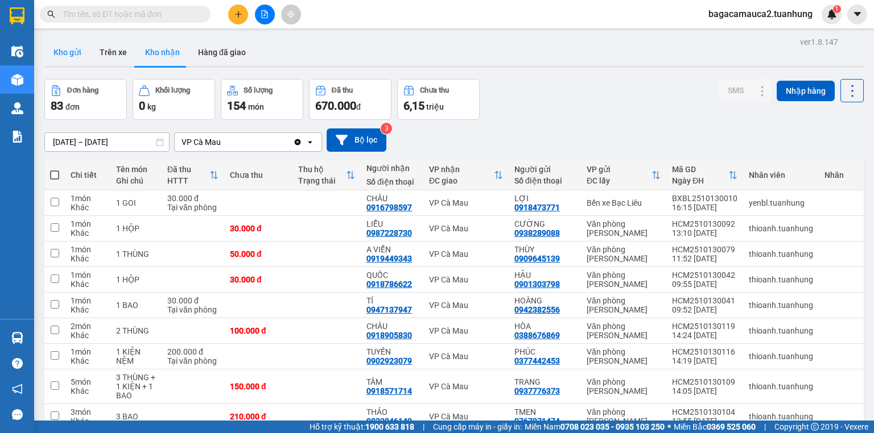
click at [59, 46] on button "Kho gửi" at bounding box center [67, 52] width 46 height 27
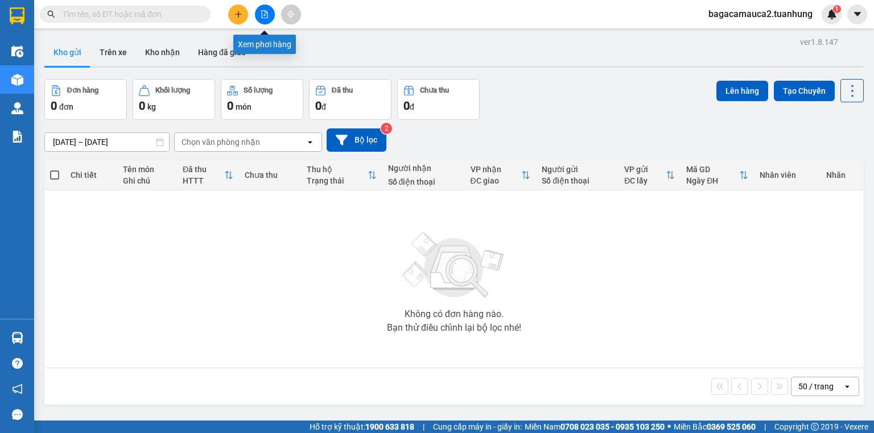
click at [262, 15] on icon "file-add" at bounding box center [265, 14] width 8 height 8
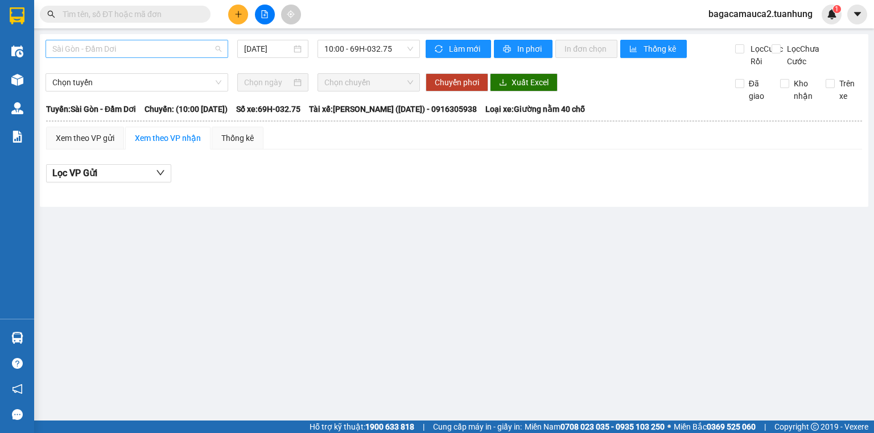
click at [166, 41] on span "Sài Gòn - Đầm Dơi" at bounding box center [136, 48] width 169 height 17
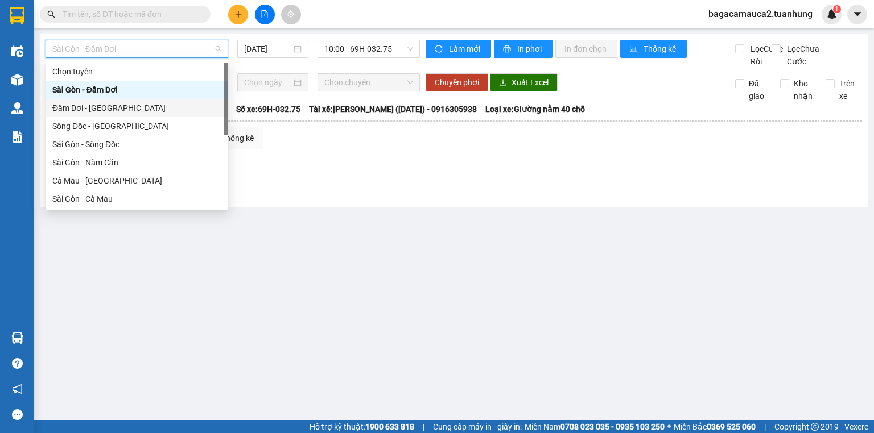
click at [171, 101] on div "Đầm Dơi - Sài Gòn" at bounding box center [137, 108] width 183 height 18
type input "[DATE]"
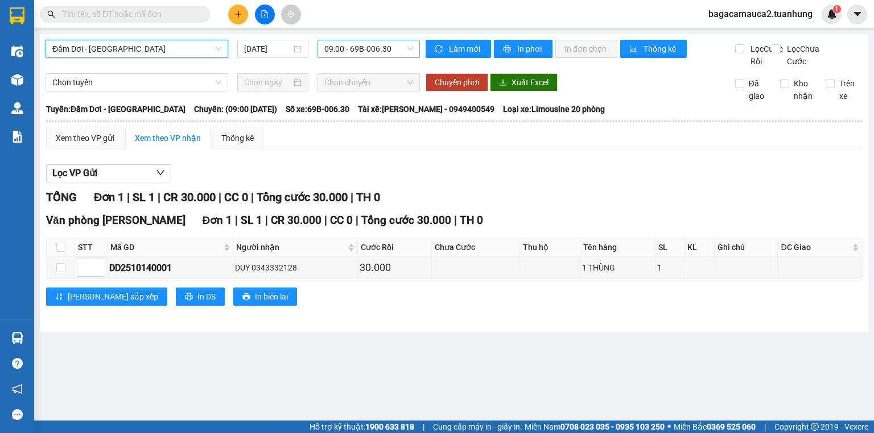
click at [356, 56] on span "09:00 - 69B-006.30" at bounding box center [368, 48] width 89 height 17
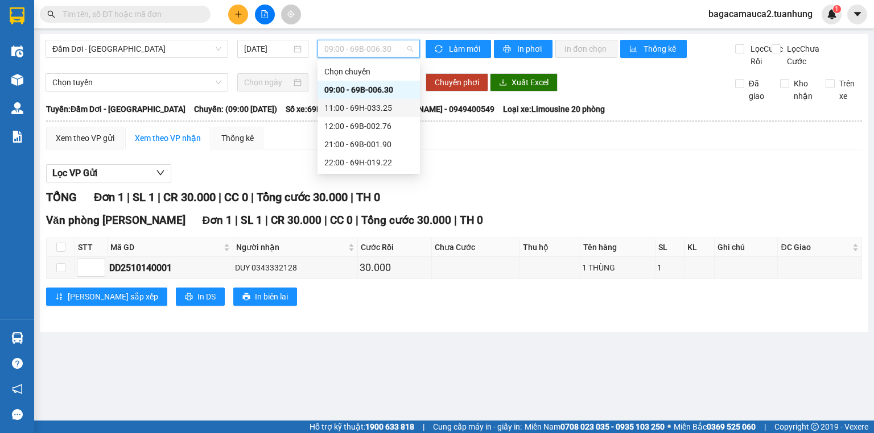
click at [363, 115] on div "11:00 - 69H-033.25" at bounding box center [368, 108] width 102 height 18
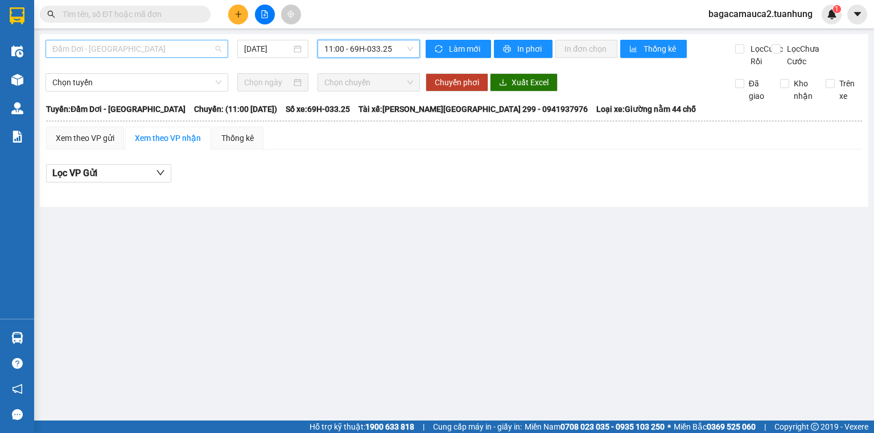
click at [154, 46] on span "Đầm Dơi - Sài Gòn" at bounding box center [136, 48] width 169 height 17
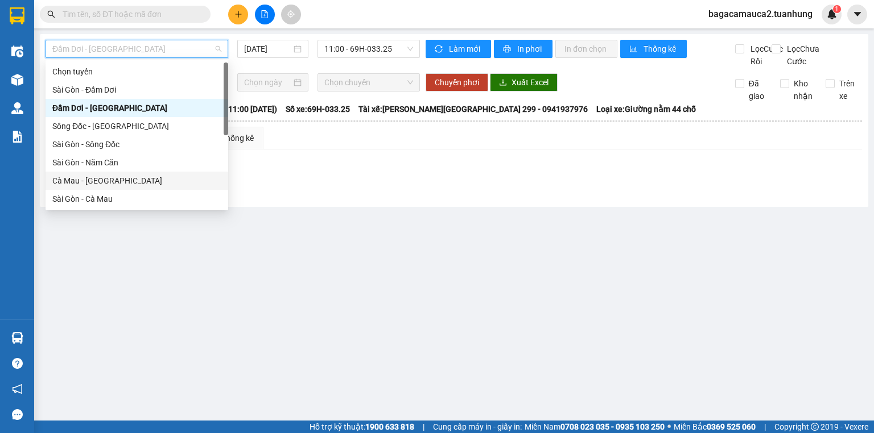
click at [155, 188] on div "Cà Mau - Sài Gòn" at bounding box center [137, 181] width 183 height 18
type input "[DATE]"
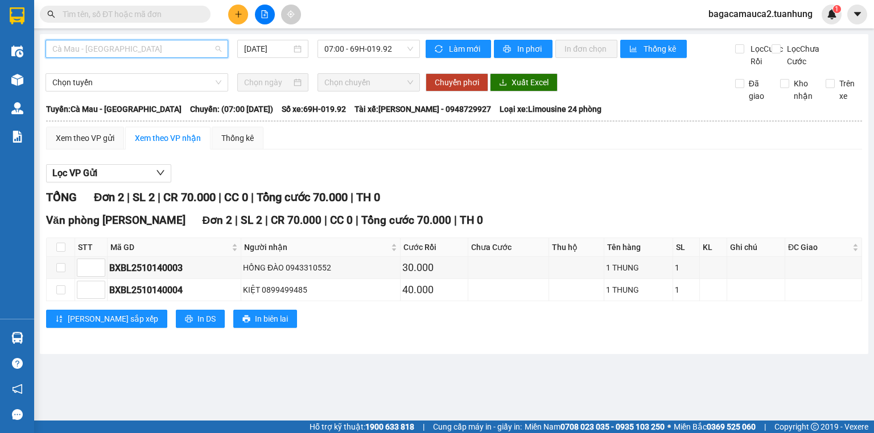
click at [182, 46] on span "Cà Mau - Sài Gòn" at bounding box center [136, 48] width 169 height 17
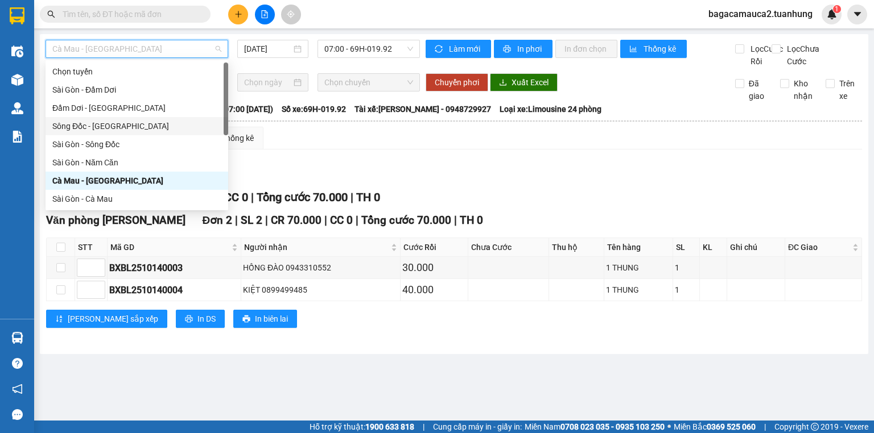
click at [152, 129] on div "Sông Đốc - Sài Gòn" at bounding box center [136, 126] width 169 height 13
type input "[DATE]"
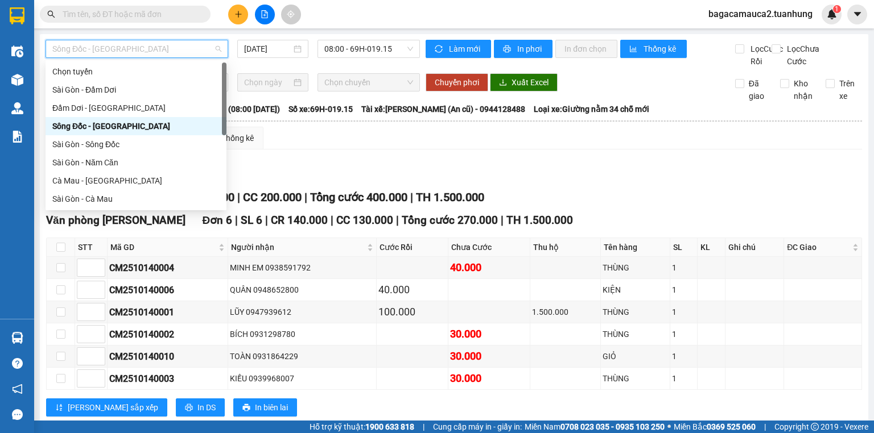
click at [155, 52] on span "Sông Đốc - Sài Gòn" at bounding box center [136, 48] width 169 height 17
click at [141, 111] on div "Đầm Dơi - Sài Gòn" at bounding box center [135, 108] width 167 height 13
type input "[DATE]"
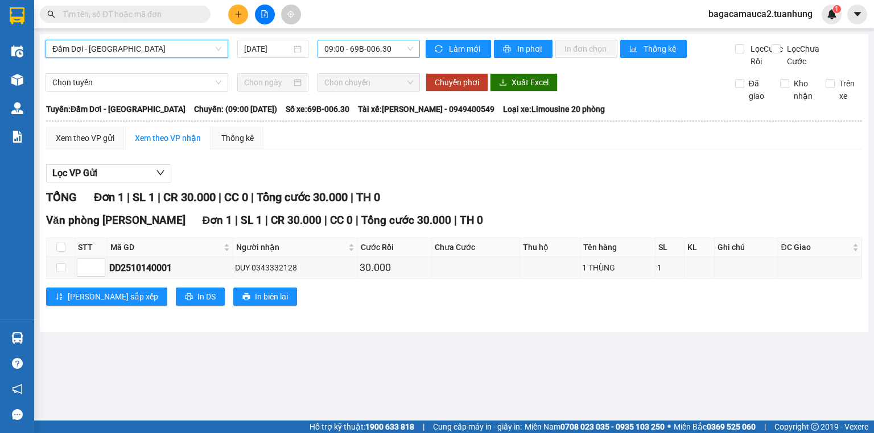
click at [334, 52] on span "09:00 - 69B-006.30" at bounding box center [368, 48] width 89 height 17
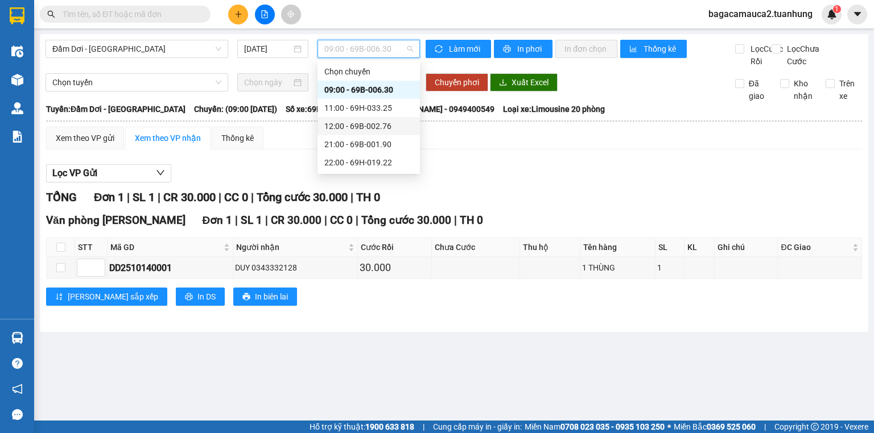
click at [359, 125] on div "12:00 - 69B-002.76" at bounding box center [368, 126] width 89 height 13
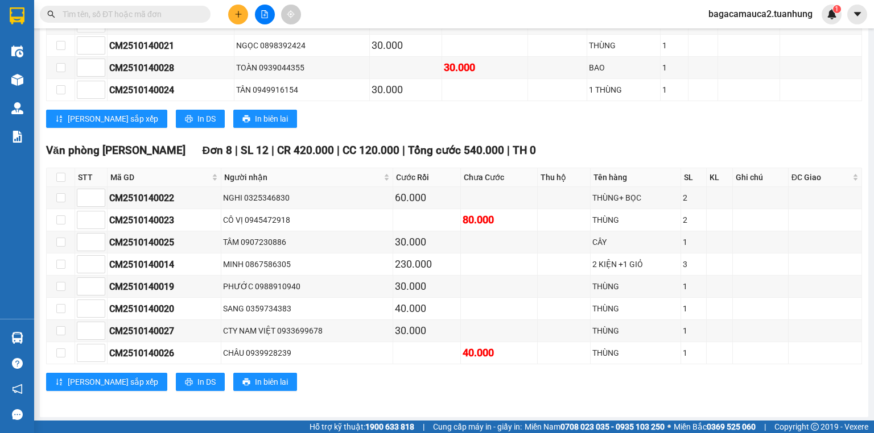
scroll to position [254, 0]
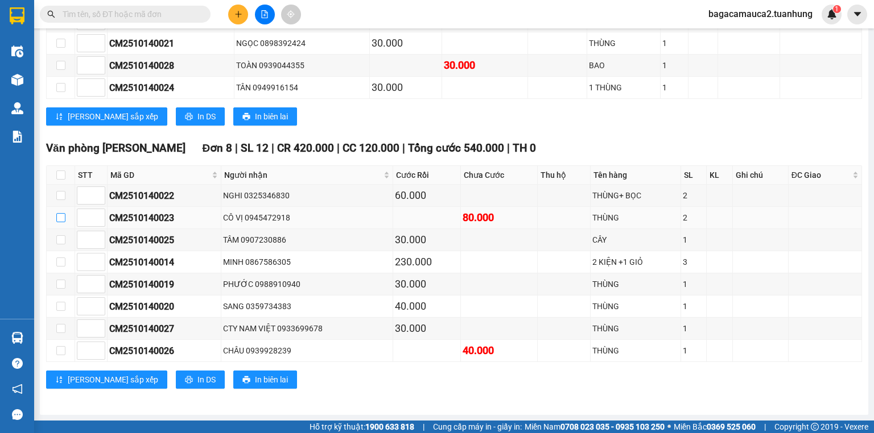
click at [59, 217] on input "checkbox" at bounding box center [60, 217] width 9 height 9
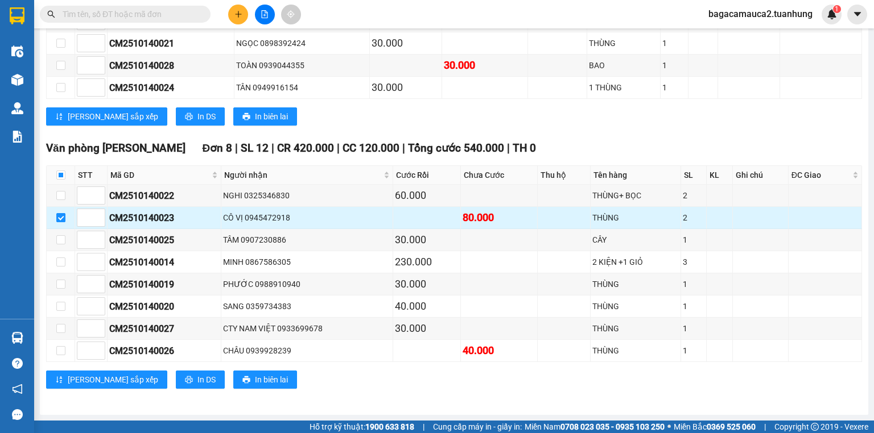
click at [59, 217] on input "checkbox" at bounding box center [60, 217] width 9 height 9
checkbox input "false"
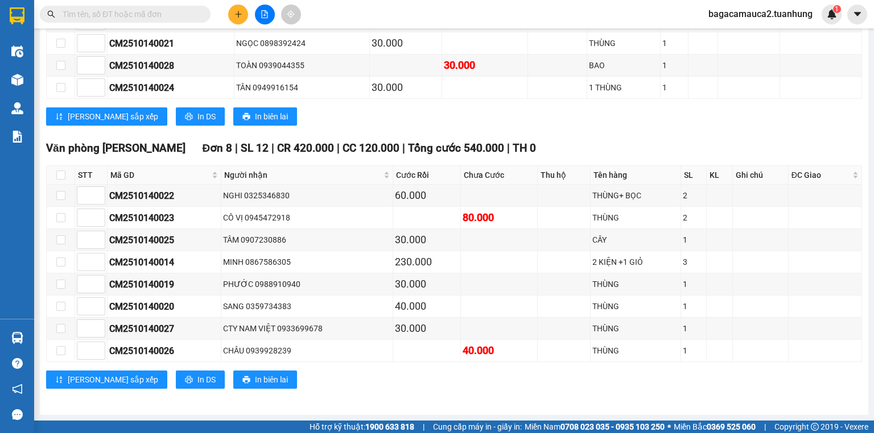
click at [155, 17] on input "text" at bounding box center [130, 14] width 134 height 13
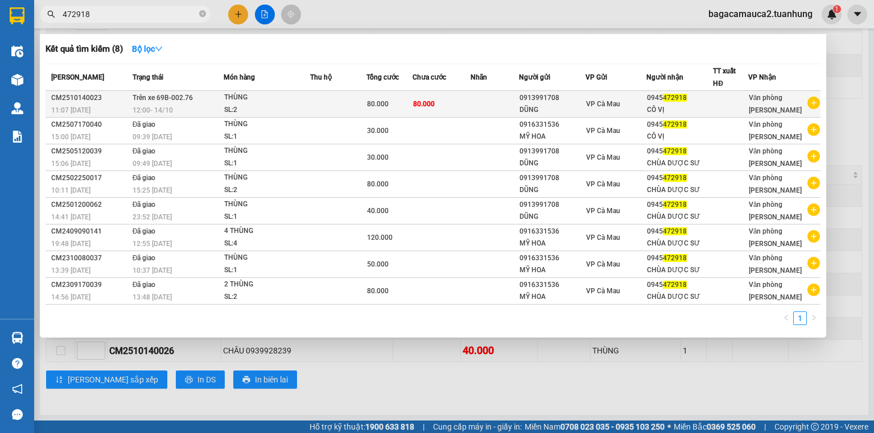
type input "472918"
click at [646, 105] on div "VP Cà Mau" at bounding box center [616, 104] width 60 height 13
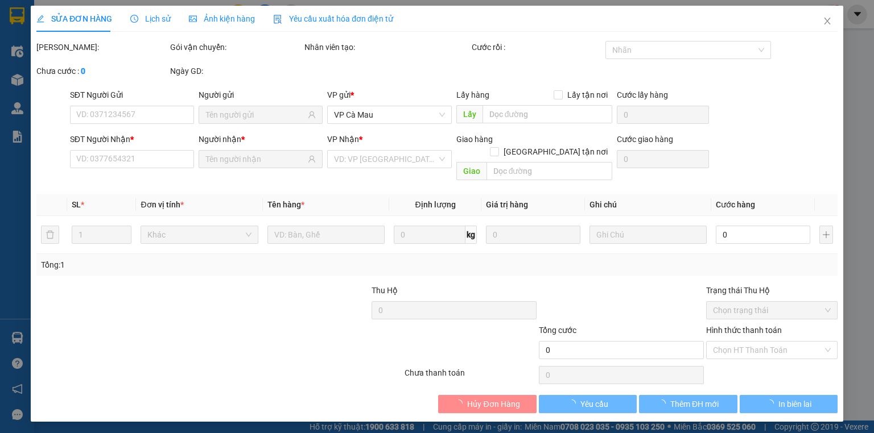
type input "0913991708"
type input "0945472918"
type input "80.000"
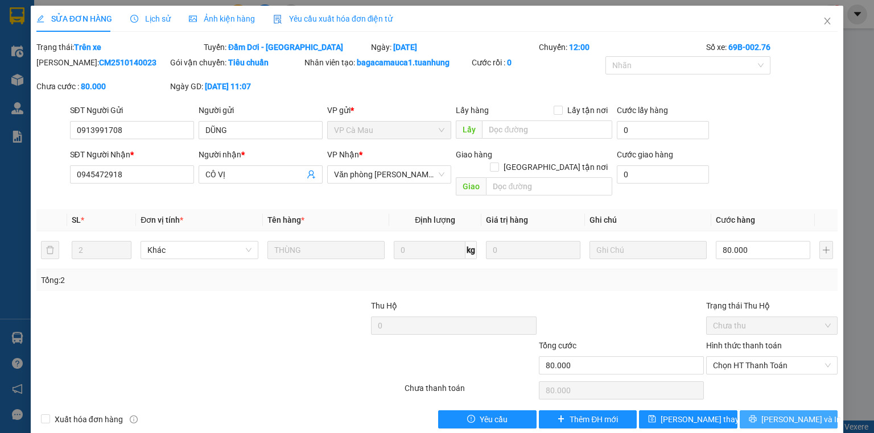
click at [748, 414] on button "[PERSON_NAME] và In" at bounding box center [788, 420] width 98 height 18
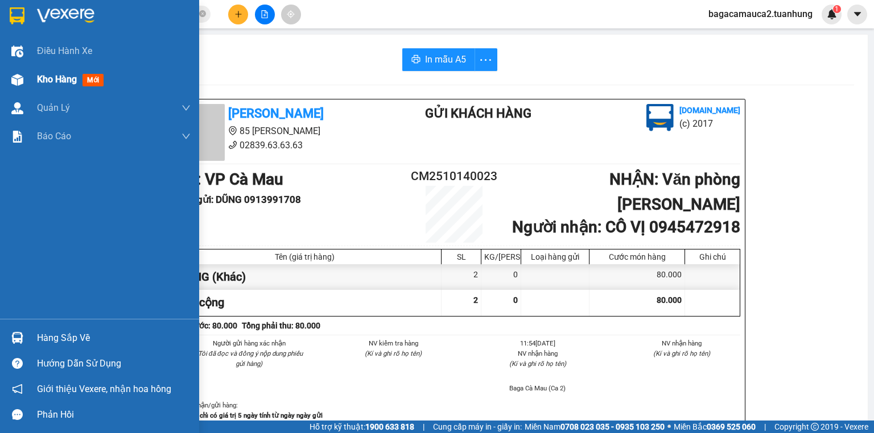
click at [66, 77] on span "Kho hàng" at bounding box center [57, 79] width 40 height 11
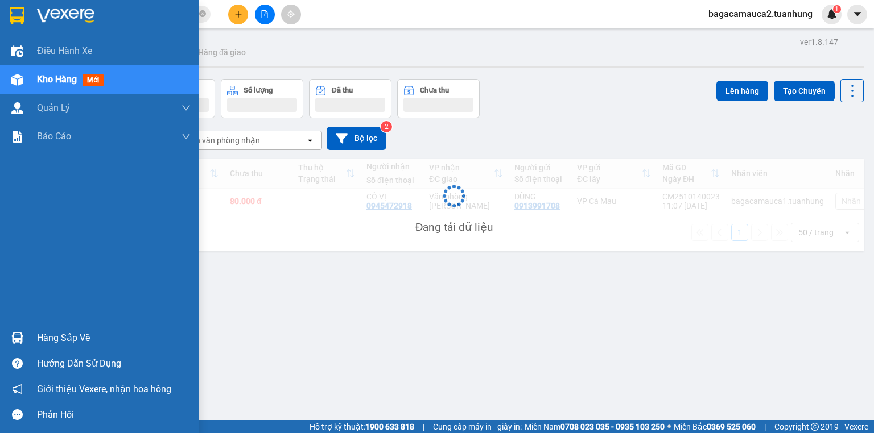
click at [66, 77] on span "Kho hàng" at bounding box center [57, 79] width 40 height 11
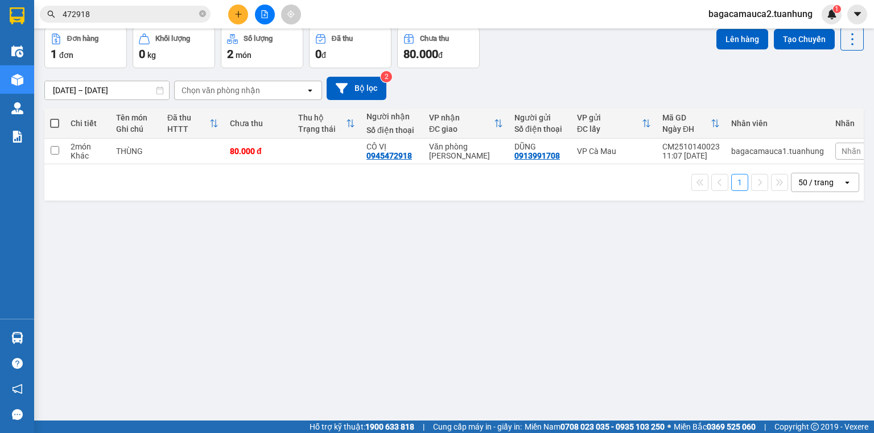
scroll to position [52, 0]
click at [235, 18] on button at bounding box center [238, 15] width 20 height 20
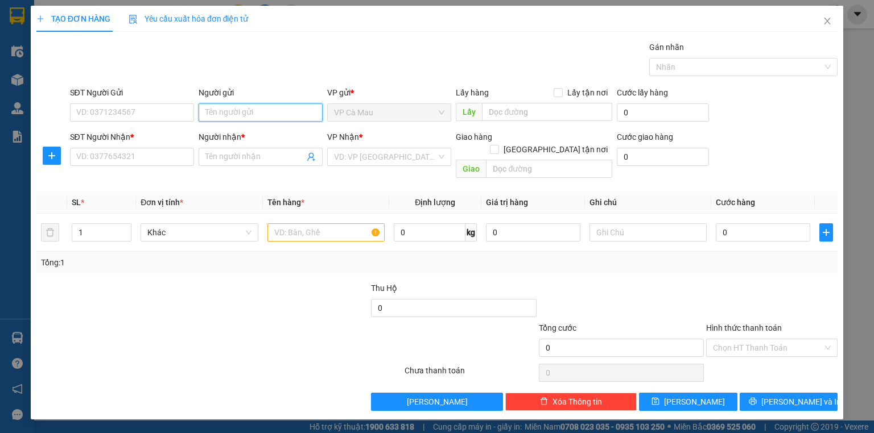
click at [232, 116] on input "Người gửi" at bounding box center [261, 113] width 124 height 18
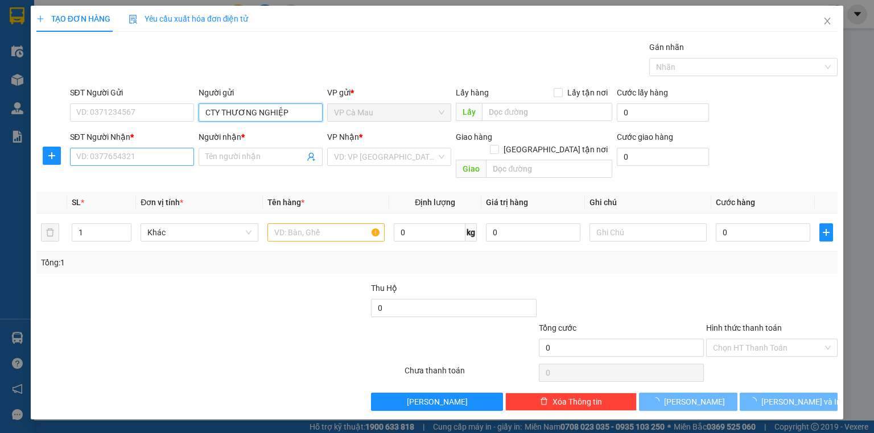
type input "CTY THƯƠNG NGHIỆP"
click at [134, 151] on input "SĐT Người Nhận *" at bounding box center [132, 157] width 124 height 18
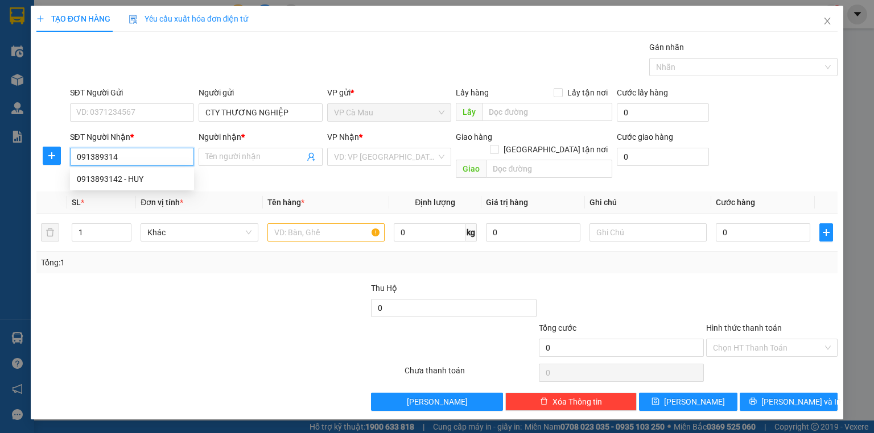
type input "0913893142"
click at [135, 174] on div "0913893142 - HUY" at bounding box center [132, 179] width 110 height 13
type input "HUY"
type input "0913893142"
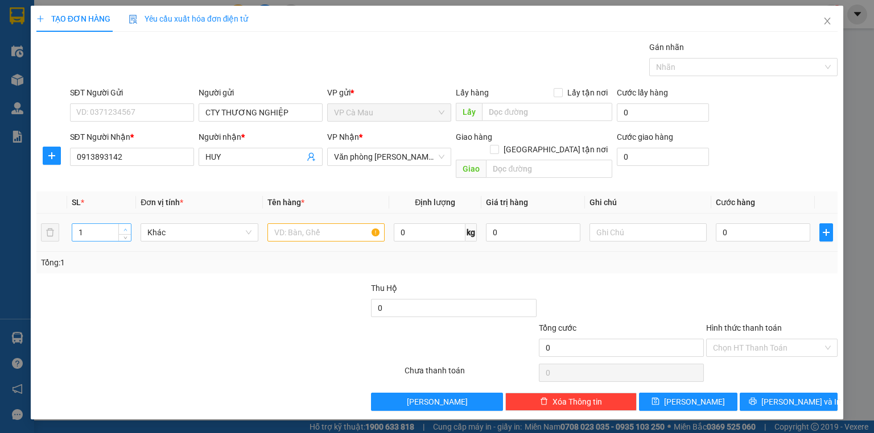
type input "2"
click at [123, 224] on span "Increase Value" at bounding box center [124, 229] width 13 height 10
click at [328, 224] on input "text" at bounding box center [325, 233] width 117 height 18
type input "2 KIỆN"
click at [767, 225] on input "0" at bounding box center [763, 233] width 94 height 18
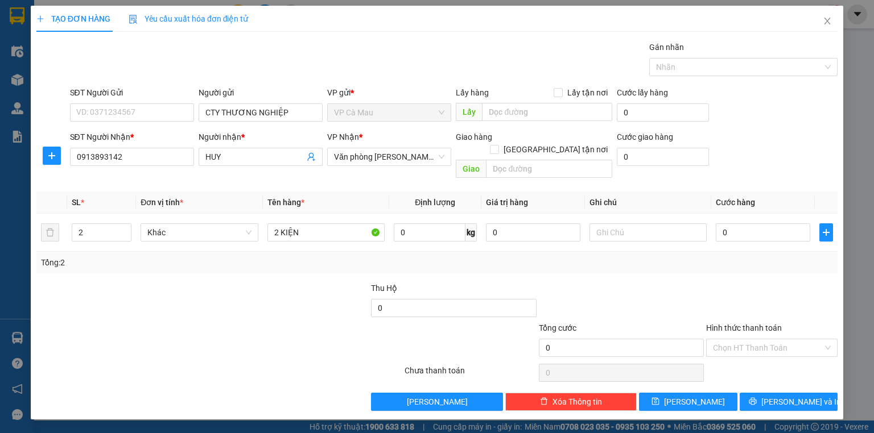
click at [785, 28] on div "TẠO ĐƠN HÀNG Yêu cầu xuất hóa đơn điện tử" at bounding box center [436, 19] width 801 height 26
click at [828, 21] on icon "close" at bounding box center [827, 20] width 9 height 9
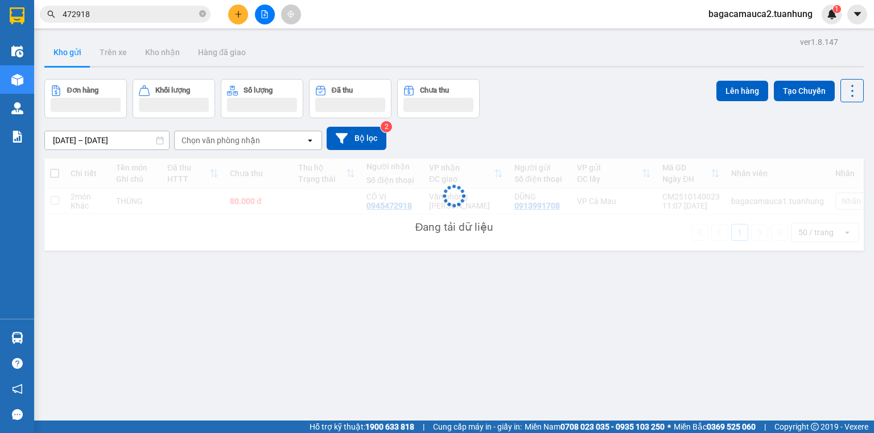
click at [780, 17] on span "bagacamauca2.tuanhung" at bounding box center [760, 14] width 122 height 14
click at [508, 38] on div "ver 1.8.147 Kho gửi Trên xe Kho nhận Hàng đã giao Đơn hàng Khối lượng Số lượng …" at bounding box center [454, 250] width 828 height 433
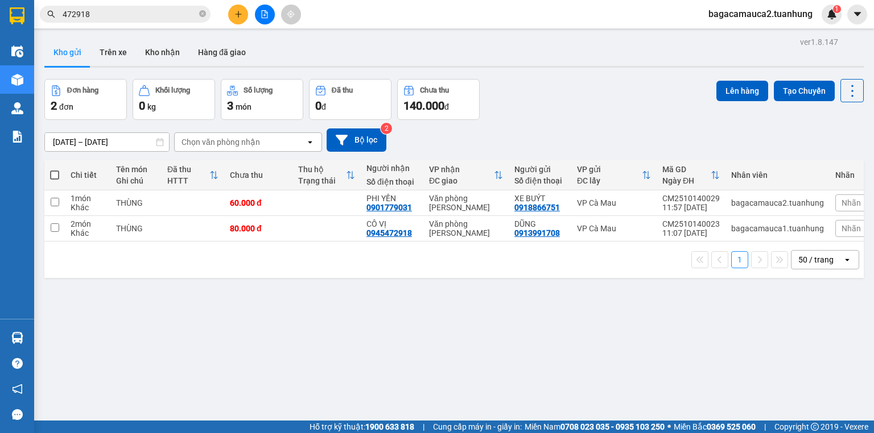
click at [243, 18] on button at bounding box center [238, 15] width 20 height 20
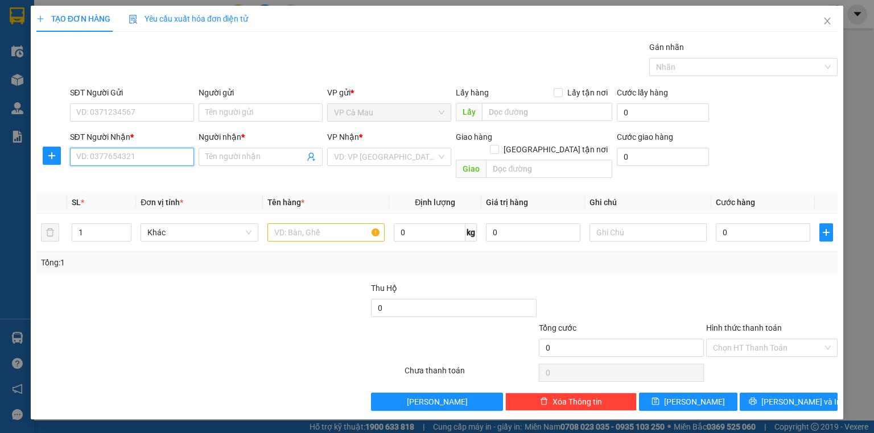
click at [118, 165] on input "SĐT Người Nhận *" at bounding box center [132, 157] width 124 height 18
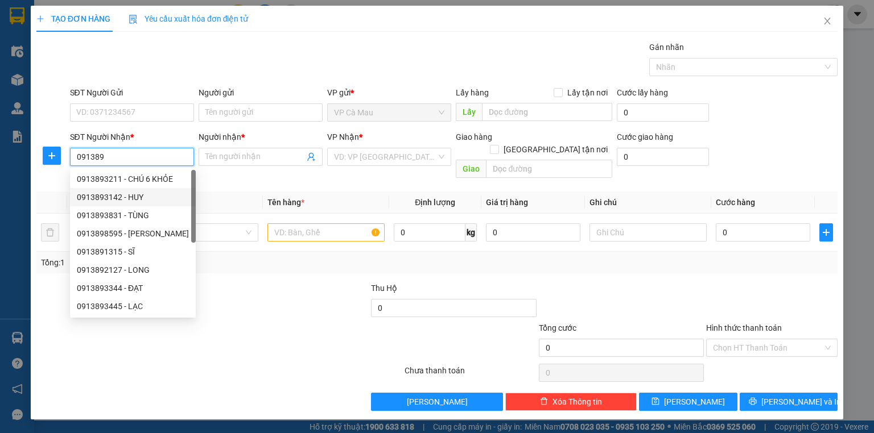
click at [133, 200] on div "0913893142 - HUY" at bounding box center [133, 197] width 112 height 13
type input "0913893142"
type input "HUY"
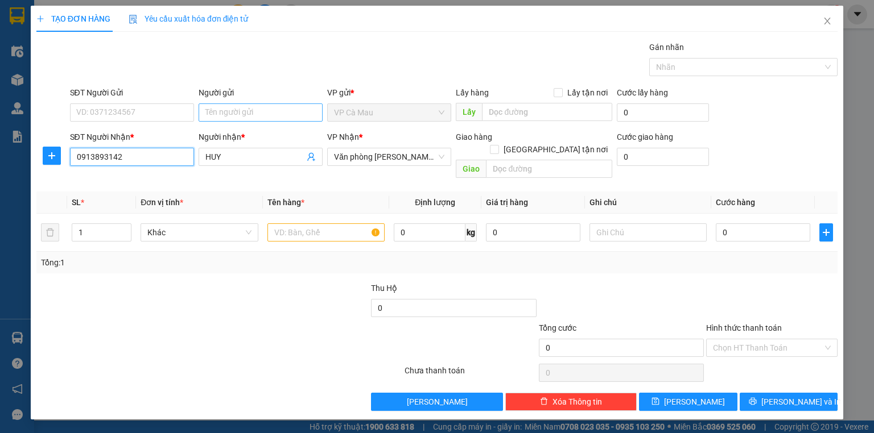
type input "0913893142"
click at [236, 114] on input "Người gửi" at bounding box center [261, 113] width 124 height 18
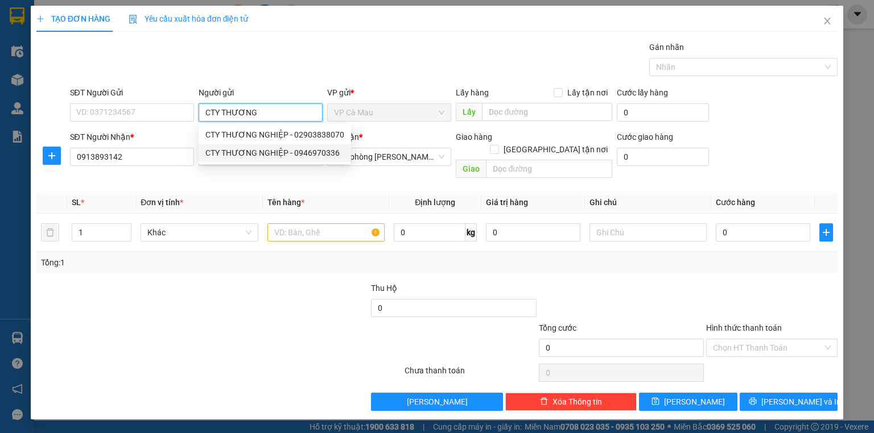
type input "CTY THƯƠNG"
click at [300, 125] on div "5817256 3797287 CTY THƯƠNG NGHIỆP - 02903838070 CTY THƯƠNG NGHIỆP - 0946970336" at bounding box center [275, 143] width 152 height 41
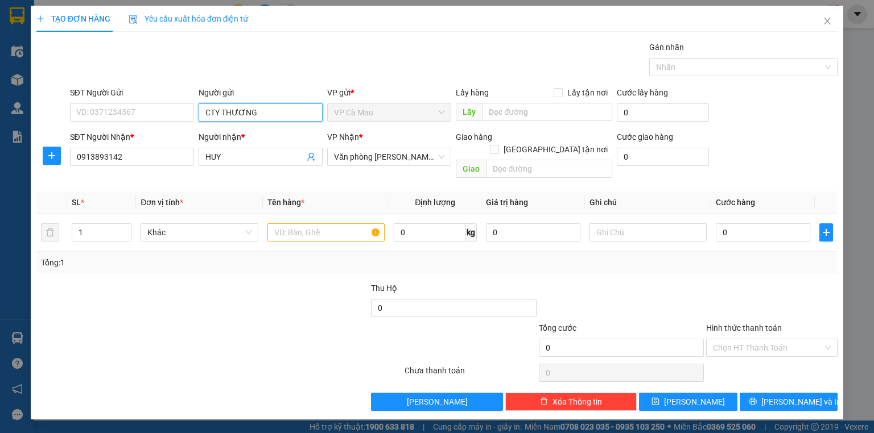
click at [294, 112] on input "CTY THƯƠNG" at bounding box center [261, 113] width 124 height 18
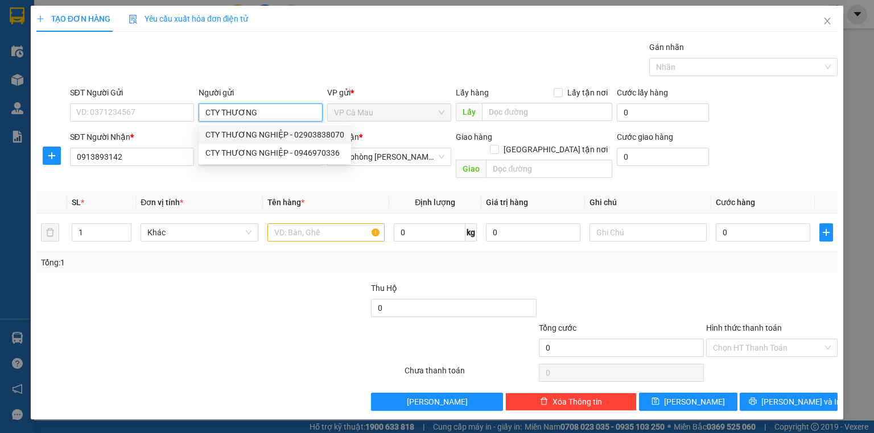
click at [280, 132] on div "CTY THƯƠNG NGHIỆP - 02903838070" at bounding box center [274, 135] width 139 height 13
type input "02903838070"
type input "CTY THƯƠNG NGHIỆP"
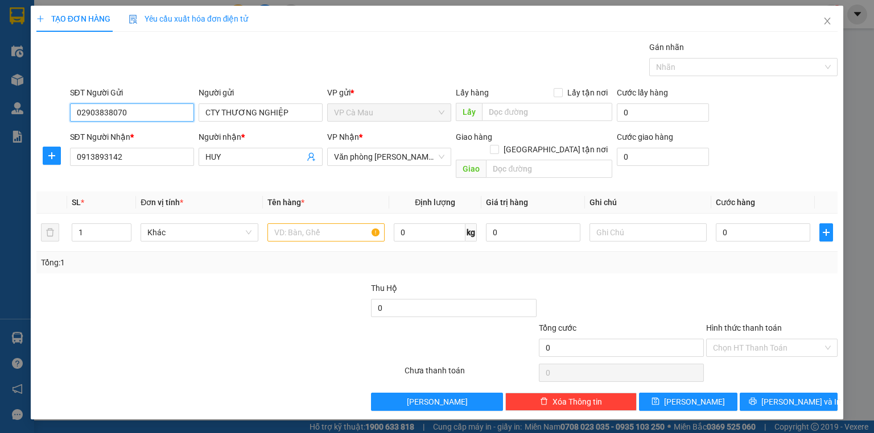
click at [151, 118] on input "02903838070" at bounding box center [132, 113] width 124 height 18
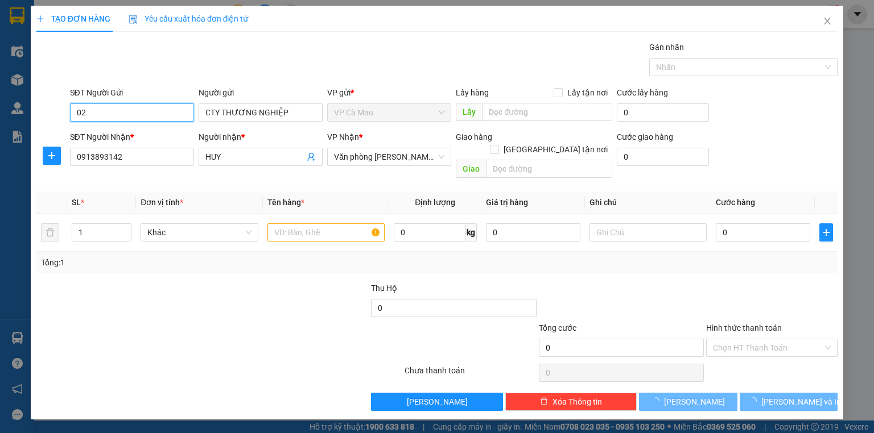
type input "0"
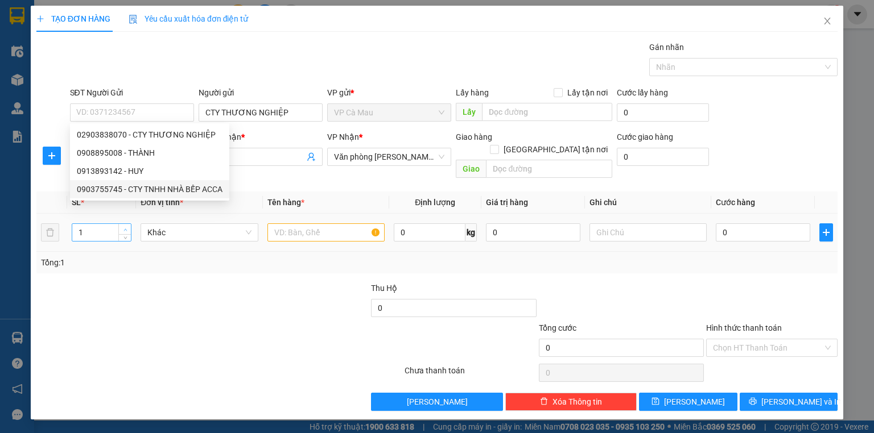
type input "2"
click at [125, 226] on span "up" at bounding box center [125, 229] width 7 height 7
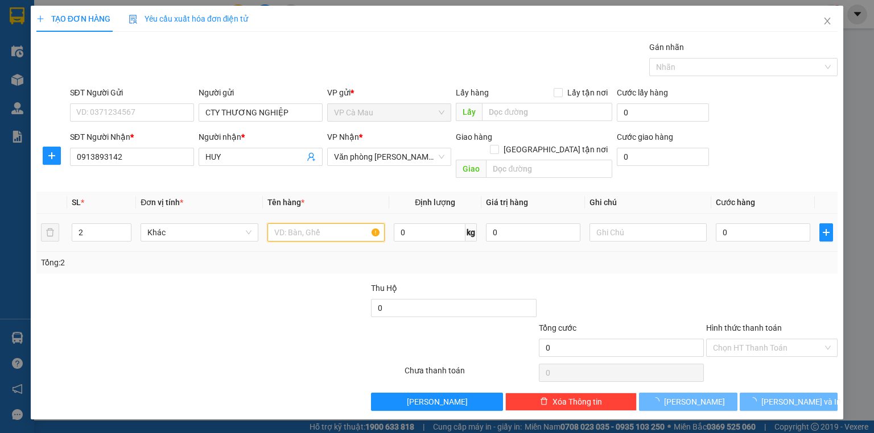
click at [288, 224] on input "text" at bounding box center [325, 233] width 117 height 18
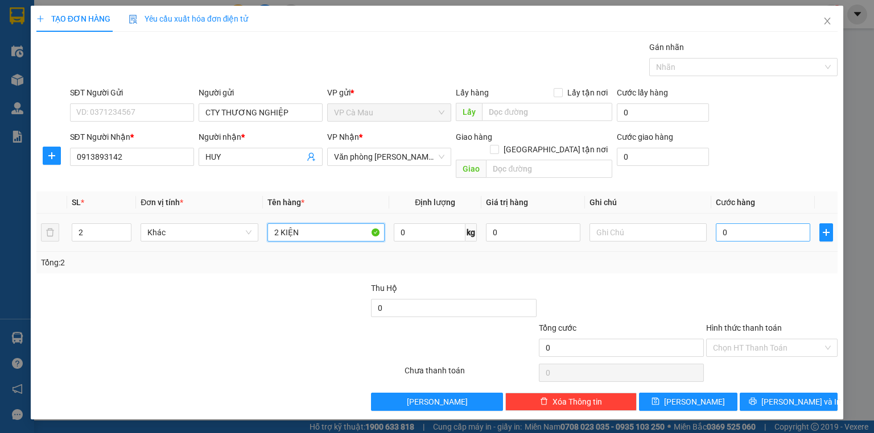
type input "2 KIỆN"
click at [721, 224] on input "0" at bounding box center [763, 233] width 94 height 18
type input "1"
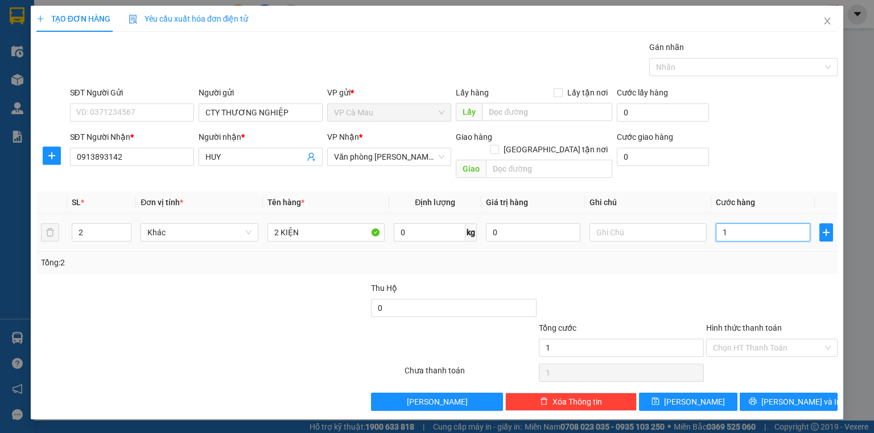
type input "14"
type input "140"
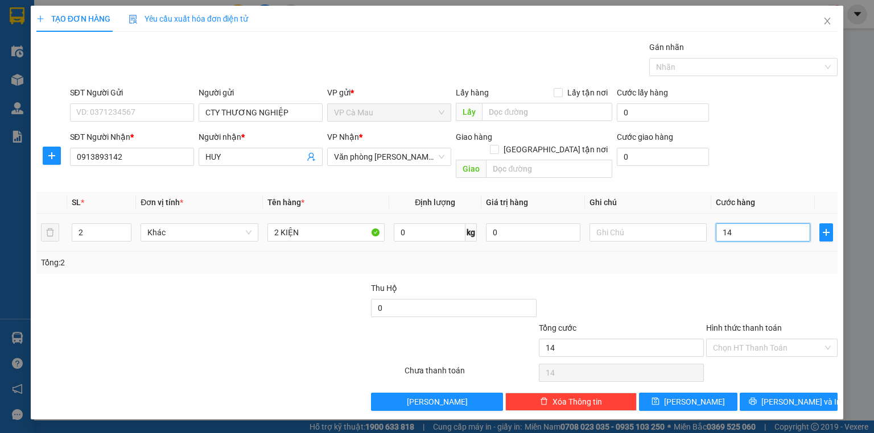
type input "140"
type input "140.000"
click at [758, 339] on div "Chọn HT Thanh Toán" at bounding box center [771, 348] width 131 height 18
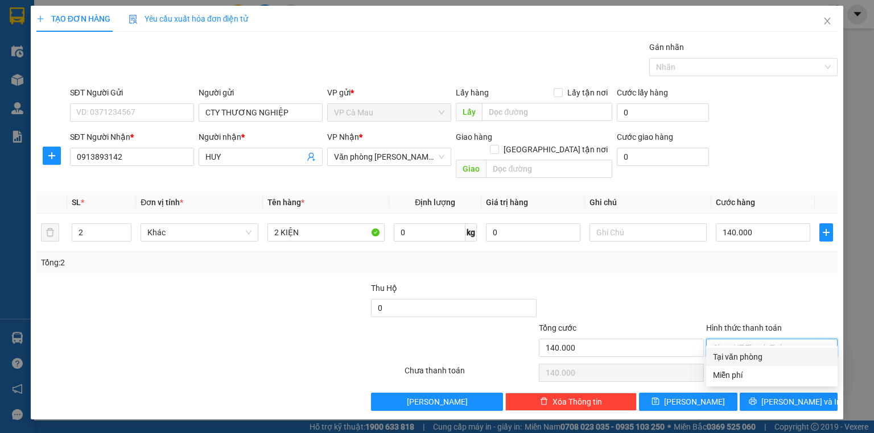
click at [753, 357] on div "Tại văn phòng" at bounding box center [772, 357] width 118 height 13
type input "0"
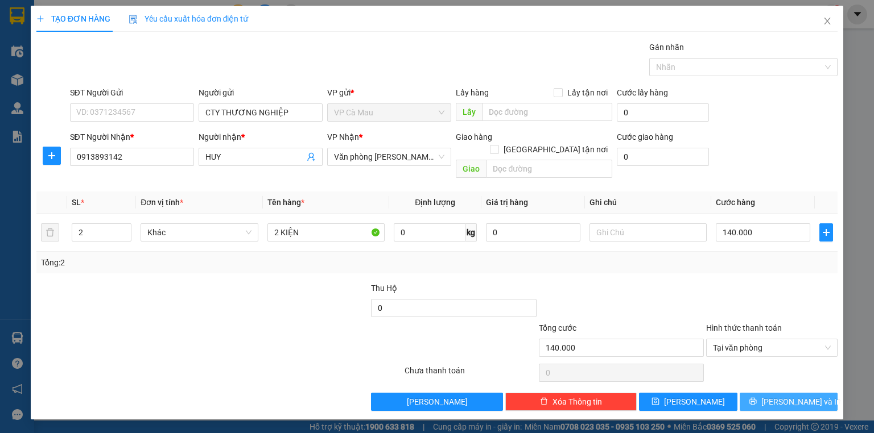
click at [759, 393] on button "[PERSON_NAME] và In" at bounding box center [788, 402] width 98 height 18
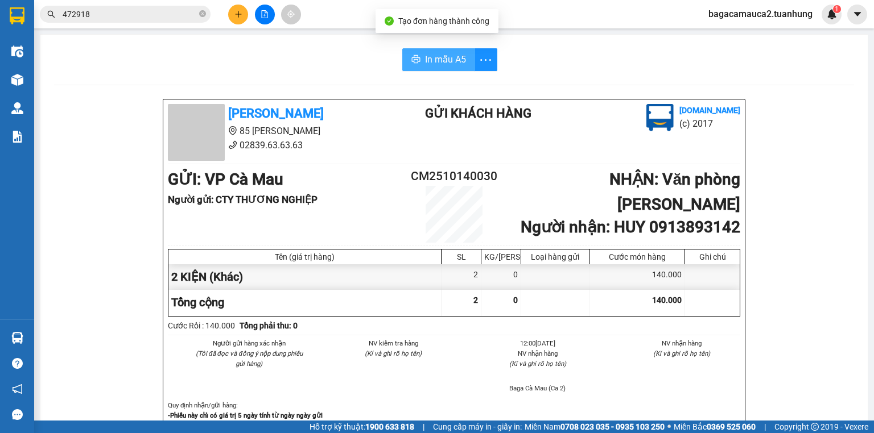
click at [441, 64] on span "In mẫu A5" at bounding box center [445, 59] width 41 height 14
click at [437, 67] on button "In mẫu A5" at bounding box center [438, 59] width 73 height 23
